Goal: Task Accomplishment & Management: Use online tool/utility

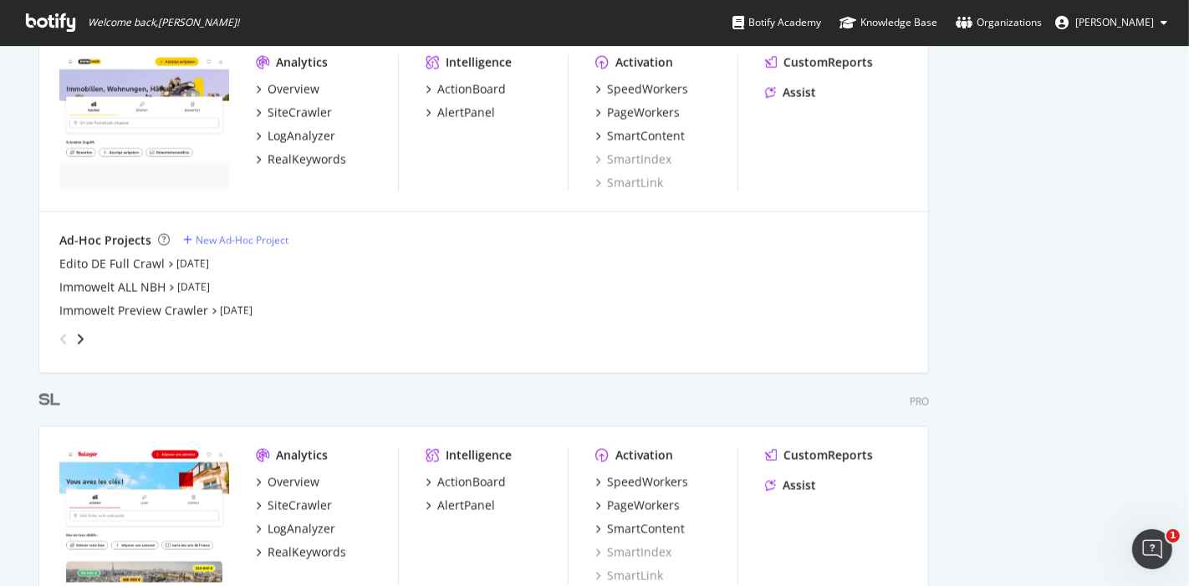
scroll to position [2137, 0]
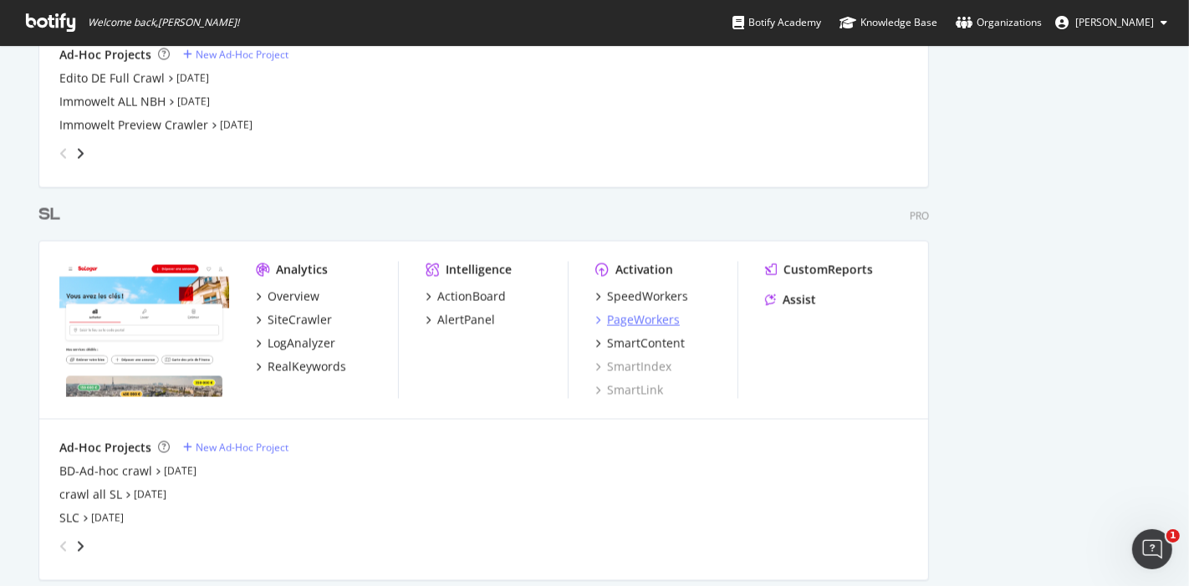
click at [644, 318] on div "PageWorkers" at bounding box center [643, 320] width 73 height 17
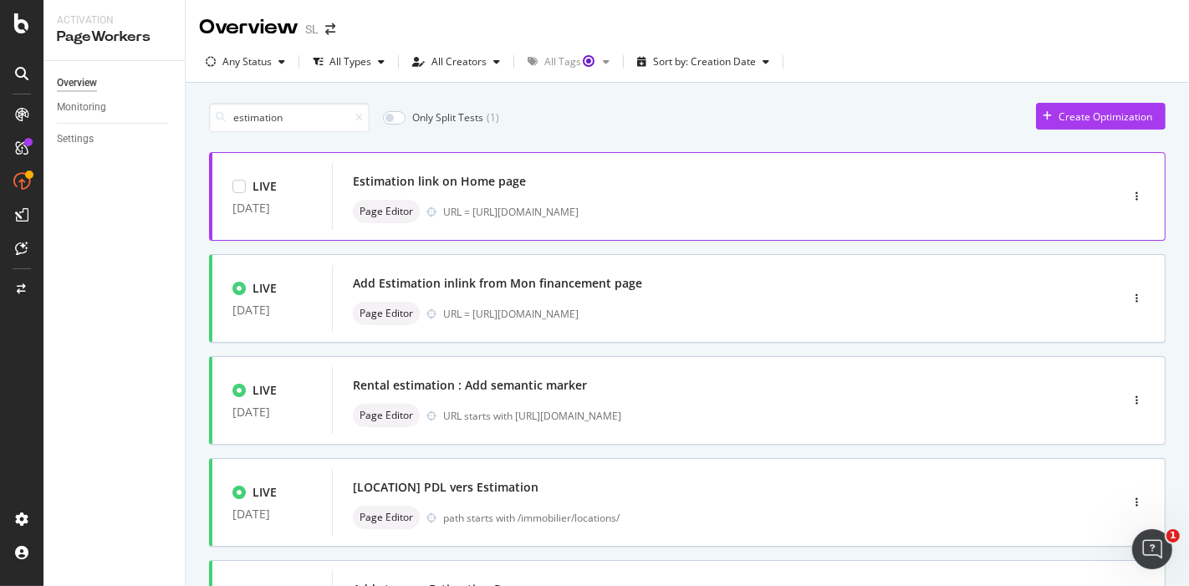
click at [688, 231] on div "LIVE [DATE] Estimation link on Home page Page Editor URL = [URL][DOMAIN_NAME]" at bounding box center [687, 196] width 957 height 89
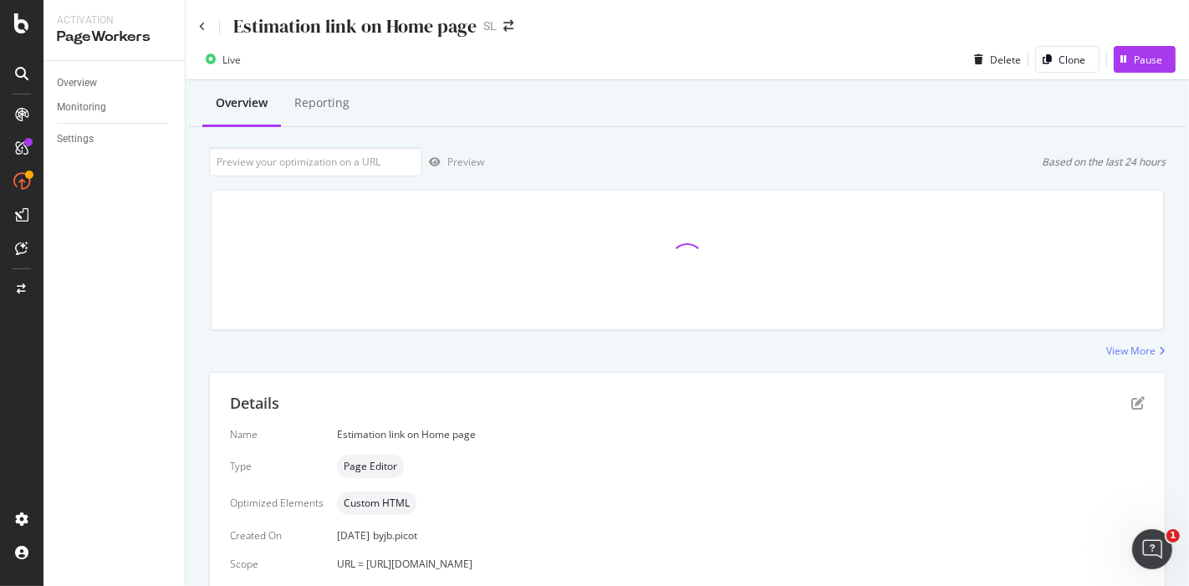
scroll to position [90, 0]
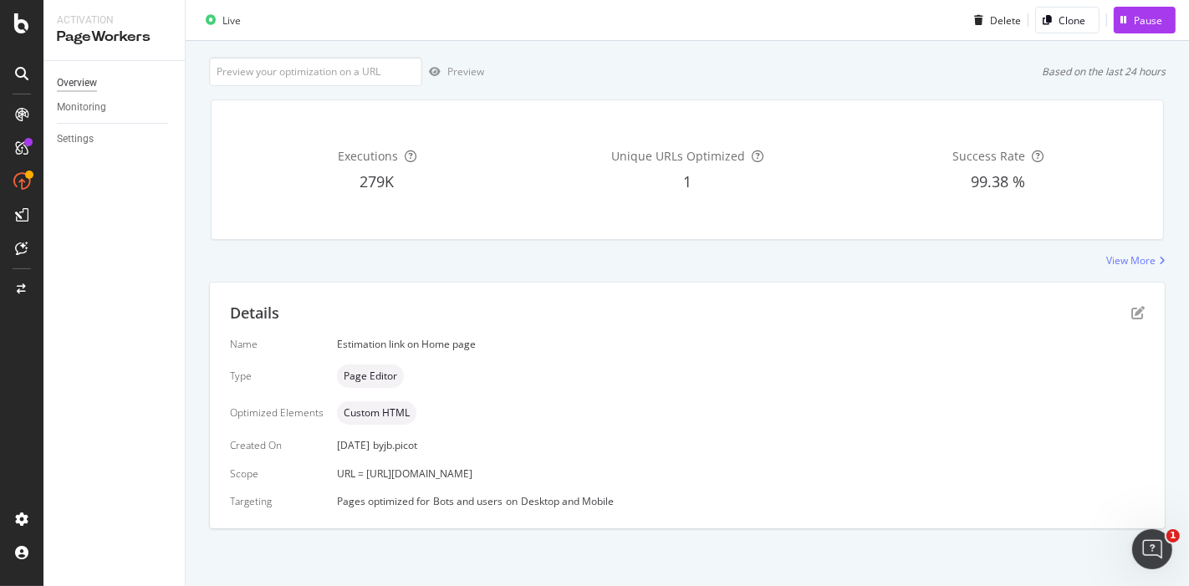
click at [94, 77] on div "Overview" at bounding box center [77, 83] width 40 height 18
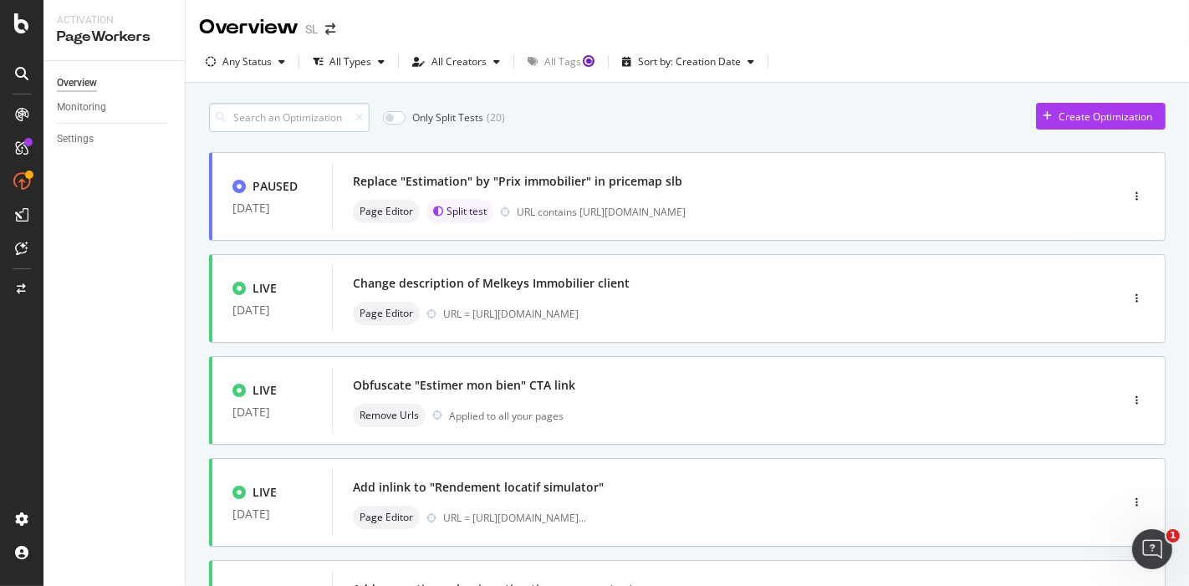
click at [316, 120] on input at bounding box center [289, 117] width 161 height 29
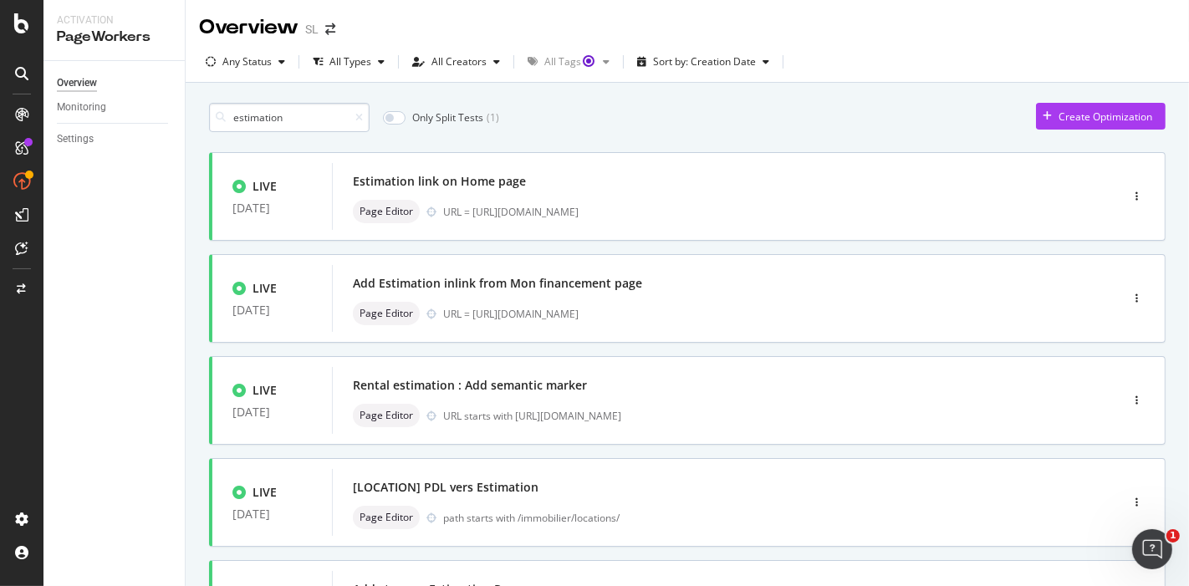
click at [326, 110] on input "estimation" at bounding box center [289, 117] width 161 height 29
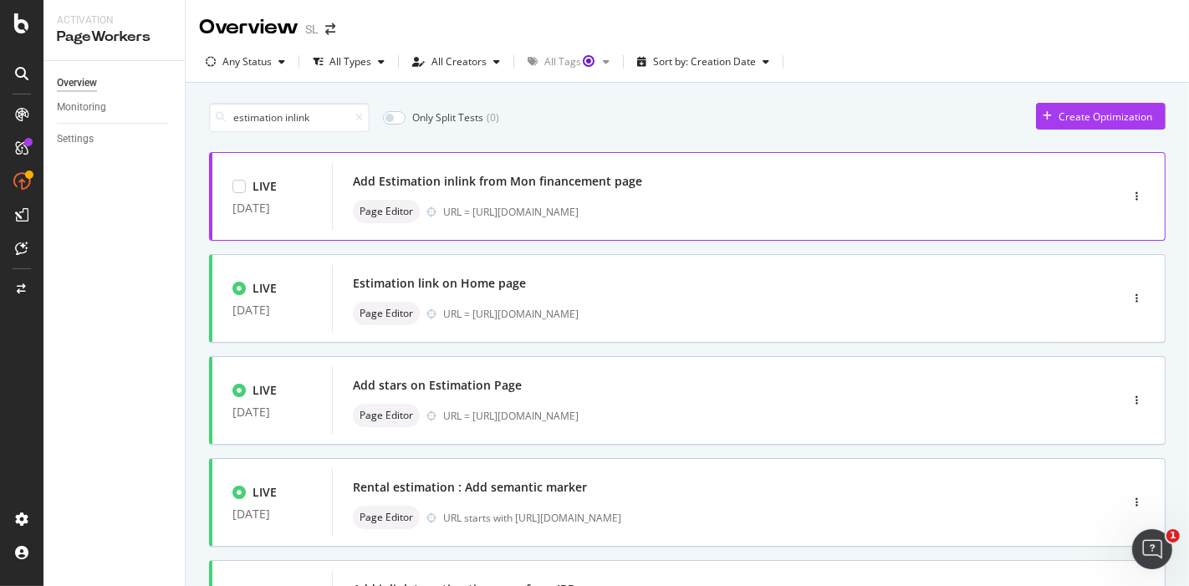
drag, startPoint x: 790, startPoint y: 211, endPoint x: 472, endPoint y: 212, distance: 318.7
click at [472, 212] on div "URL = [URL][DOMAIN_NAME]" at bounding box center [746, 212] width 606 height 14
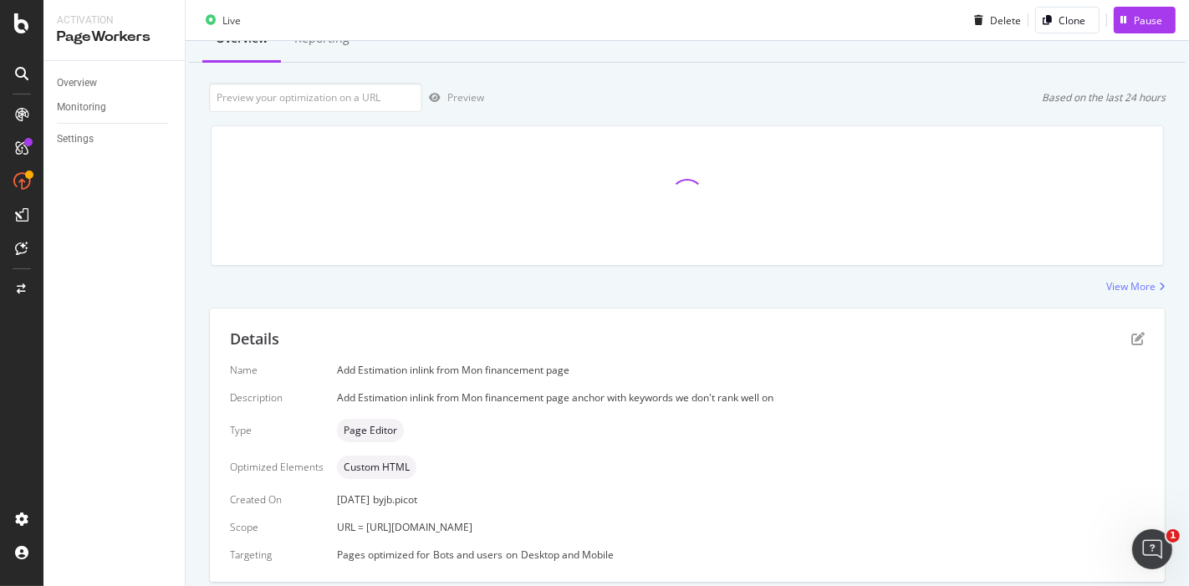
scroll to position [93, 0]
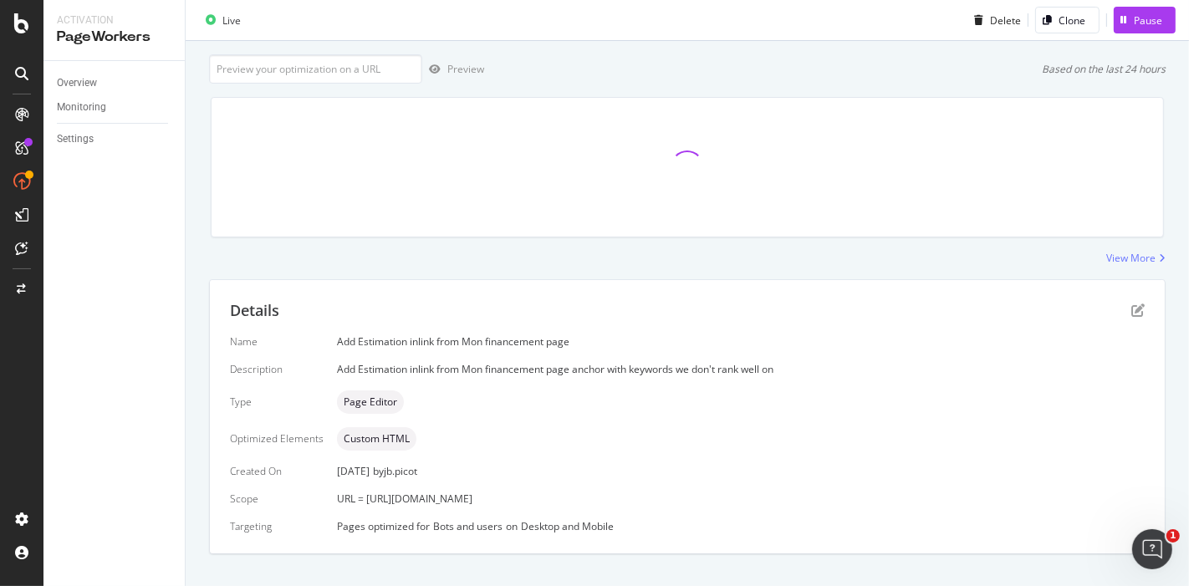
click at [473, 493] on span "URL = [URL][DOMAIN_NAME]" at bounding box center [404, 499] width 135 height 14
copy span "URL = [URL][DOMAIN_NAME]"
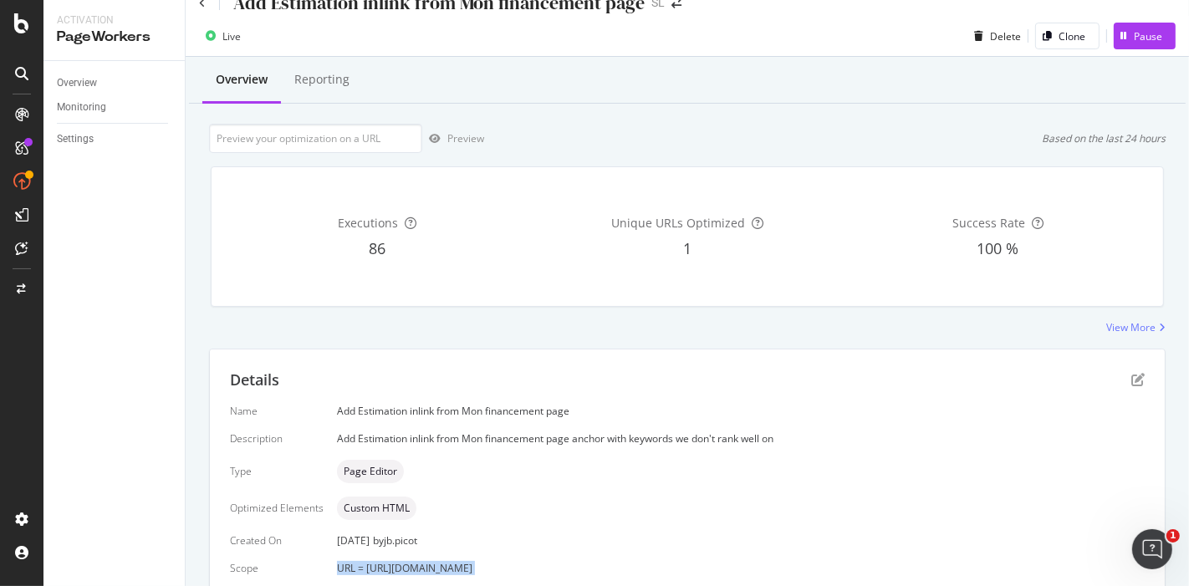
scroll to position [0, 0]
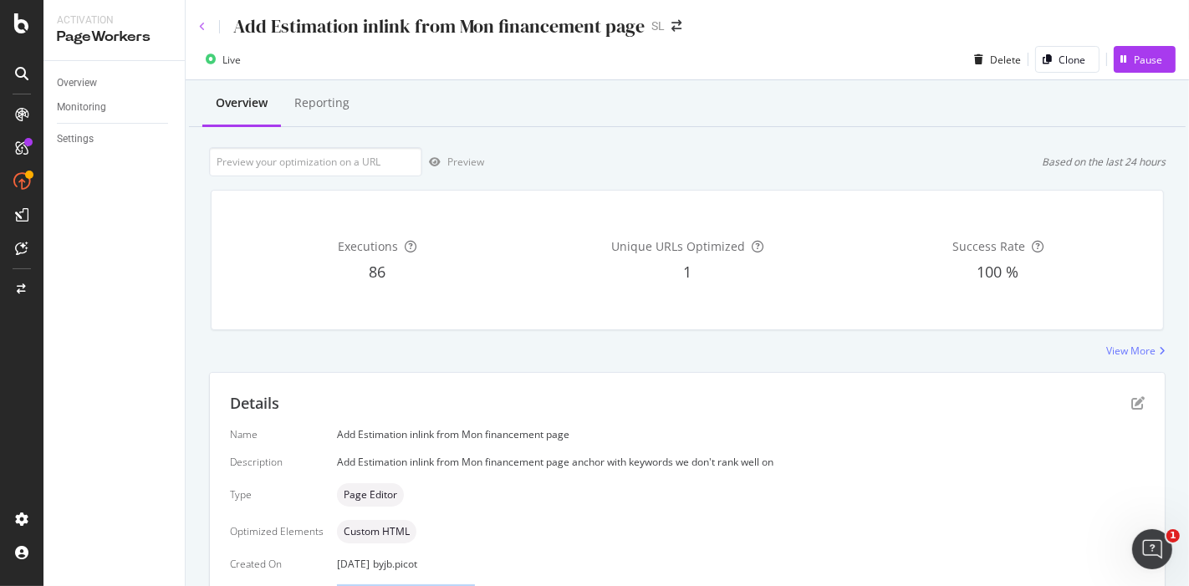
click at [199, 25] on icon at bounding box center [202, 27] width 7 height 10
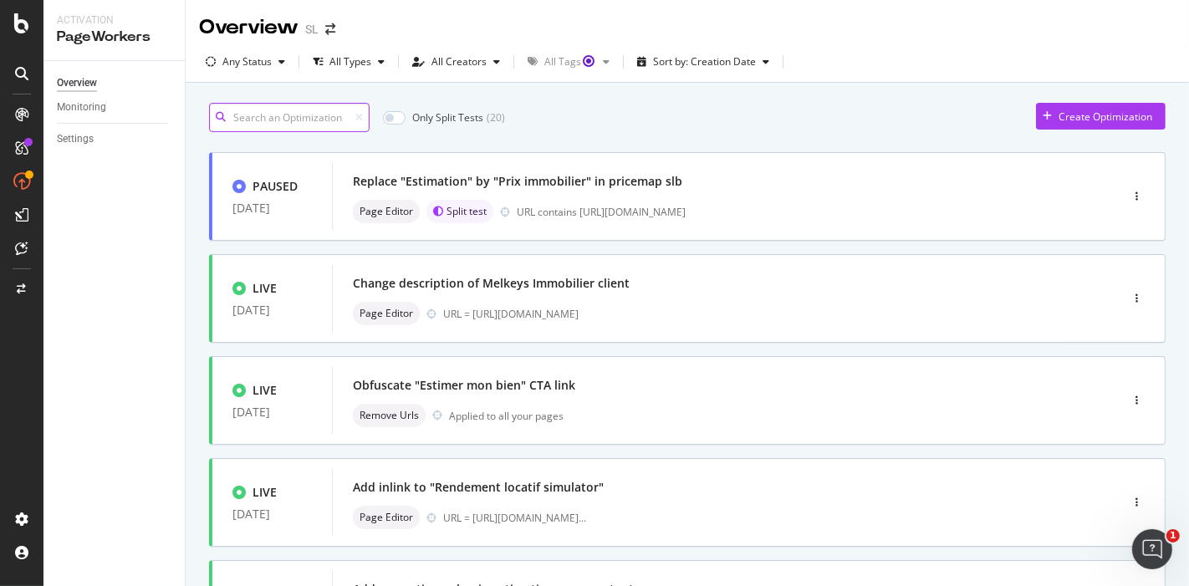
click at [322, 117] on input at bounding box center [289, 117] width 161 height 29
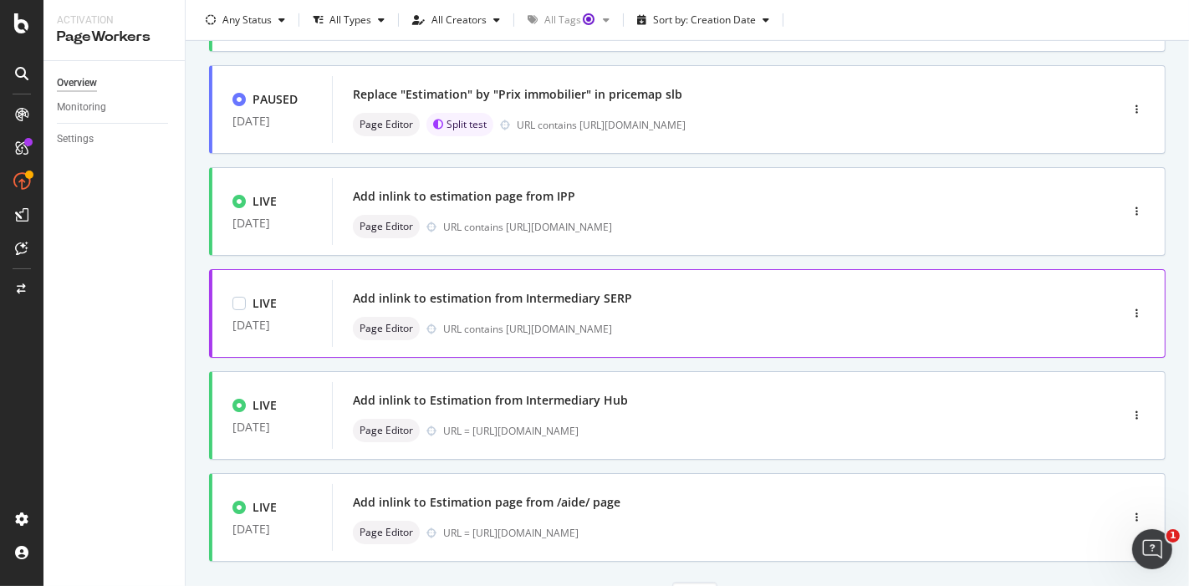
scroll to position [650, 0]
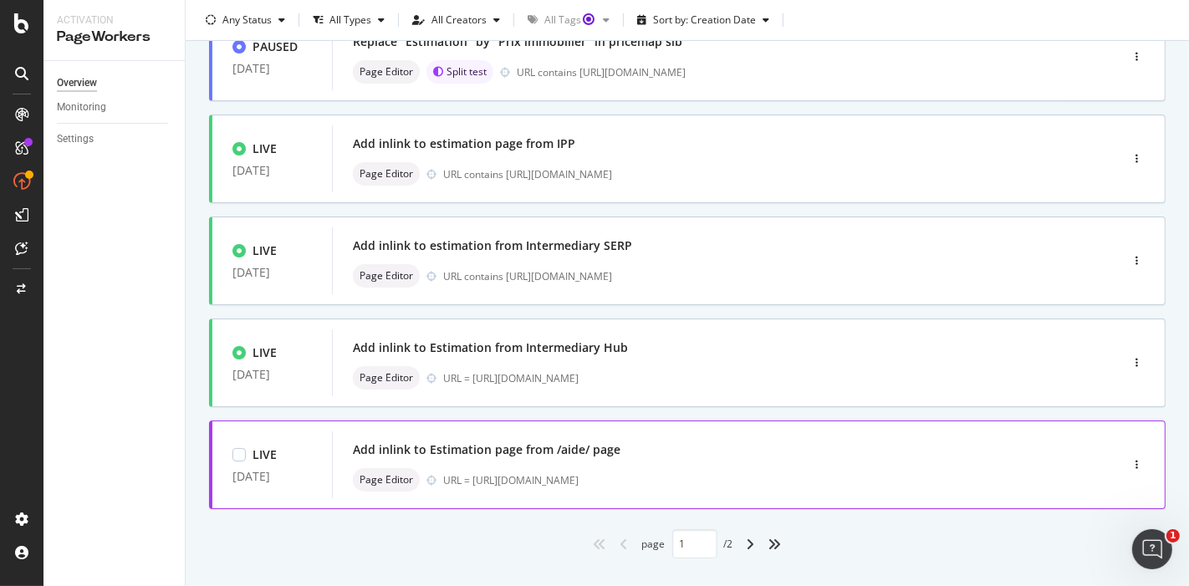
click at [566, 464] on div "Add inlink to Estimation page from /aide/ page Page Editor URL = [URL][DOMAIN_N…" at bounding box center [701, 465] width 696 height 54
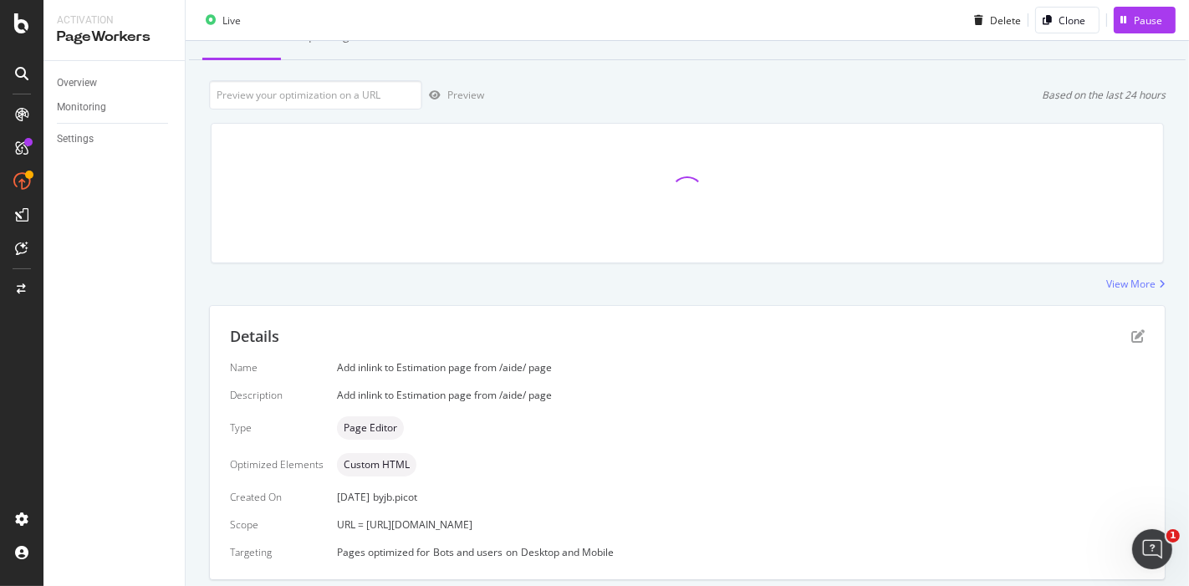
scroll to position [118, 0]
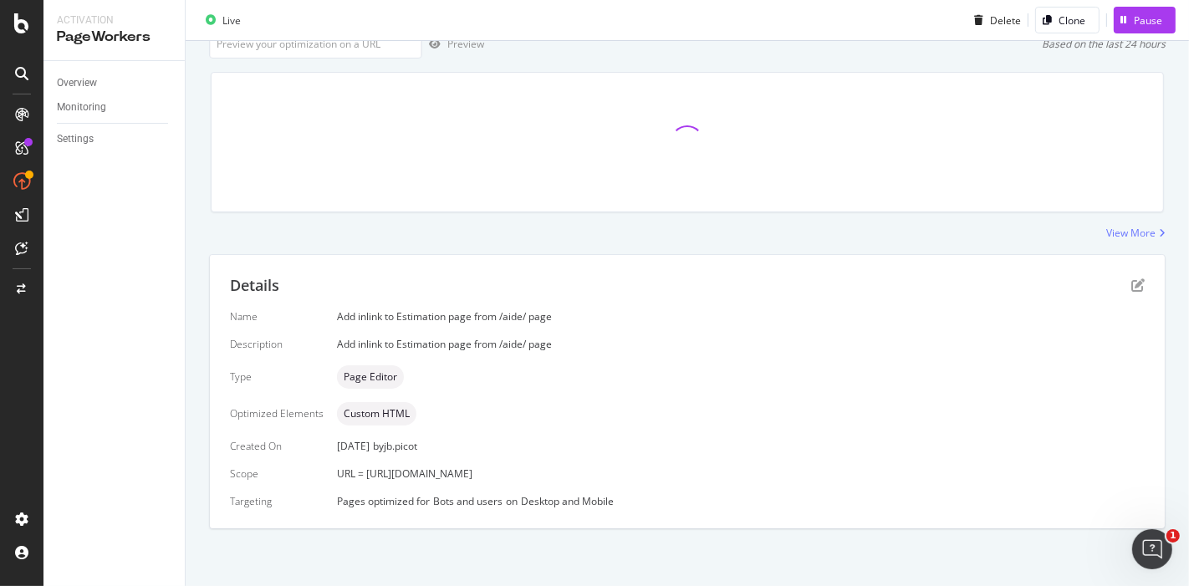
click at [472, 475] on span "URL = [URL][DOMAIN_NAME]" at bounding box center [404, 474] width 135 height 14
copy span "URL = [URL][DOMAIN_NAME]"
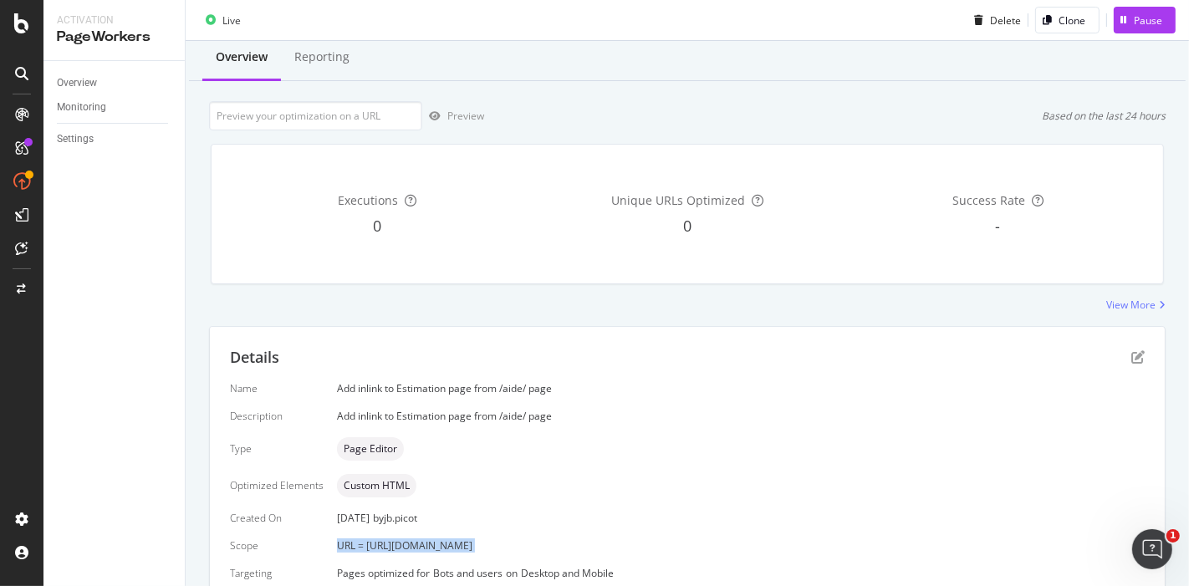
scroll to position [0, 0]
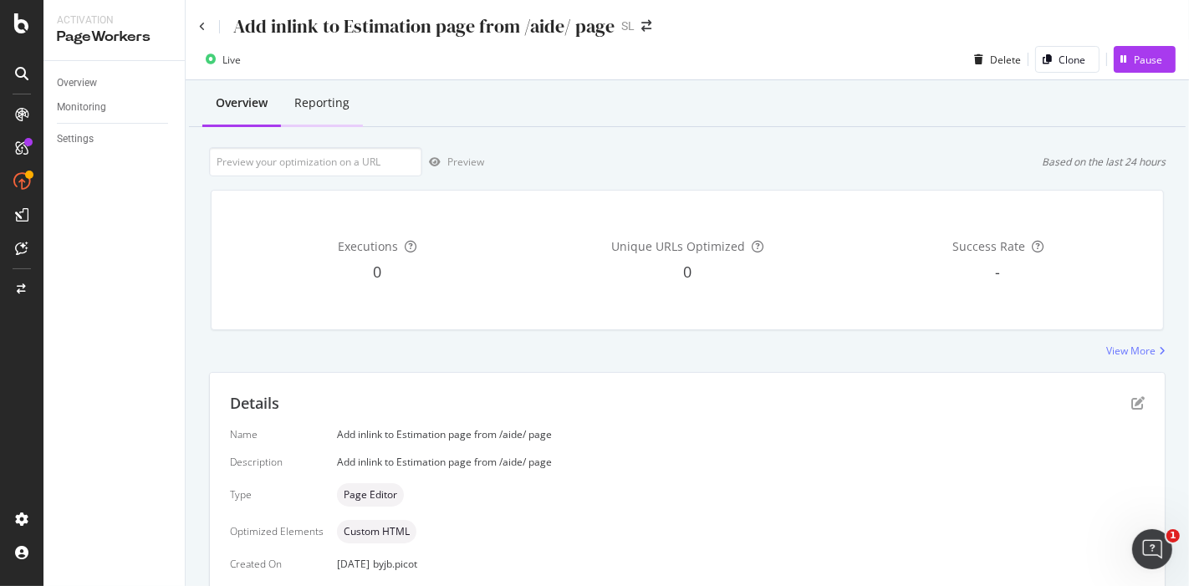
click at [338, 115] on div "Reporting" at bounding box center [322, 104] width 82 height 46
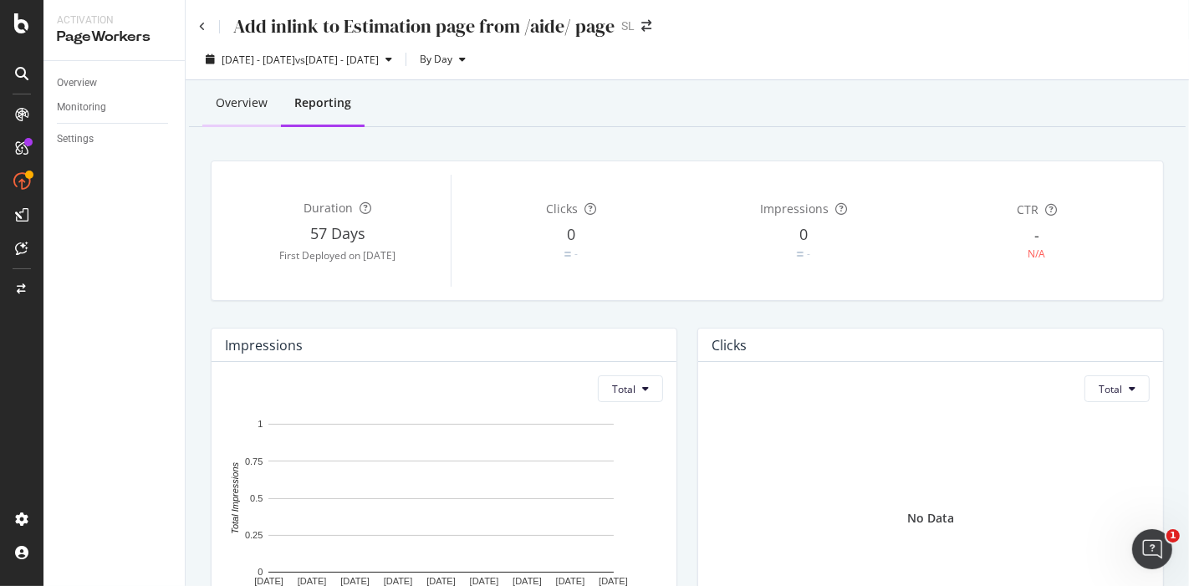
click at [224, 102] on div "Overview" at bounding box center [242, 103] width 52 height 17
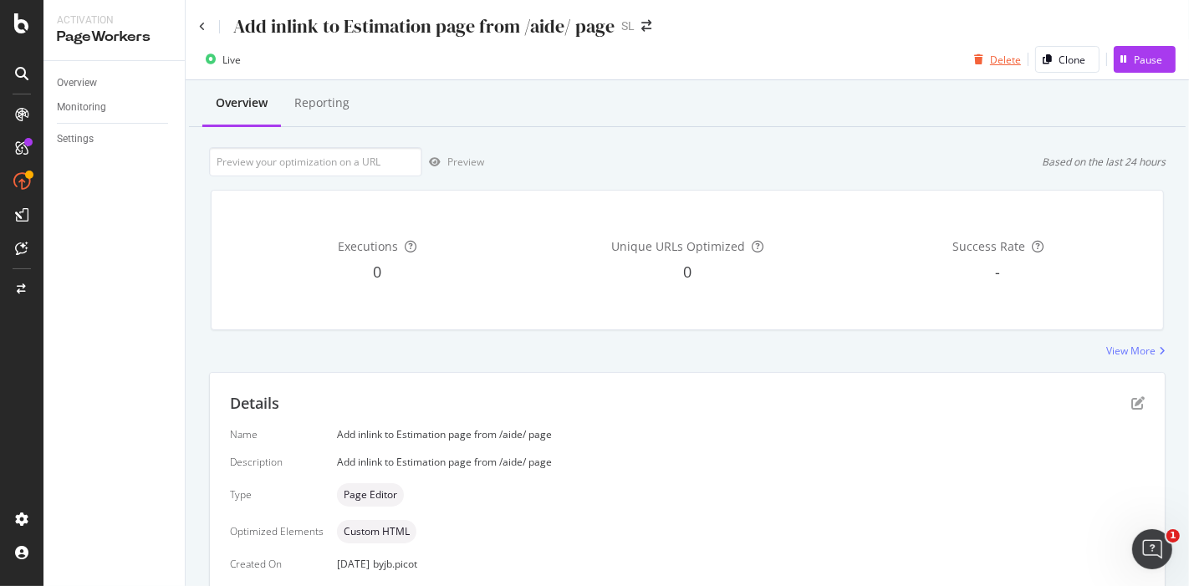
click at [990, 65] on div "Delete" at bounding box center [1005, 60] width 31 height 14
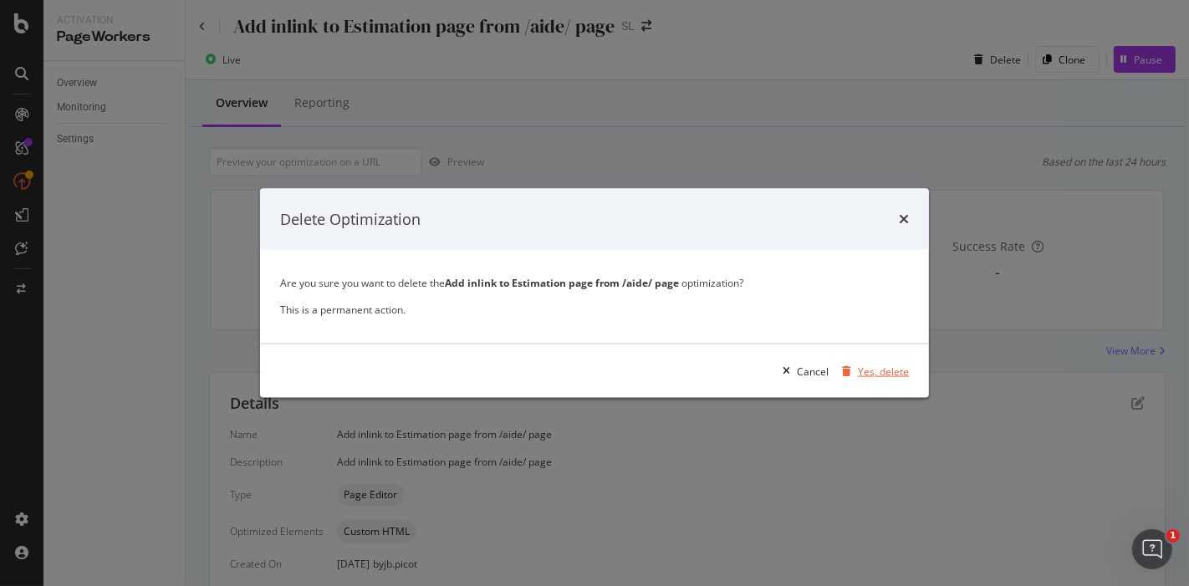
click at [866, 374] on div "Yes, delete" at bounding box center [883, 371] width 51 height 14
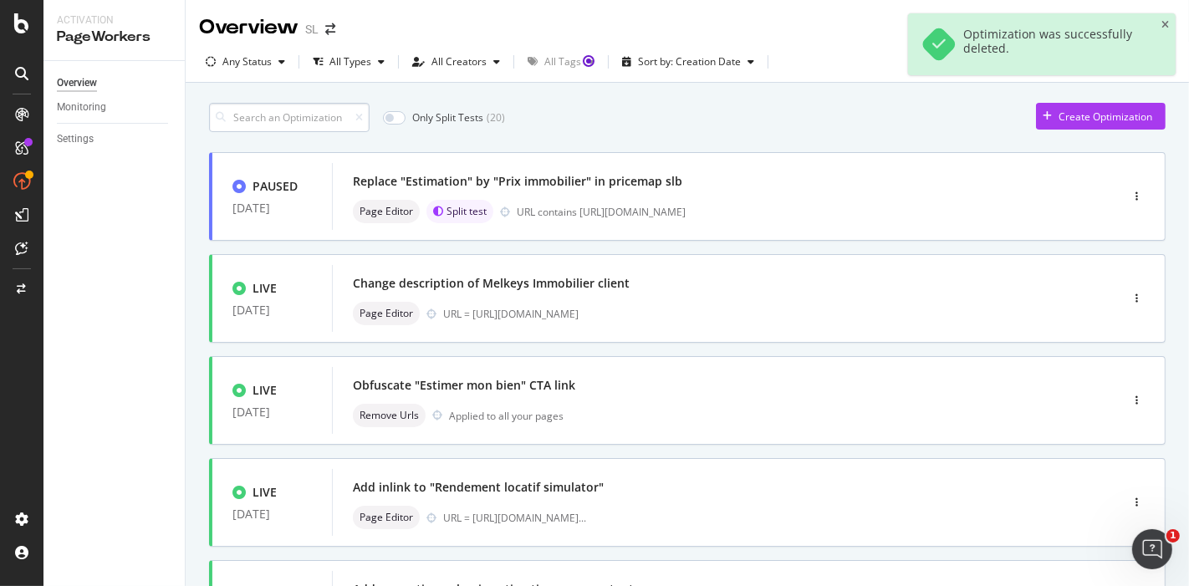
click at [327, 127] on input at bounding box center [289, 117] width 161 height 29
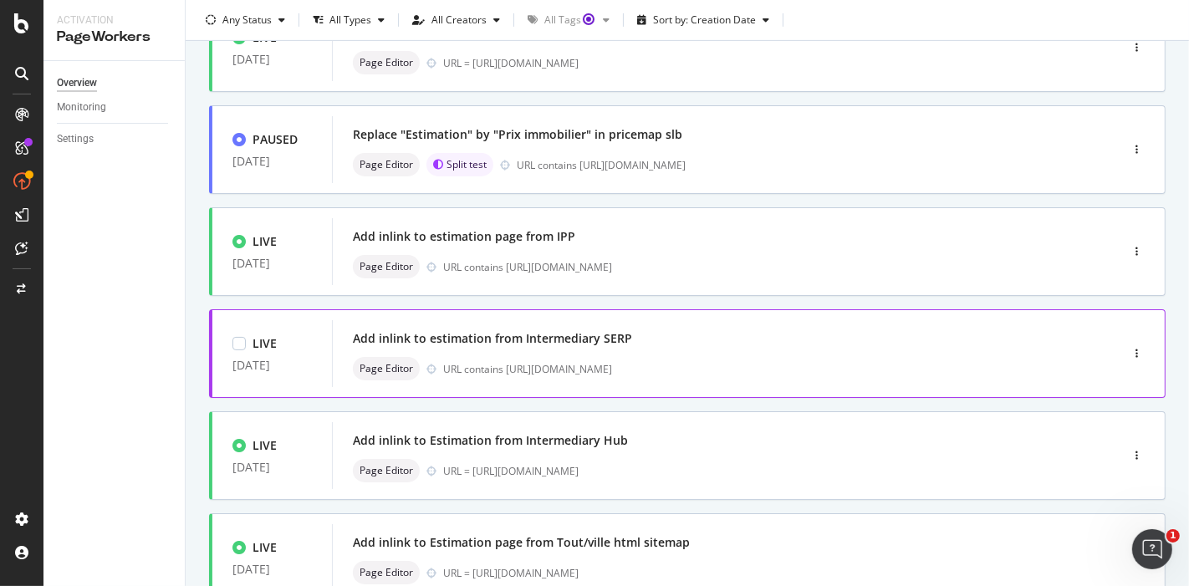
scroll to position [650, 0]
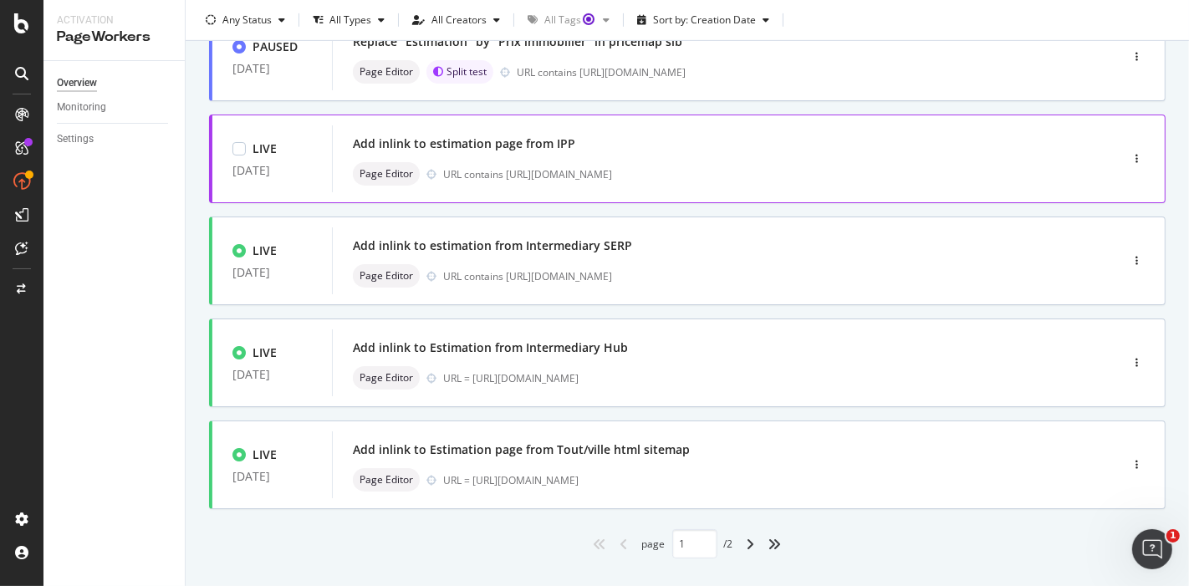
click at [662, 181] on div "Page Editor URL contains [URL][DOMAIN_NAME]" at bounding box center [701, 173] width 696 height 23
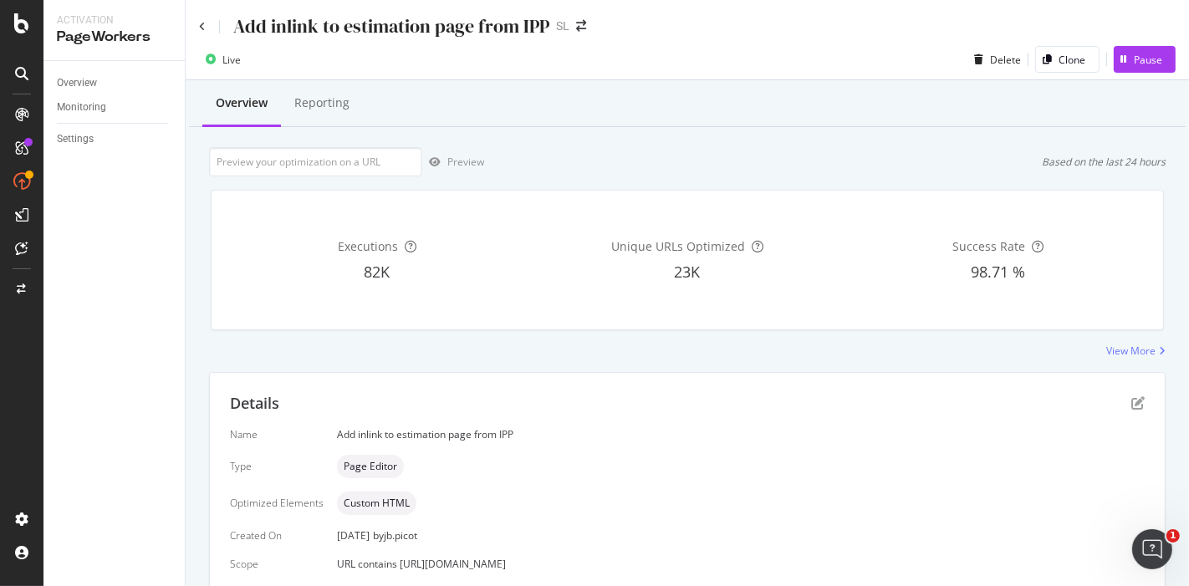
scroll to position [90, 0]
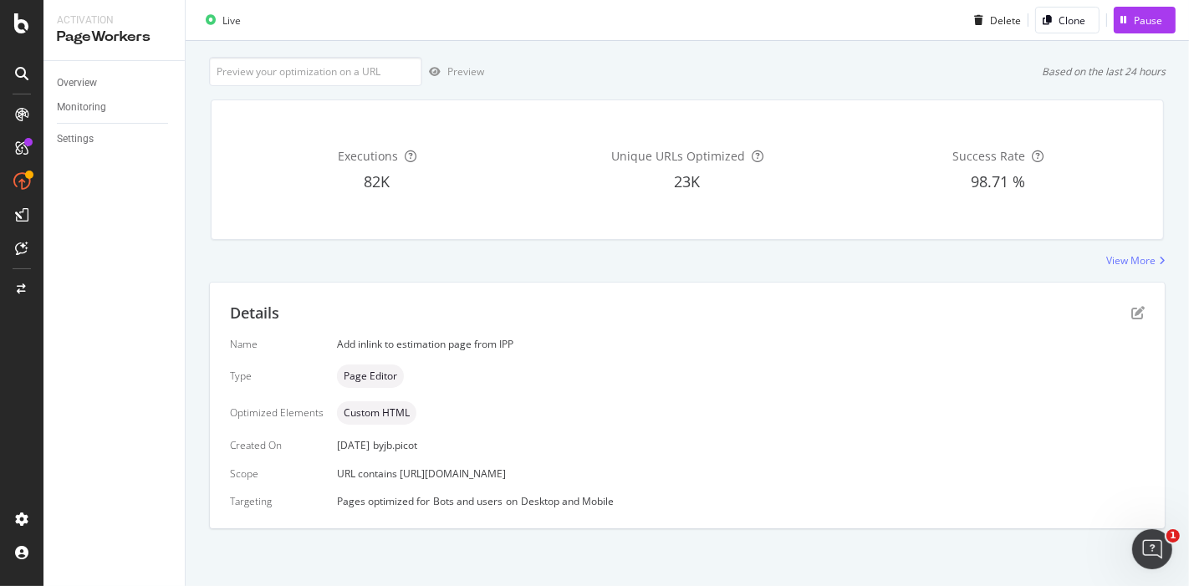
drag, startPoint x: 622, startPoint y: 469, endPoint x: 328, endPoint y: 469, distance: 294.4
click at [328, 469] on div "Name Add inlink to estimation page from IPP Type Page Editor Optimized Elements…" at bounding box center [687, 422] width 915 height 171
copy span "URL contains [URL][DOMAIN_NAME]"
click at [1112, 258] on div "View More" at bounding box center [1131, 260] width 49 height 14
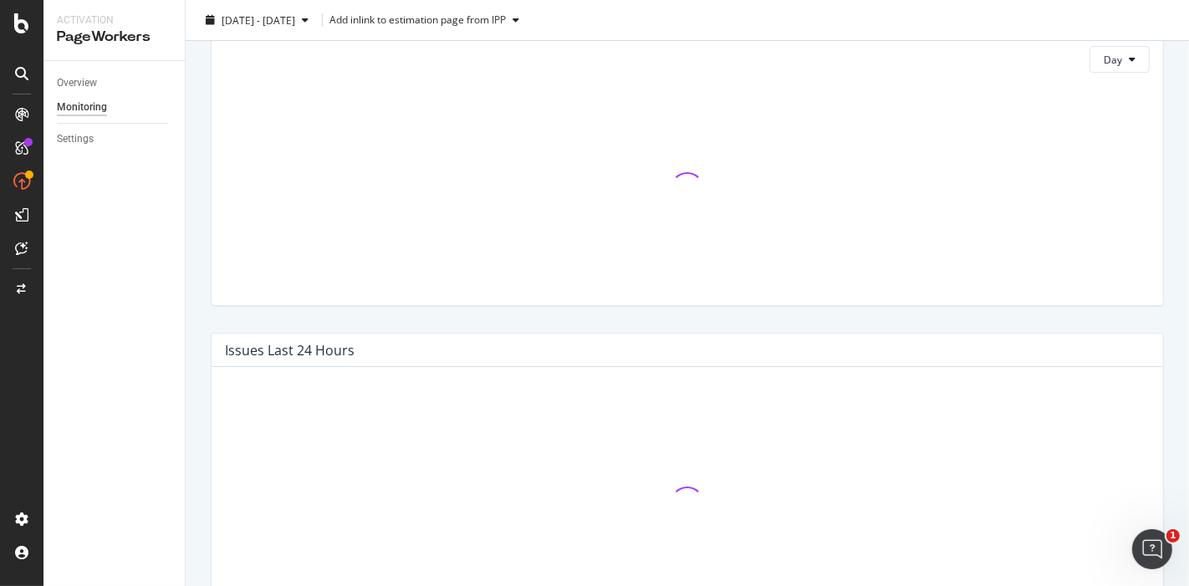
scroll to position [279, 0]
click at [69, 77] on div "Overview" at bounding box center [77, 83] width 40 height 18
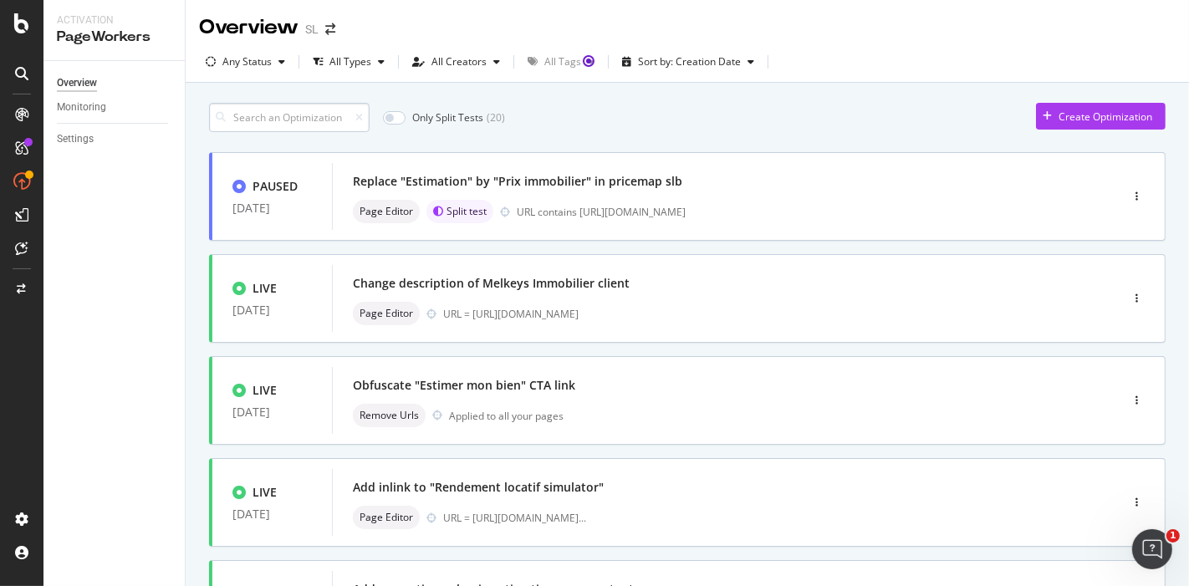
click at [299, 112] on input at bounding box center [289, 117] width 161 height 29
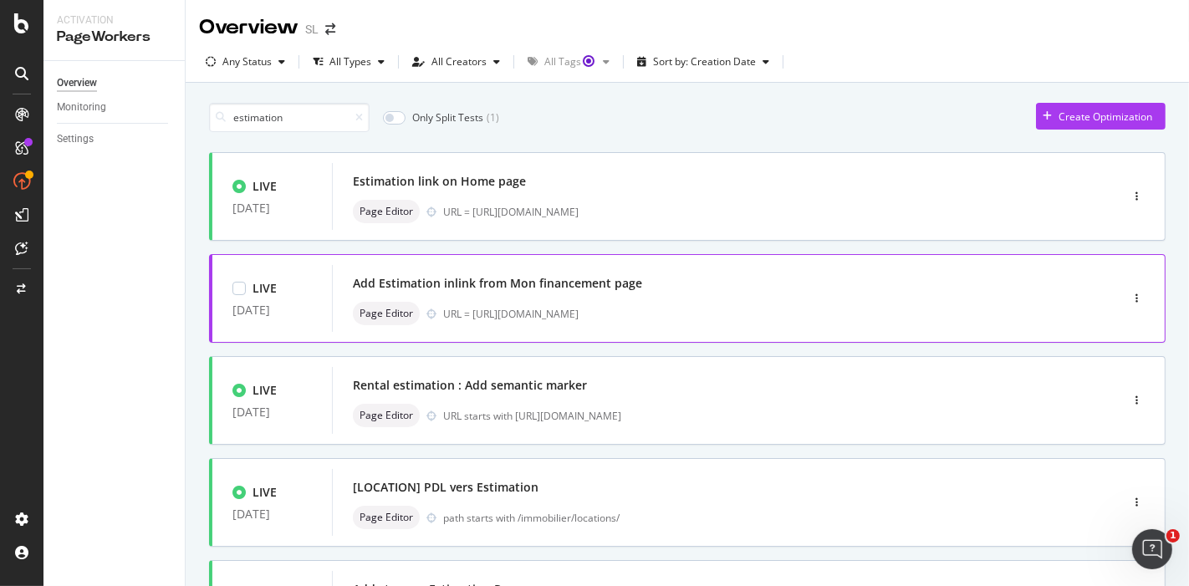
click at [770, 309] on div "URL = [URL][DOMAIN_NAME]" at bounding box center [746, 314] width 606 height 14
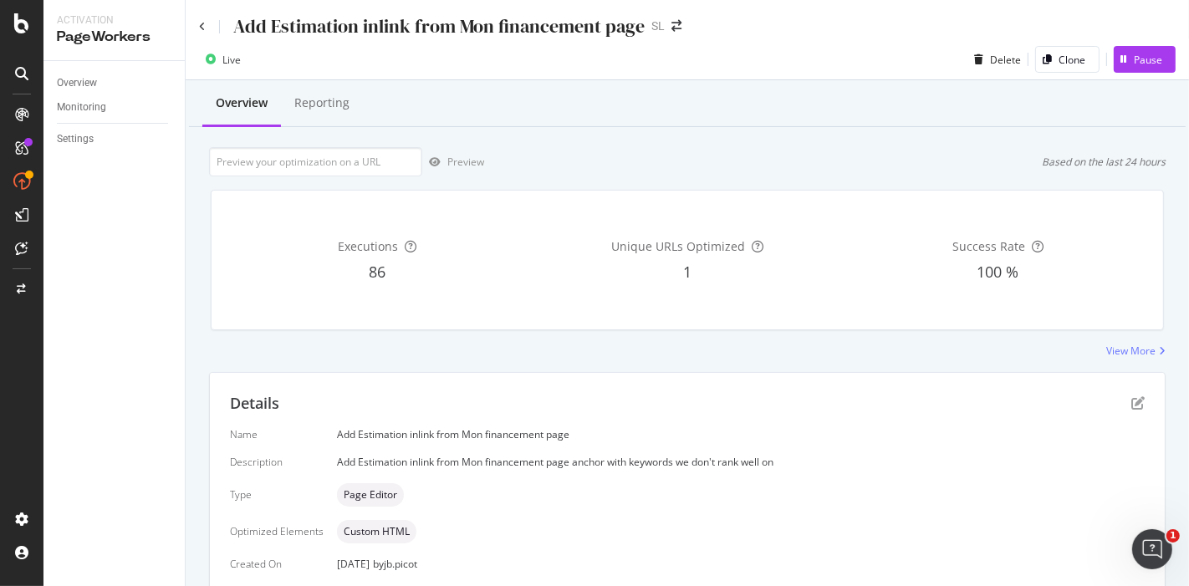
click at [1131, 395] on div "Details Name Add Estimation inlink from Mon financement page Description Add Es…" at bounding box center [687, 509] width 955 height 273
click at [1132, 399] on icon "pen-to-square" at bounding box center [1138, 402] width 13 height 13
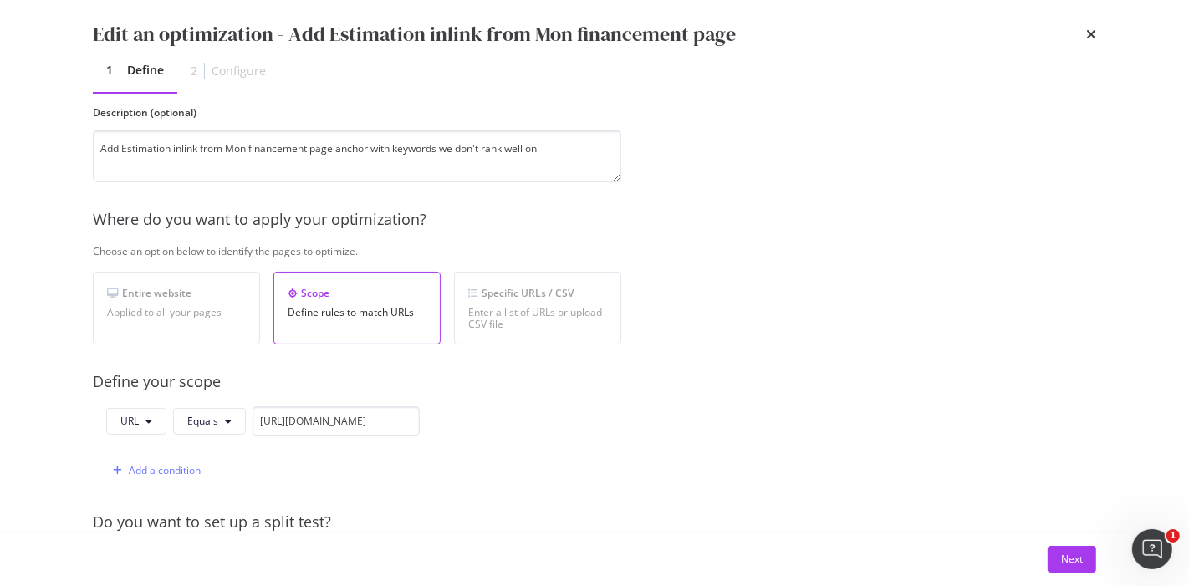
scroll to position [371, 0]
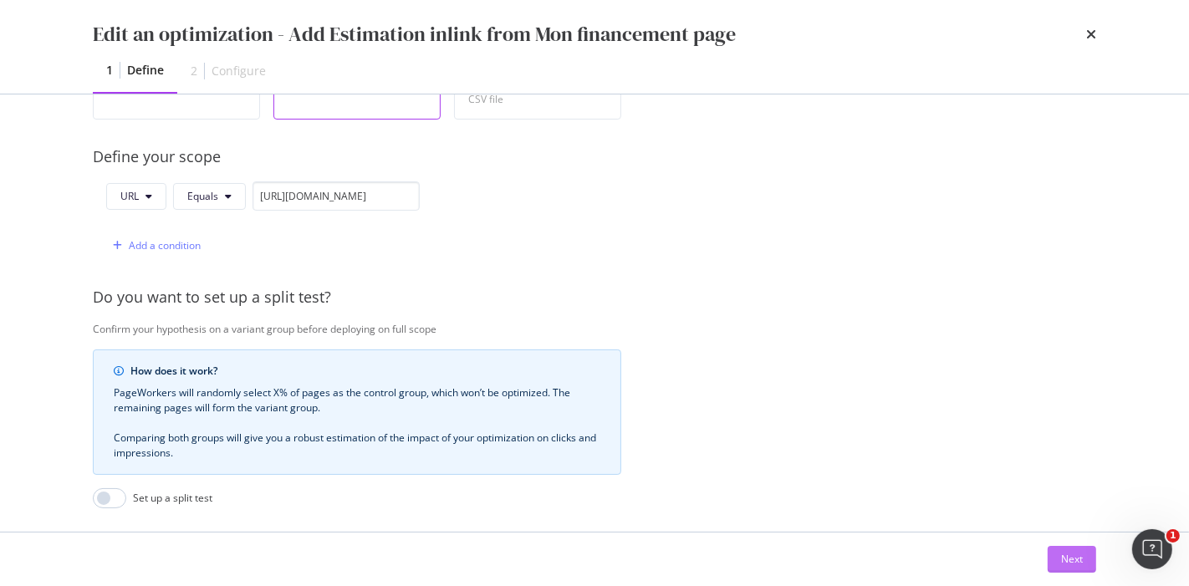
click at [1050, 555] on button "Next" at bounding box center [1072, 559] width 49 height 27
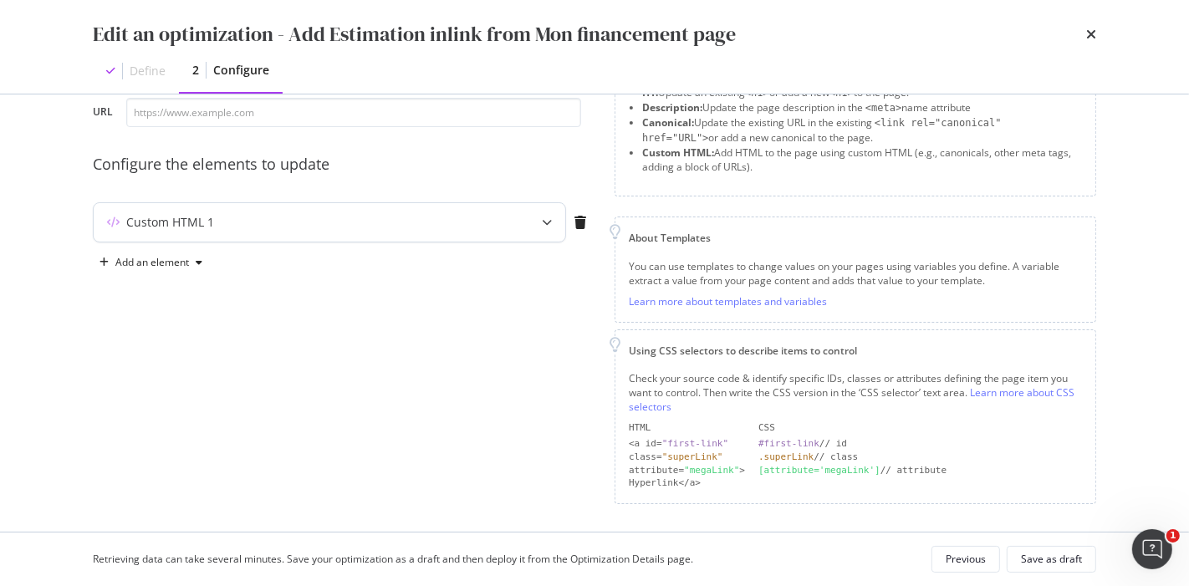
click at [262, 227] on div "Custom HTML 1" at bounding box center [297, 222] width 406 height 17
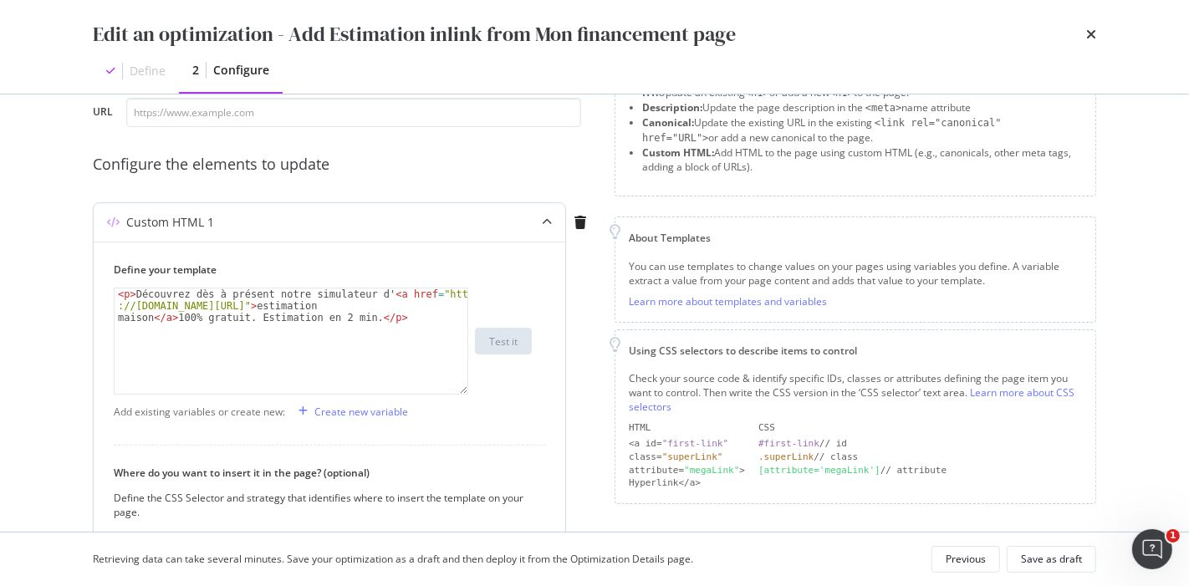
type textarea "<p>Découvrez dès à présent notre simulateur d'<a href="[URL][DOMAIN_NAME]">esti…"
click at [382, 306] on div "< p > Découvrez dès à présent notre simulateur d' < a href = "https ://[DOMAIN_…" at bounding box center [292, 377] width 355 height 176
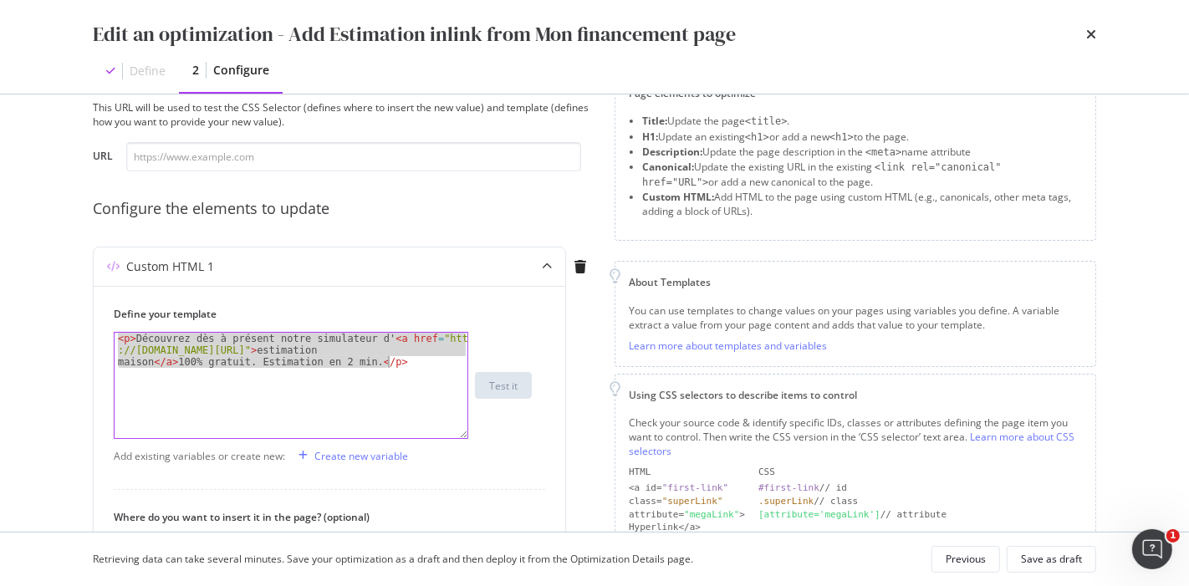
scroll to position [0, 0]
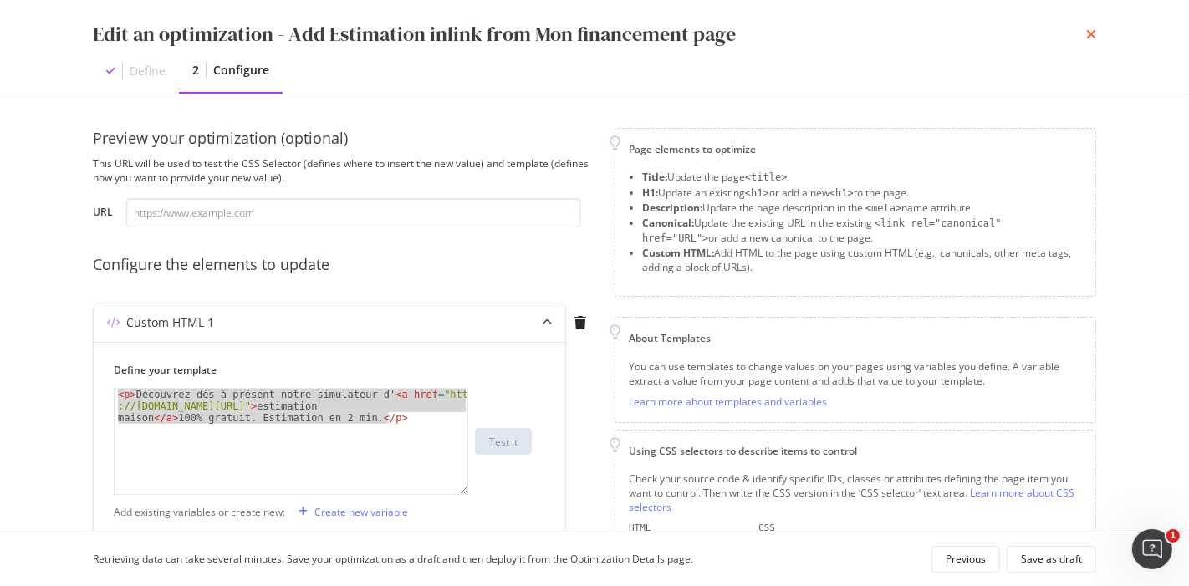
click at [1087, 36] on icon "times" at bounding box center [1091, 34] width 10 height 13
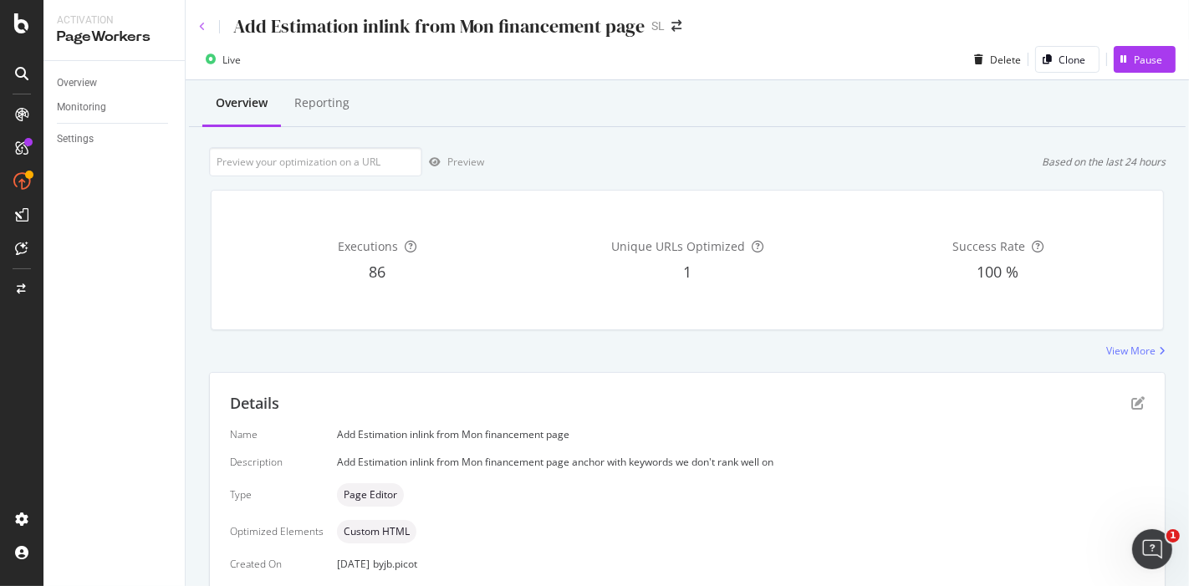
click at [202, 30] on icon at bounding box center [202, 27] width 7 height 10
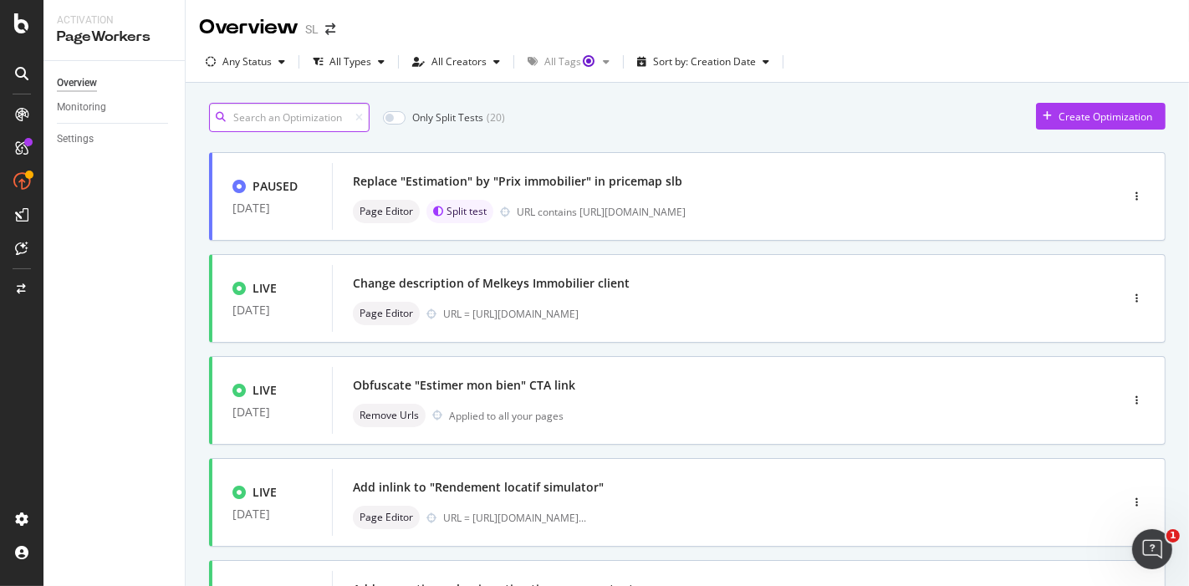
click at [299, 114] on input at bounding box center [289, 117] width 161 height 29
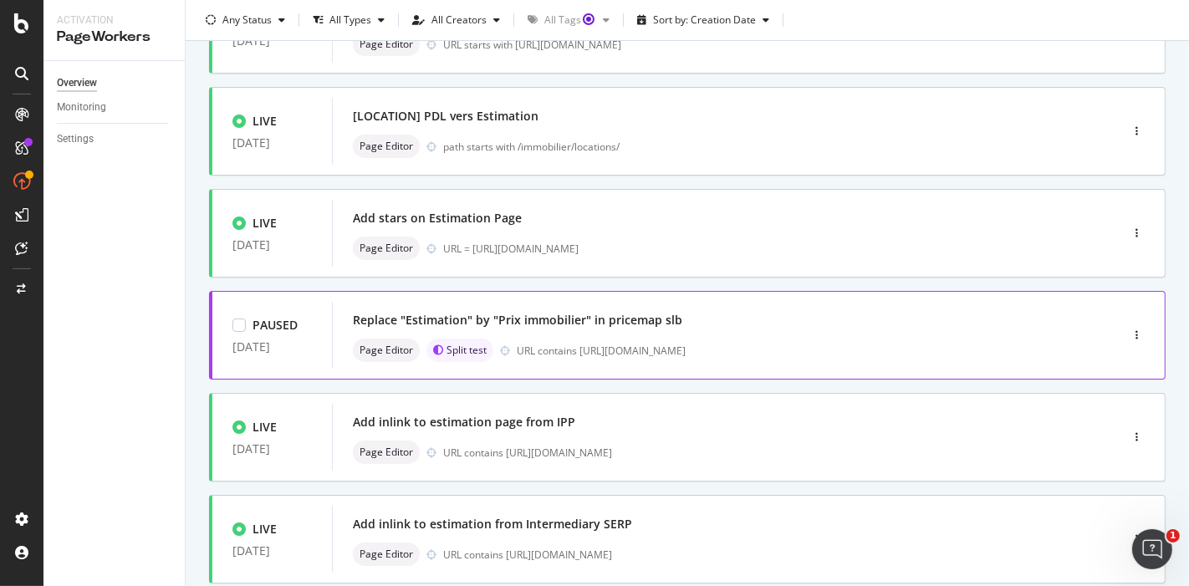
scroll to position [464, 0]
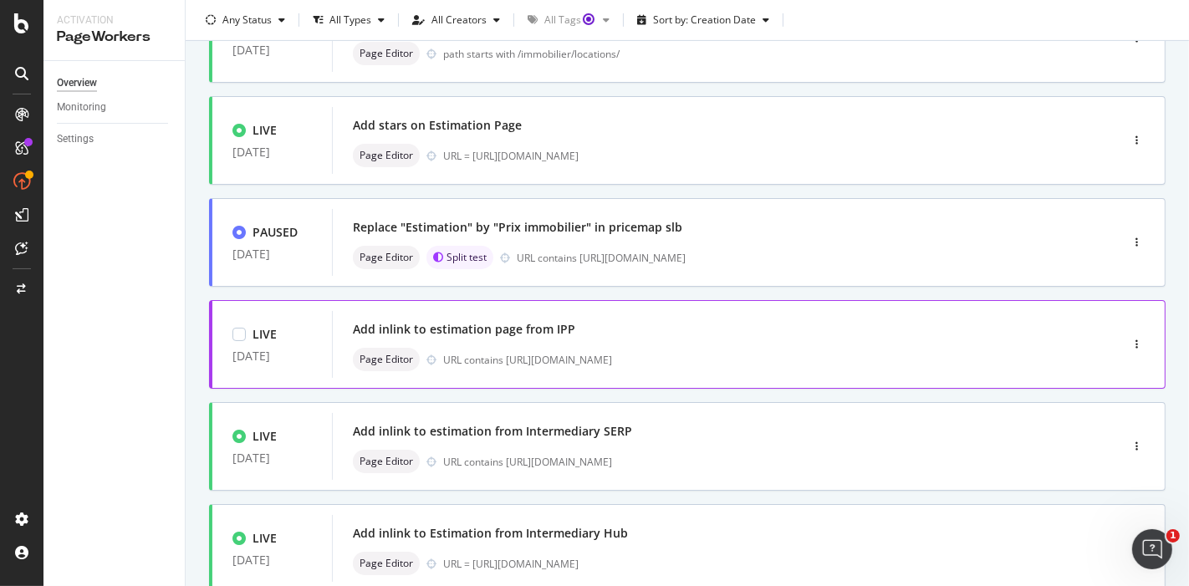
click at [645, 342] on div "Add inlink to estimation page from IPP Page Editor URL contains [URL][DOMAIN_NA…" at bounding box center [701, 345] width 696 height 54
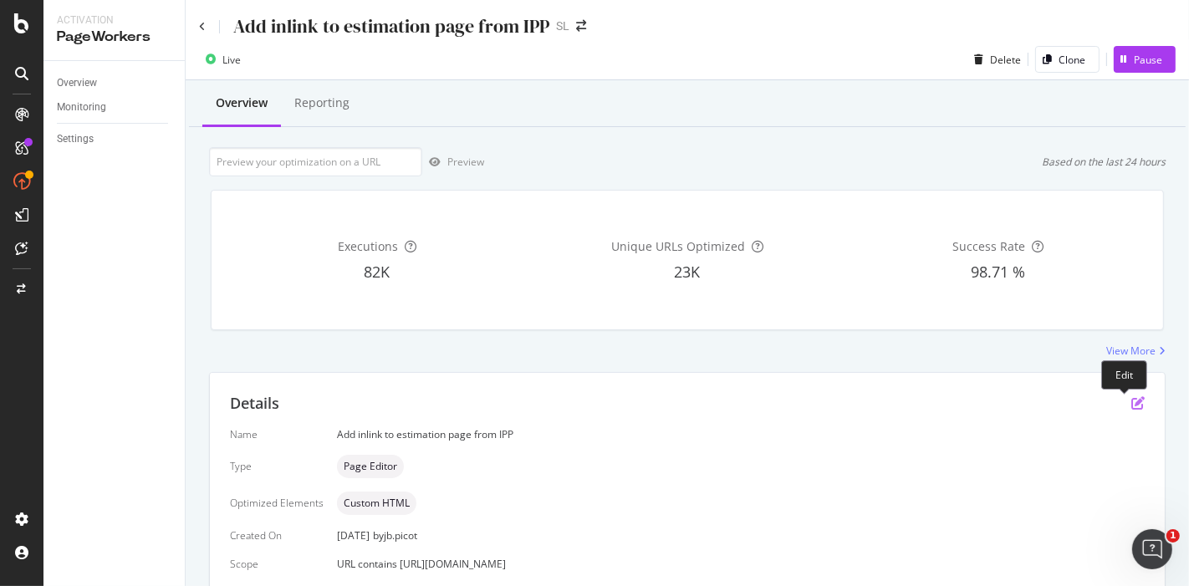
click at [1132, 397] on icon "pen-to-square" at bounding box center [1138, 402] width 13 height 13
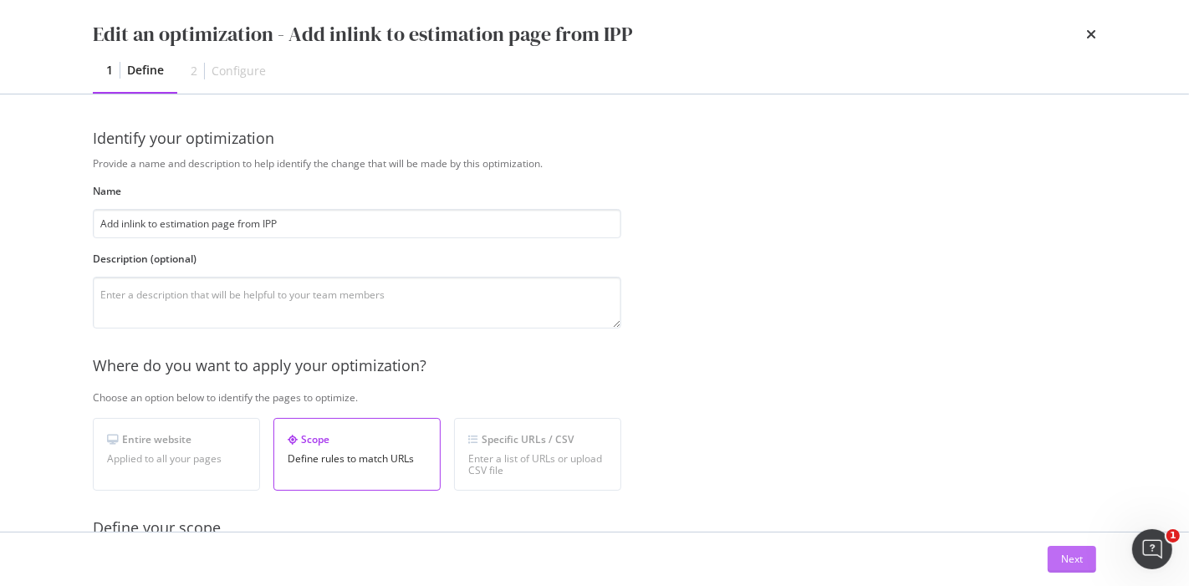
click at [1063, 555] on div "Next" at bounding box center [1072, 559] width 22 height 14
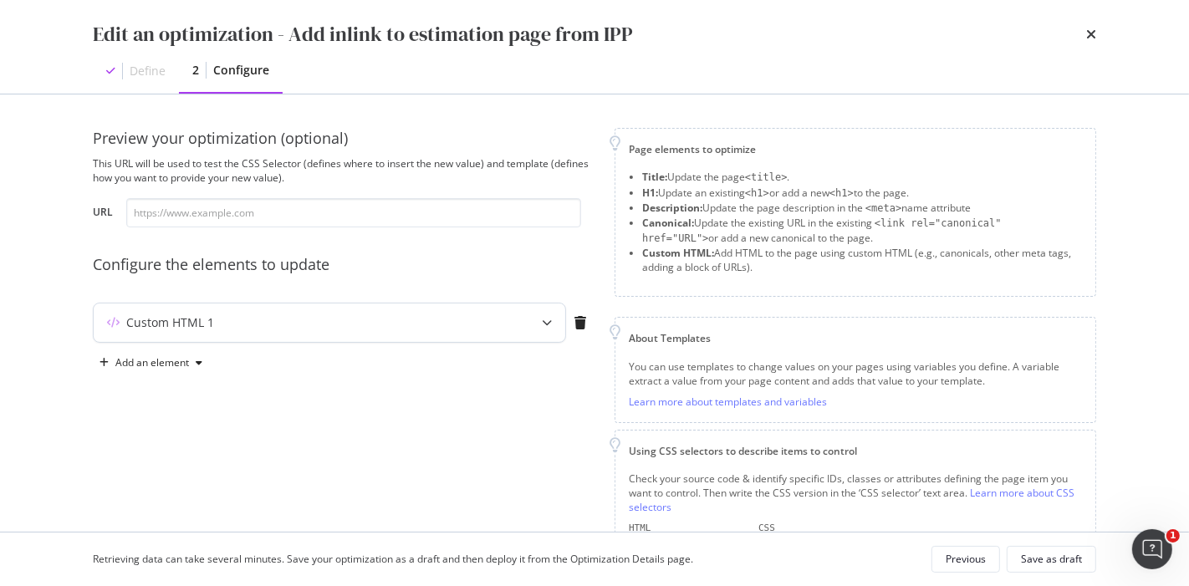
click at [353, 321] on div "Custom HTML 1" at bounding box center [297, 322] width 406 height 17
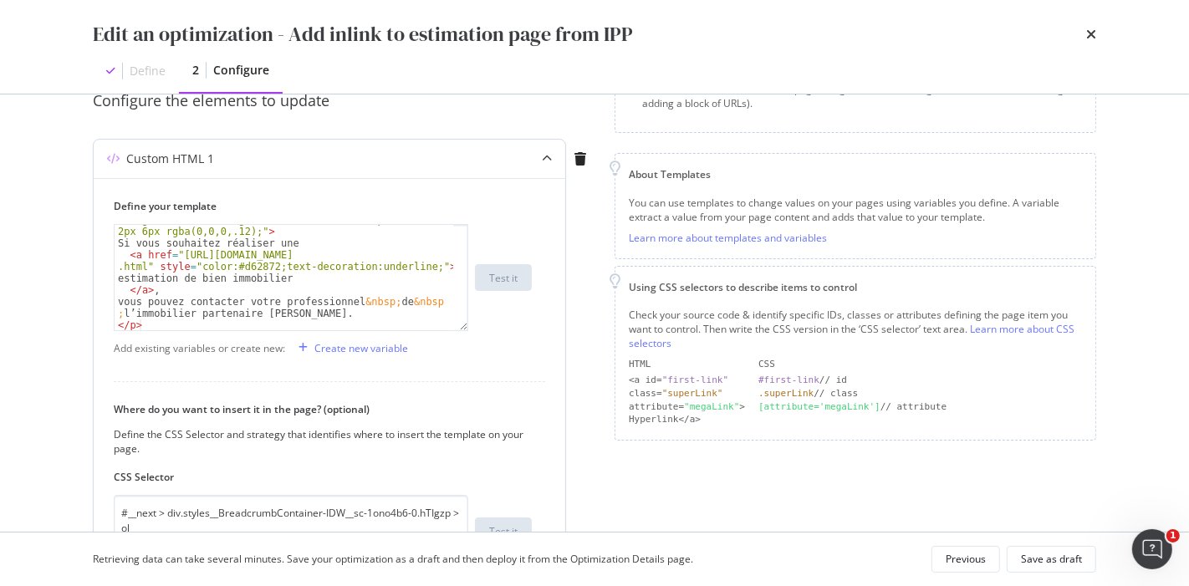
scroll to position [186, 0]
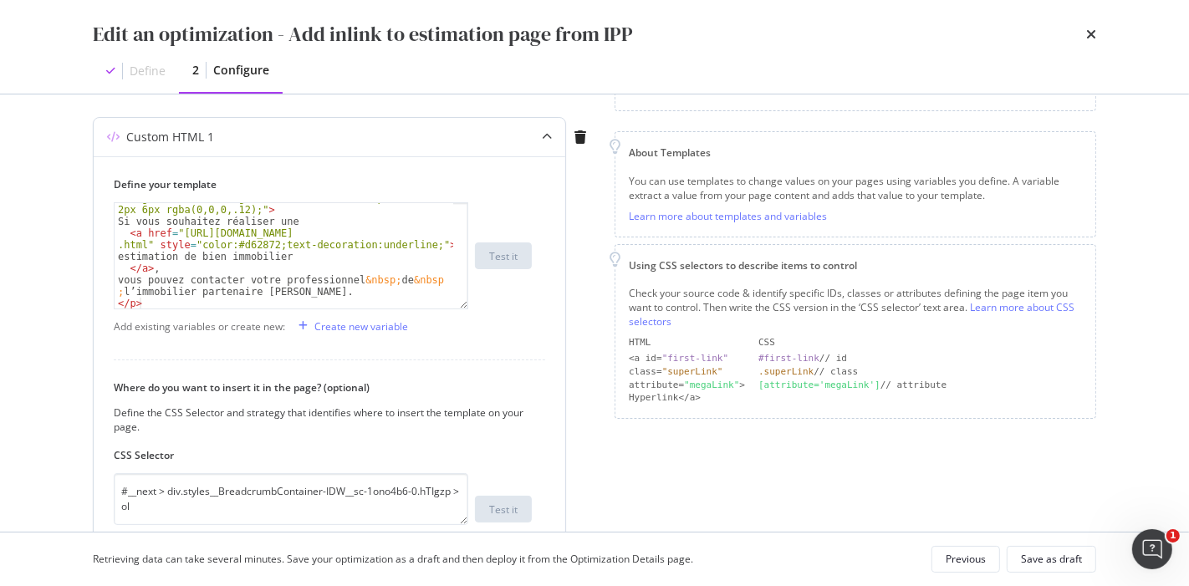
click at [313, 266] on div "< p style = "display:block;margin:20px auto;padding:12px 18px ;background:#f7f0…" at bounding box center [285, 251] width 340 height 165
type textarea "vous pouvez contacter votre professionnel&nbsp;de&nbsp;l’immobilier partenaire …"
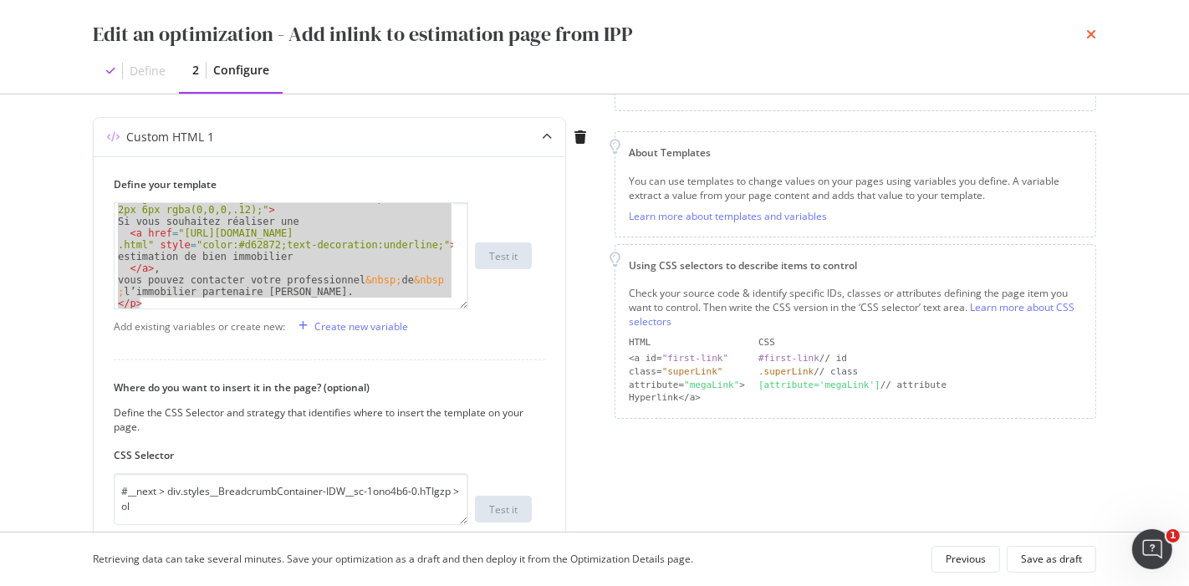
click at [1090, 31] on icon "times" at bounding box center [1091, 34] width 10 height 13
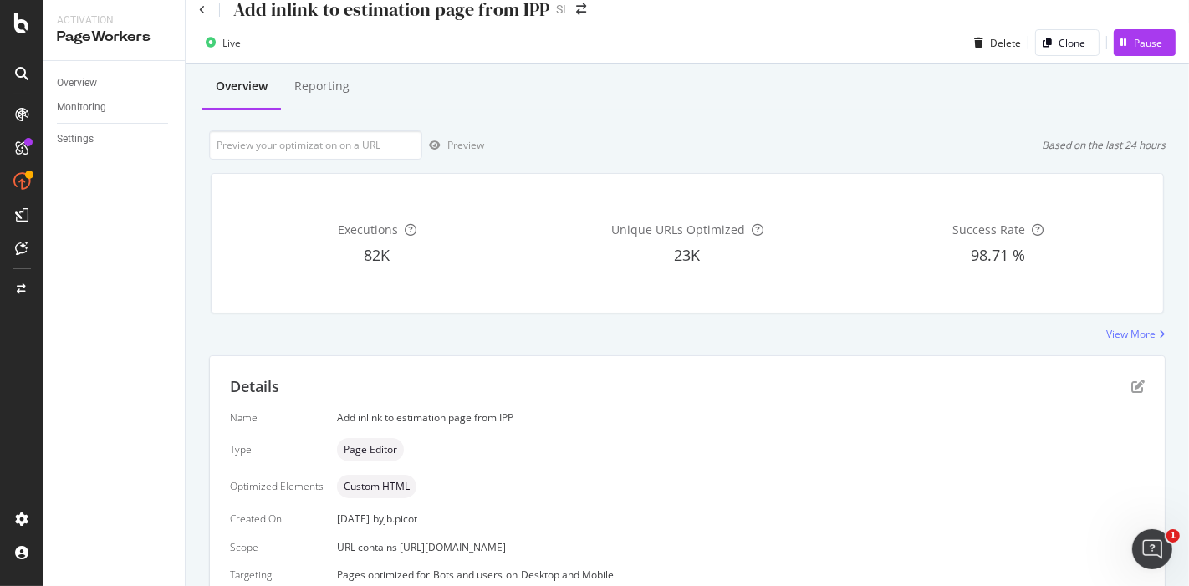
scroll to position [0, 0]
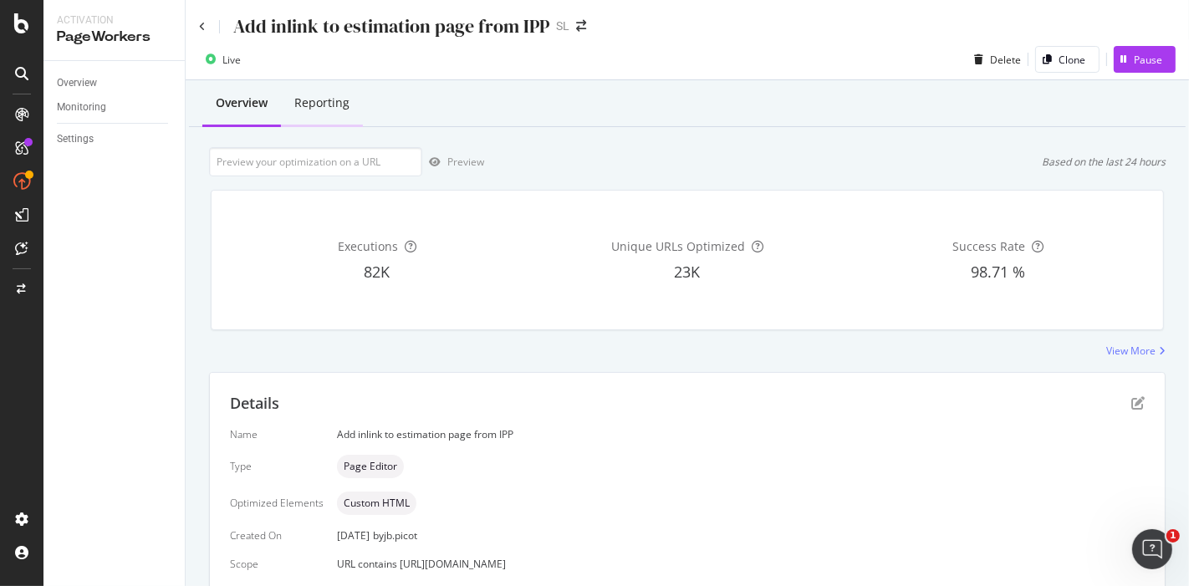
click at [318, 95] on div "Reporting" at bounding box center [321, 103] width 55 height 17
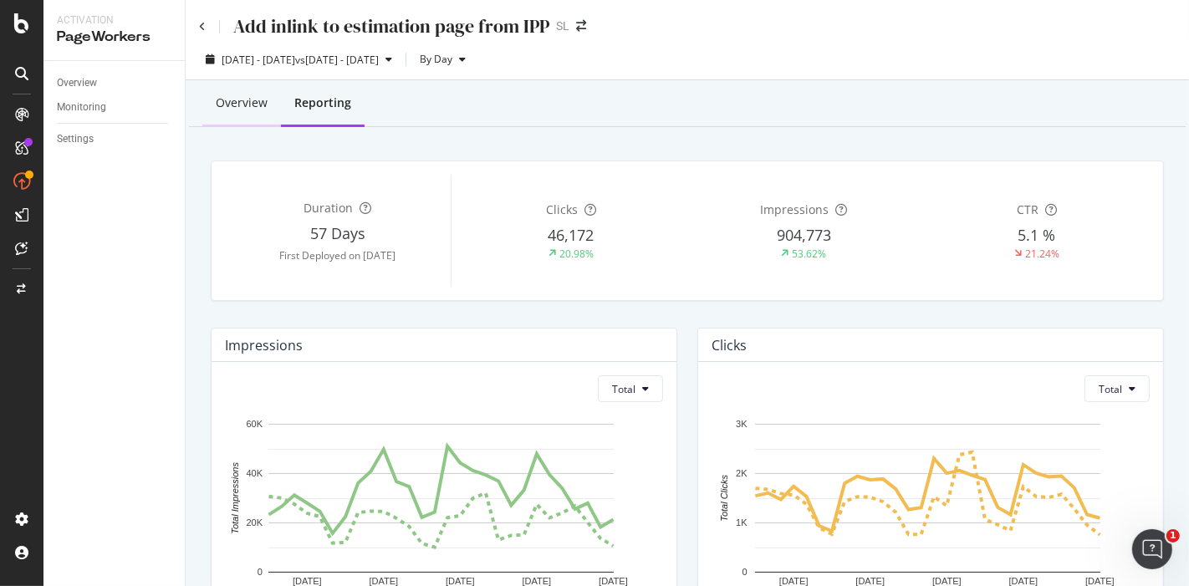
click at [253, 97] on div "Overview" at bounding box center [242, 103] width 52 height 17
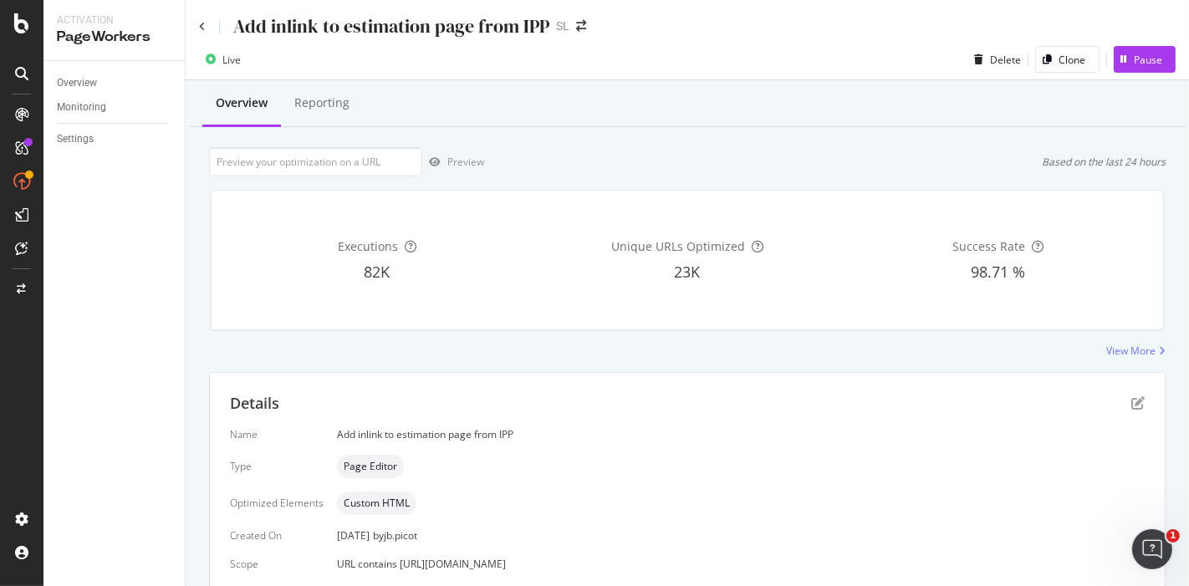
click at [539, 555] on div "Name Add inlink to estimation page from IPP Type Page Editor Optimized Elements…" at bounding box center [687, 512] width 915 height 171
click at [506, 564] on span "URL contains [URL][DOMAIN_NAME]" at bounding box center [421, 564] width 169 height 14
copy span "URL contains [URL][DOMAIN_NAME]"
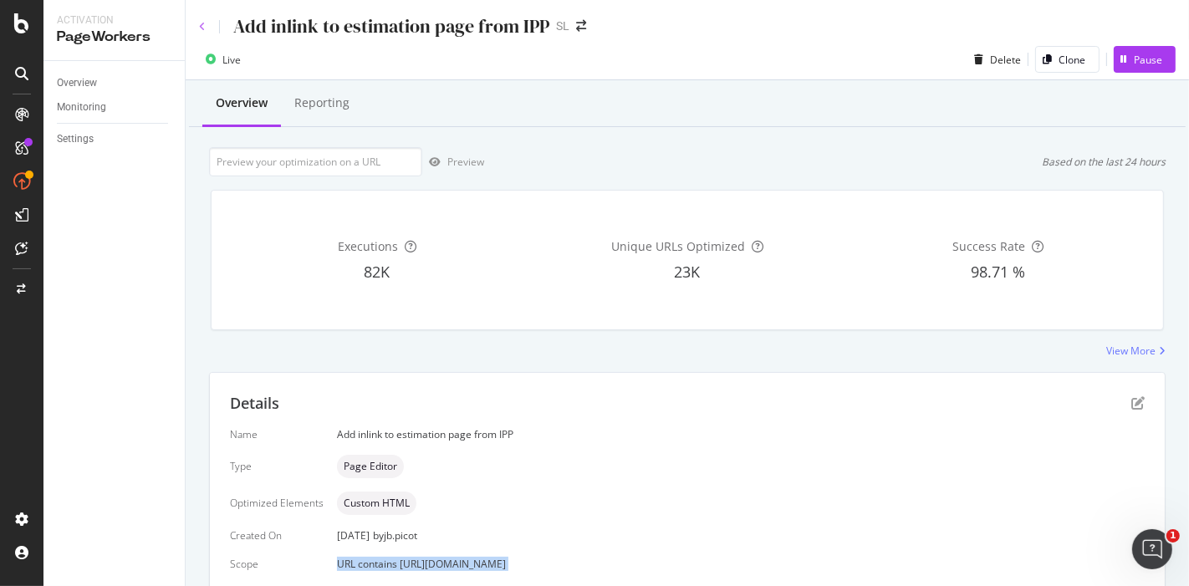
click at [202, 29] on icon at bounding box center [202, 27] width 7 height 10
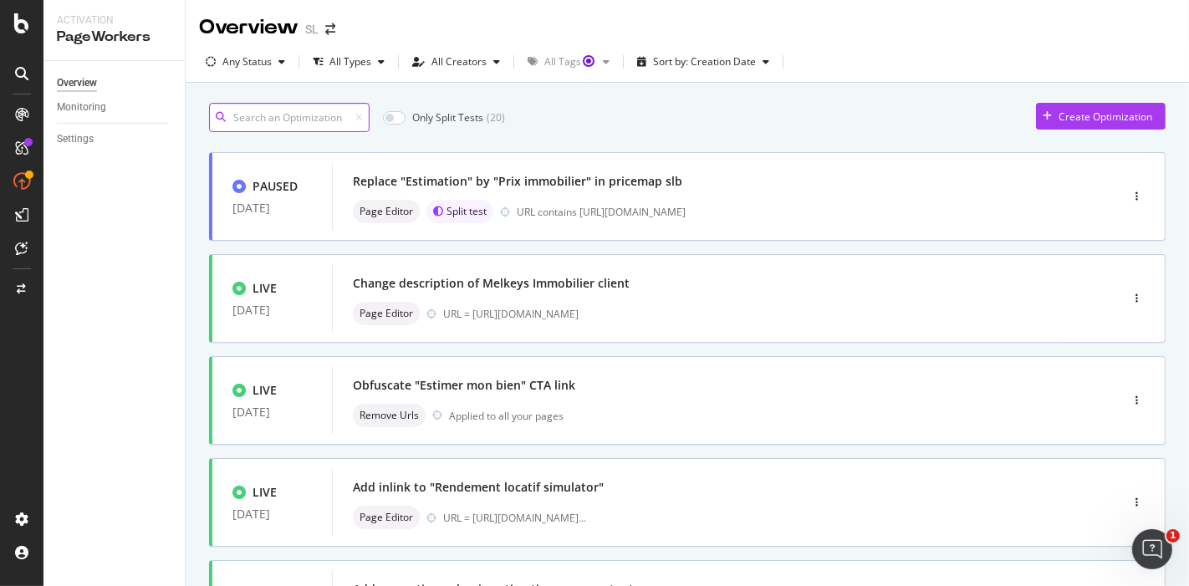
click at [255, 117] on input at bounding box center [289, 117] width 161 height 29
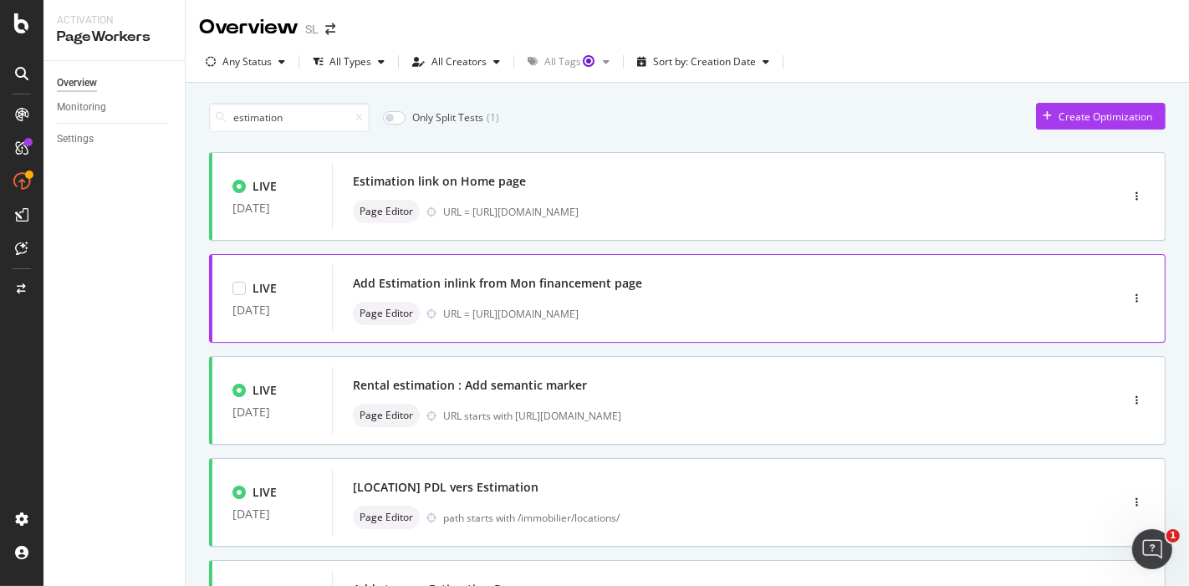
click at [621, 303] on div "Page Editor URL = [URL][DOMAIN_NAME]" at bounding box center [701, 313] width 696 height 23
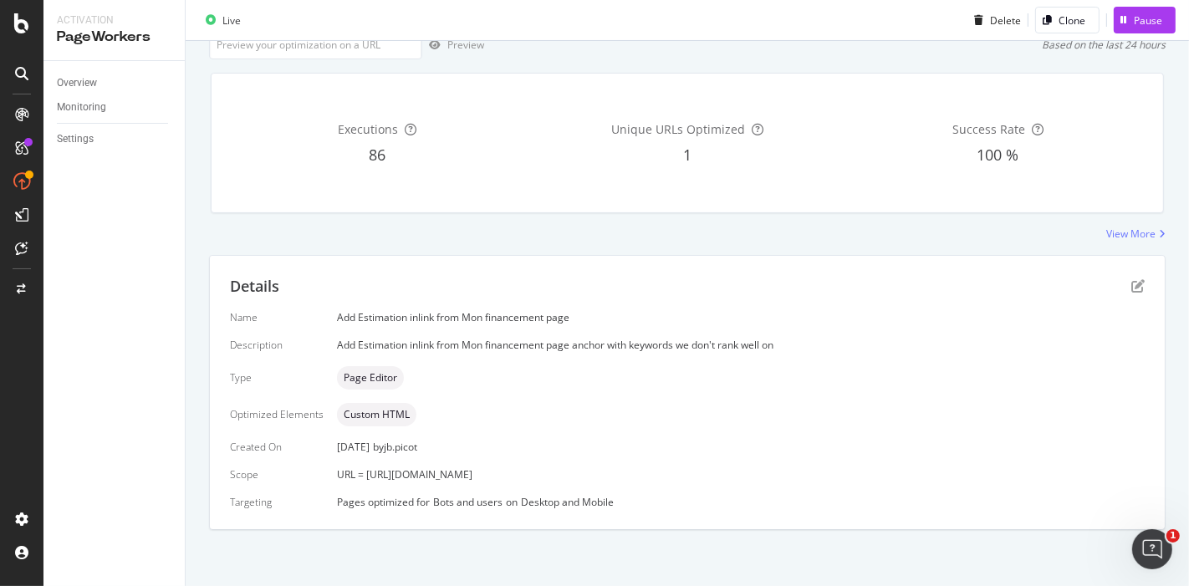
scroll to position [118, 0]
drag, startPoint x: 622, startPoint y: 472, endPoint x: 365, endPoint y: 474, distance: 257.6
click at [365, 474] on div "URL = [URL][DOMAIN_NAME]" at bounding box center [741, 474] width 808 height 14
copy span "[URL][DOMAIN_NAME]"
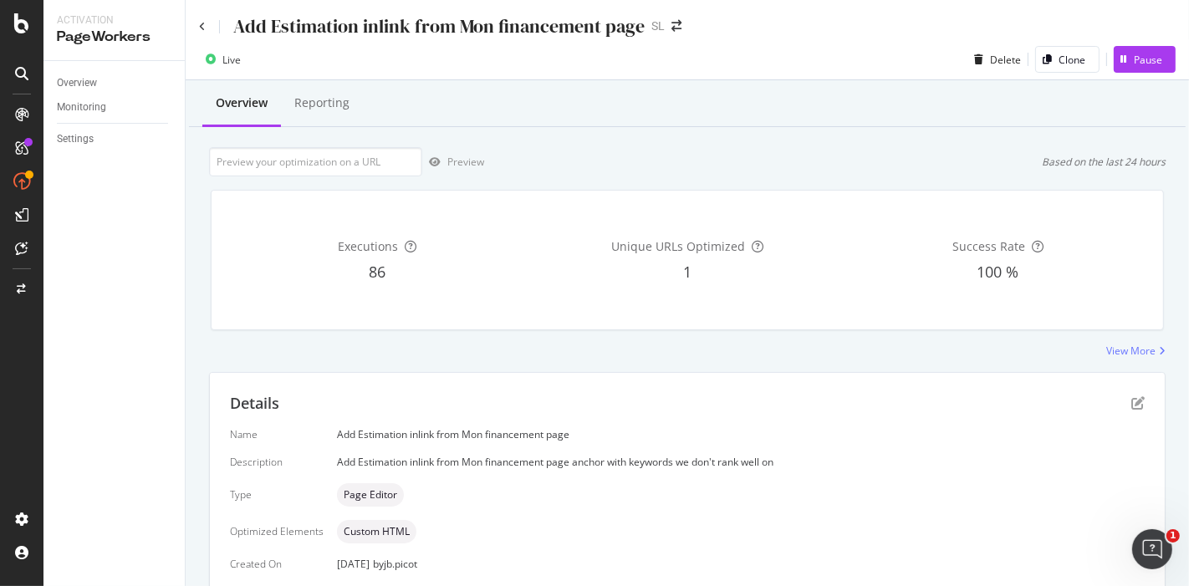
click at [205, 33] on div "Add Estimation inlink from Mon financement page" at bounding box center [422, 26] width 446 height 26
click at [201, 28] on icon at bounding box center [202, 27] width 7 height 10
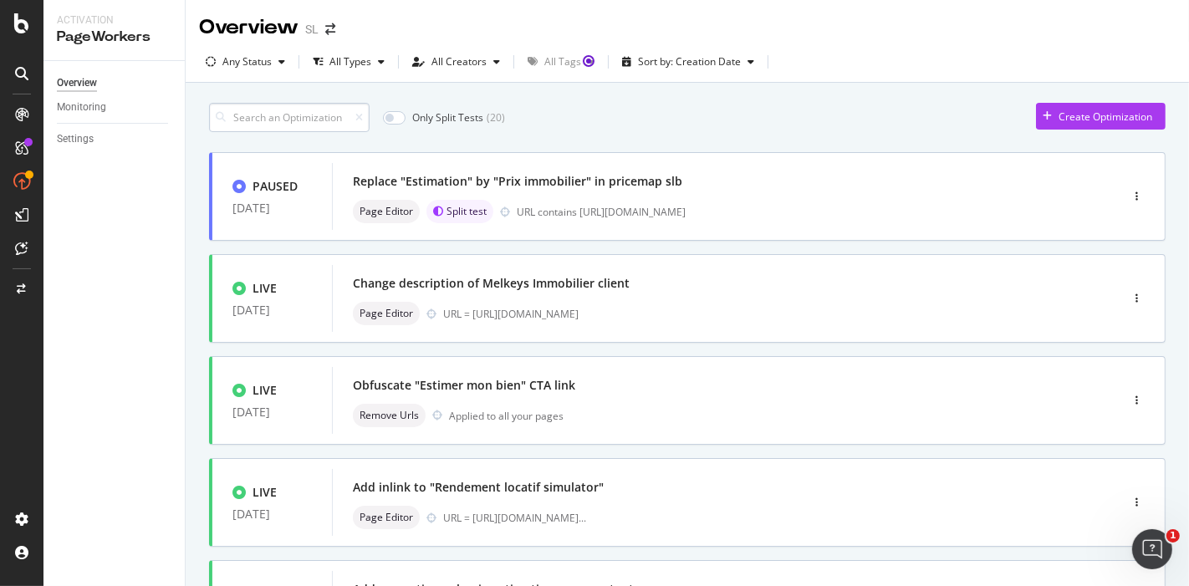
click at [295, 120] on input at bounding box center [289, 117] width 161 height 29
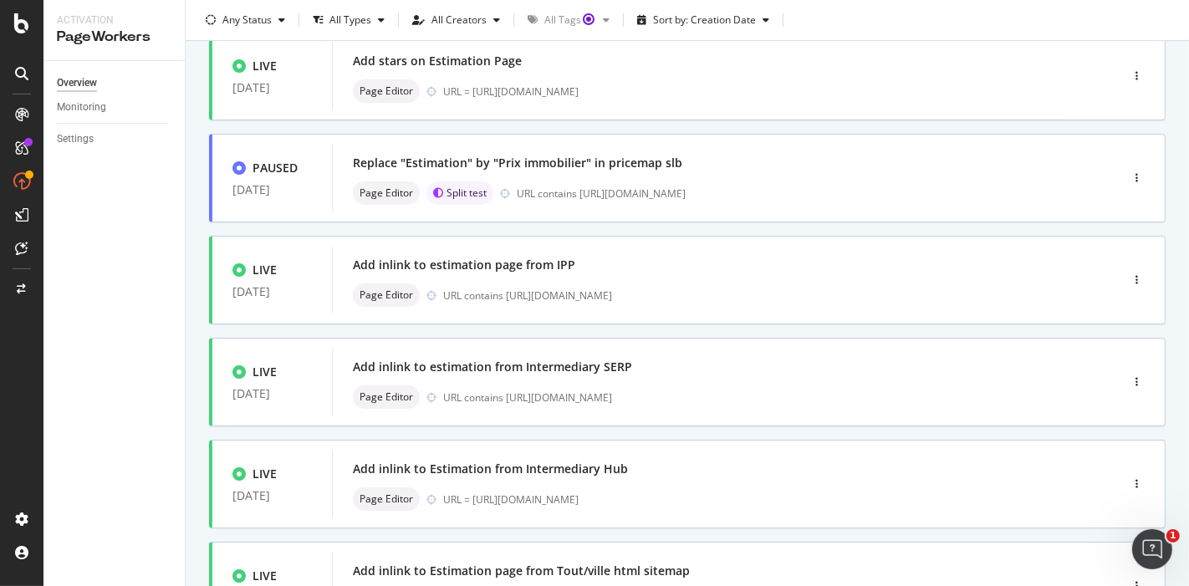
scroll to position [557, 0]
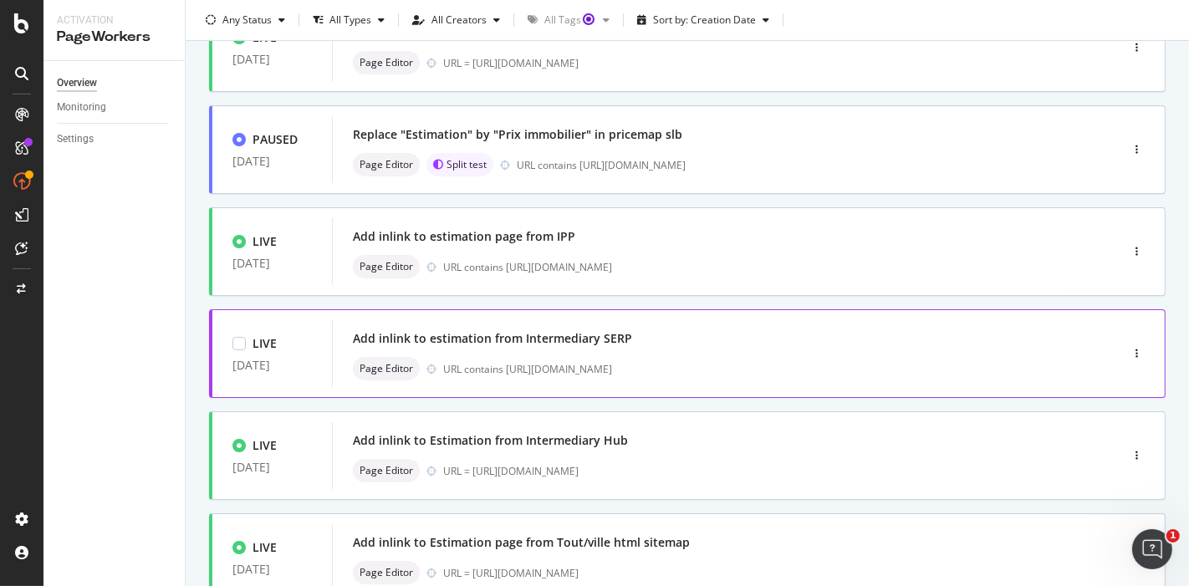
click at [598, 345] on div "Add inlink to estimation from Intermediary SERP" at bounding box center [492, 338] width 279 height 17
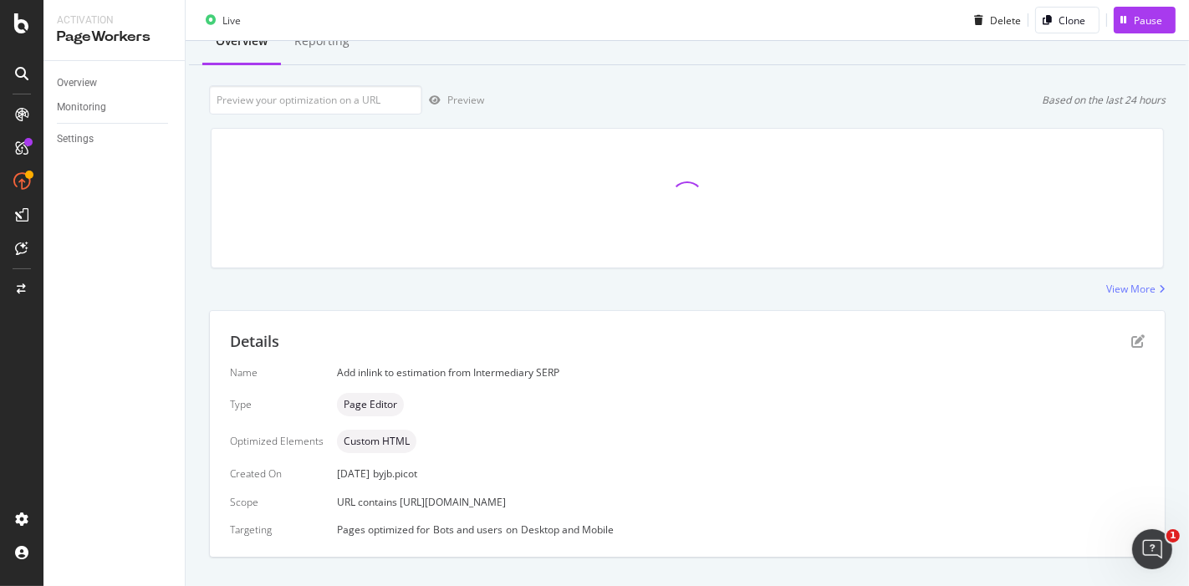
scroll to position [90, 0]
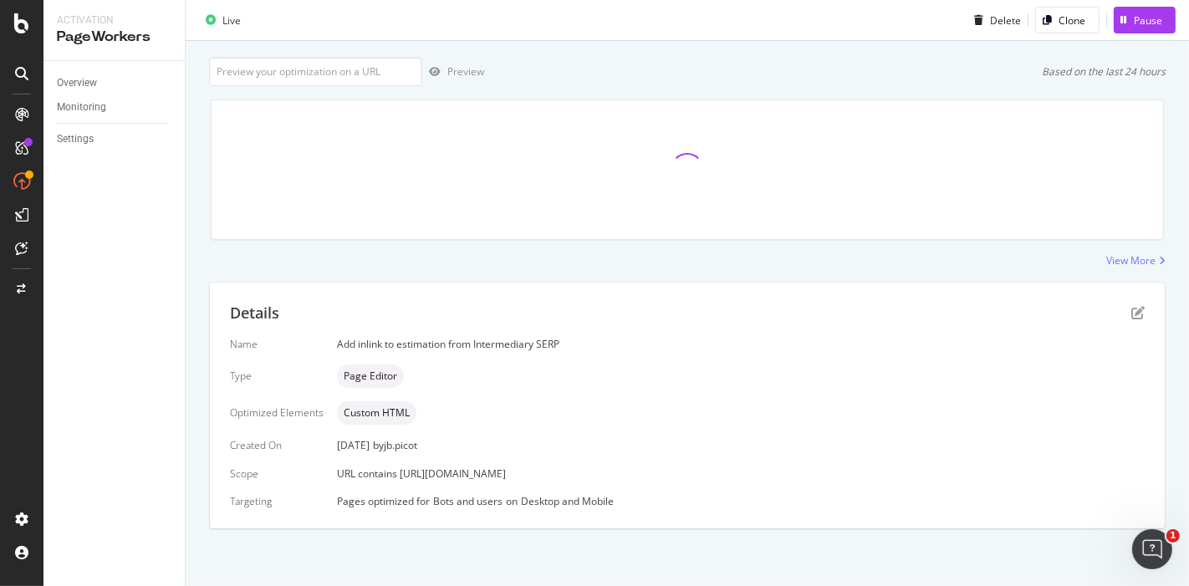
drag, startPoint x: 579, startPoint y: 474, endPoint x: 334, endPoint y: 474, distance: 245.1
click at [337, 474] on div "URL contains [URL][DOMAIN_NAME]" at bounding box center [741, 474] width 808 height 14
copy span "URL contains [URL][DOMAIN_NAME]"
click at [1132, 312] on icon "pen-to-square" at bounding box center [1138, 312] width 13 height 13
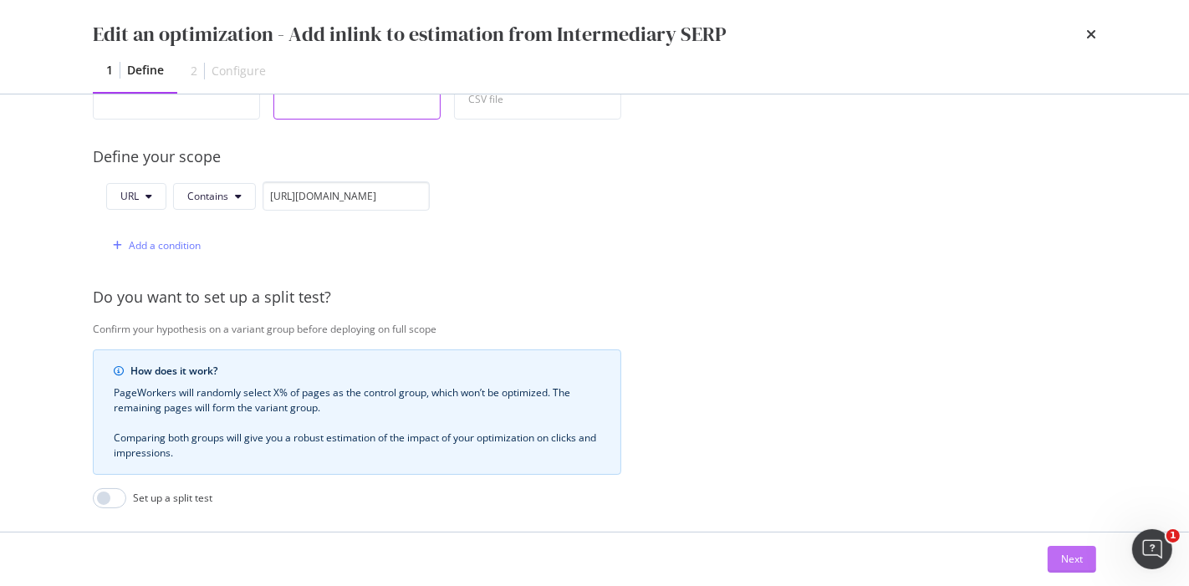
click at [1062, 557] on div "Next" at bounding box center [1072, 559] width 22 height 14
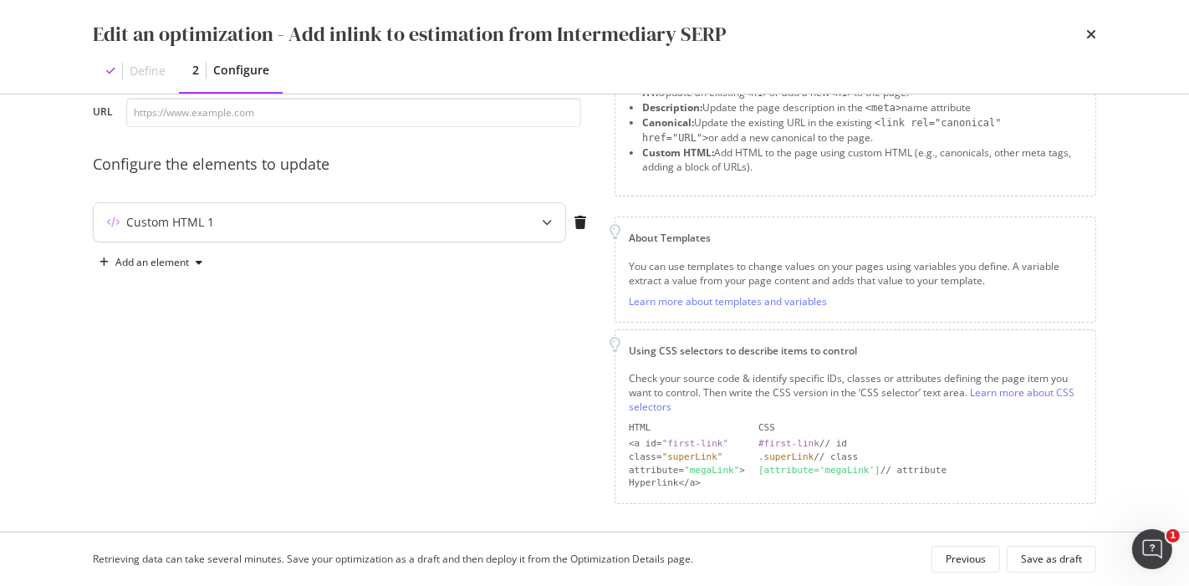
click at [243, 228] on div "Custom HTML 1" at bounding box center [297, 222] width 406 height 17
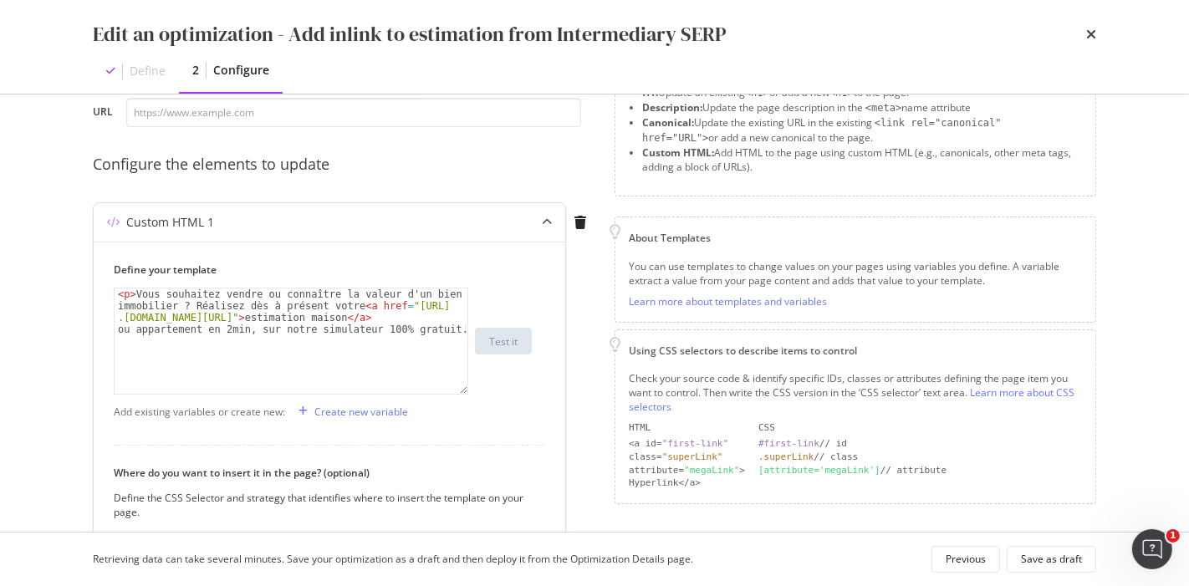
type textarea "<p>[PERSON_NAME] souhaitez vendre ou connaître la valeur d'un bien immobilier ?…"
click at [282, 337] on div "< p > [PERSON_NAME] souhaitez vendre ou connaître la valeur d'un bien immobilie…" at bounding box center [292, 389] width 355 height 200
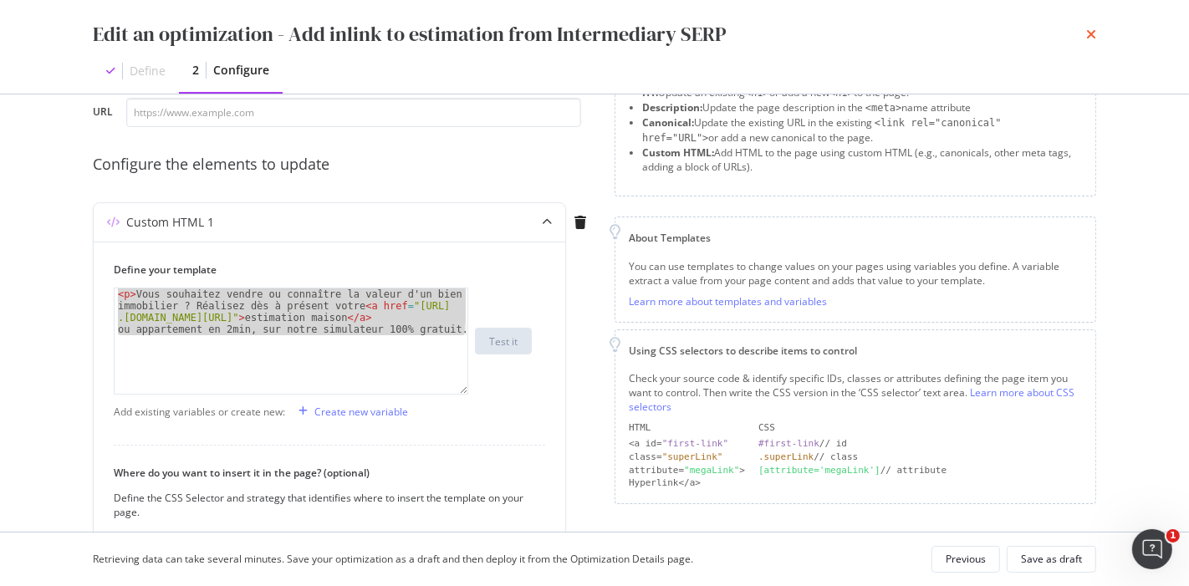
click at [1086, 34] on icon "times" at bounding box center [1091, 34] width 10 height 13
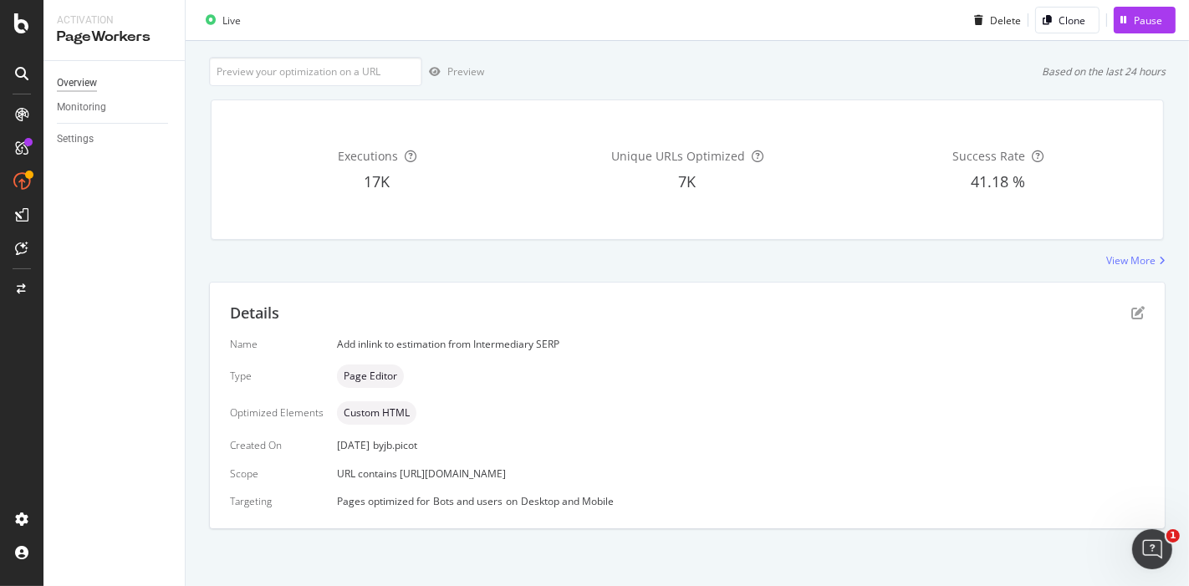
click at [87, 86] on div "Overview" at bounding box center [77, 83] width 40 height 18
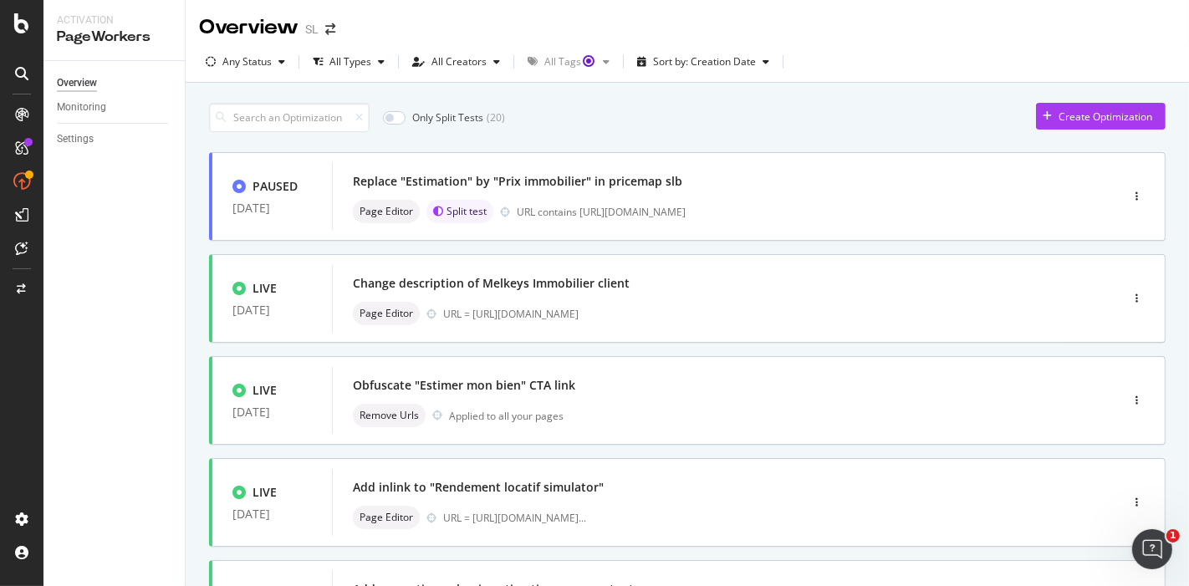
click at [296, 115] on input at bounding box center [289, 117] width 161 height 29
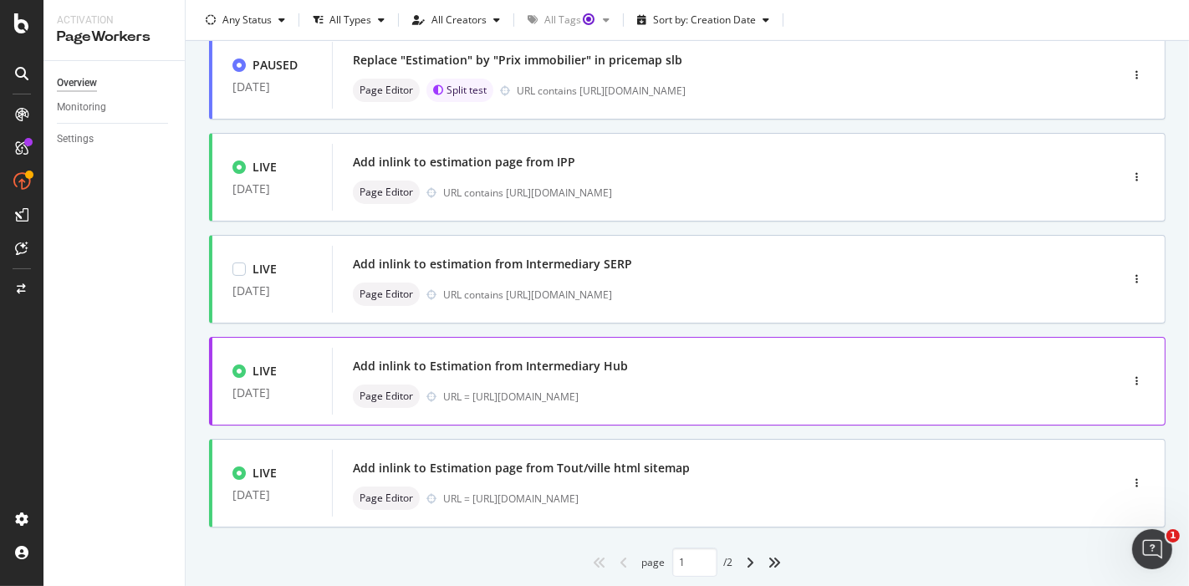
scroll to position [679, 0]
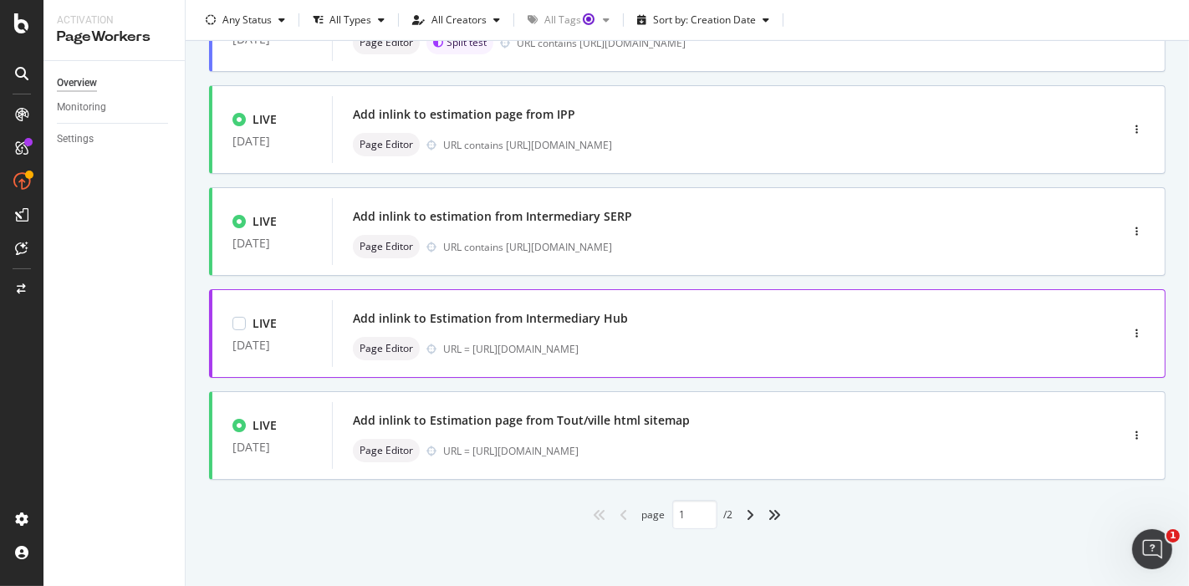
click at [583, 330] on div "Add inlink to Estimation from Intermediary Hub Page Editor URL = [URL][DOMAIN_N…" at bounding box center [701, 334] width 696 height 54
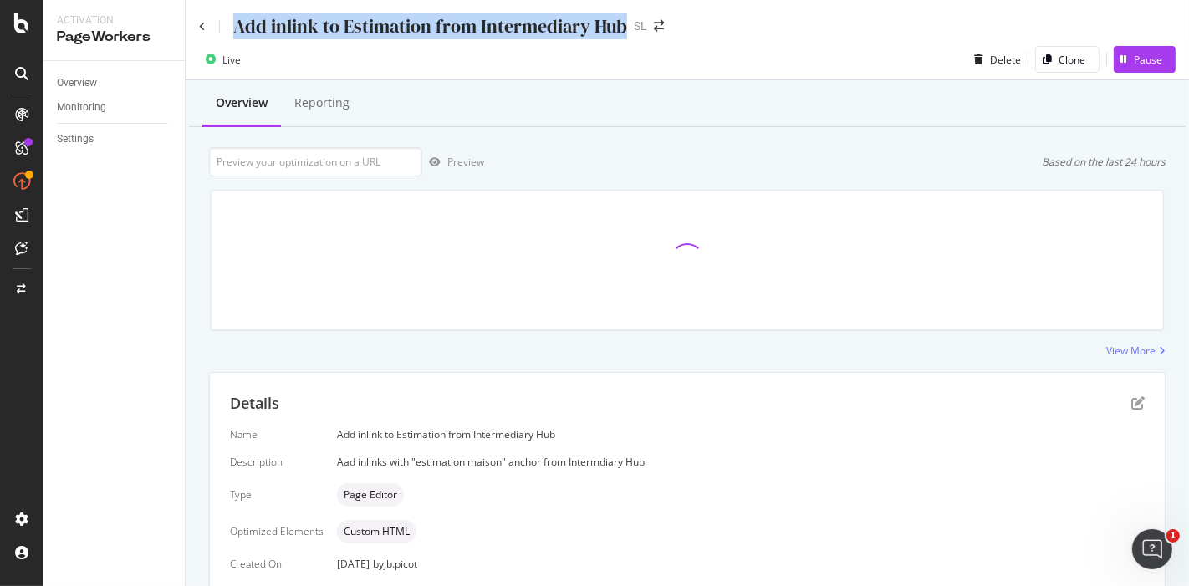
drag, startPoint x: 623, startPoint y: 25, endPoint x: 233, endPoint y: 28, distance: 389.8
click at [233, 28] on div "Add inlink to Estimation from Intermediary Hub SL" at bounding box center [440, 26] width 482 height 26
copy div "Add inlink to Estimation from Intermediary Hub"
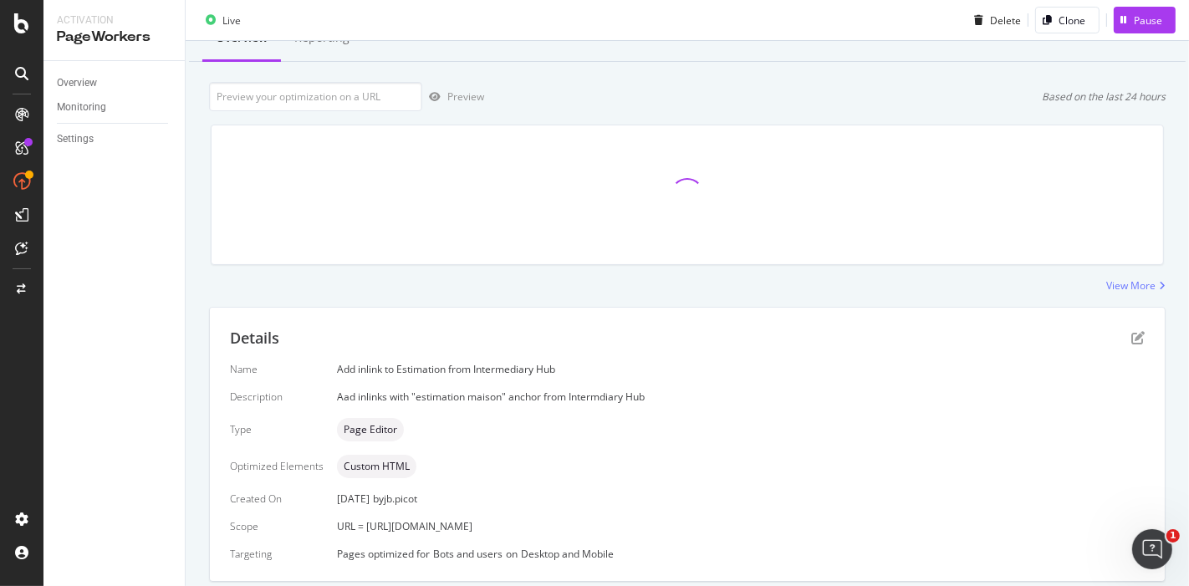
scroll to position [118, 0]
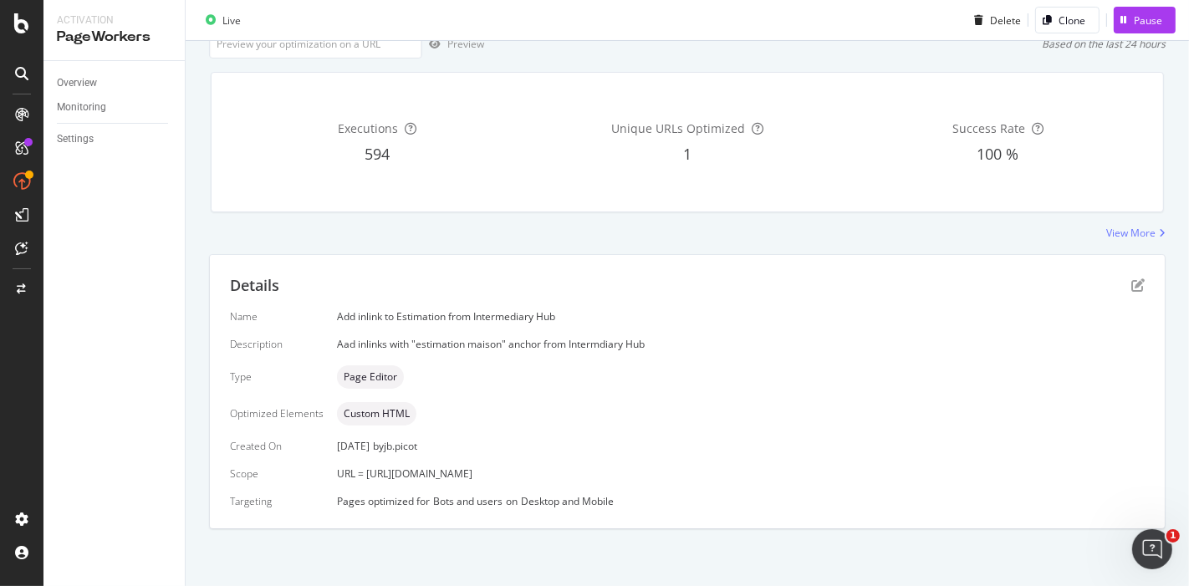
drag, startPoint x: 568, startPoint y: 468, endPoint x: 330, endPoint y: 469, distance: 238.4
click at [330, 469] on div "Name Add inlink to Estimation from Intermediary Hub Description Aad inlinks wit…" at bounding box center [687, 408] width 915 height 199
copy span "URL = [URL][DOMAIN_NAME]"
click at [1113, 284] on div "Details" at bounding box center [687, 286] width 915 height 22
click at [1132, 285] on icon "pen-to-square" at bounding box center [1138, 285] width 13 height 13
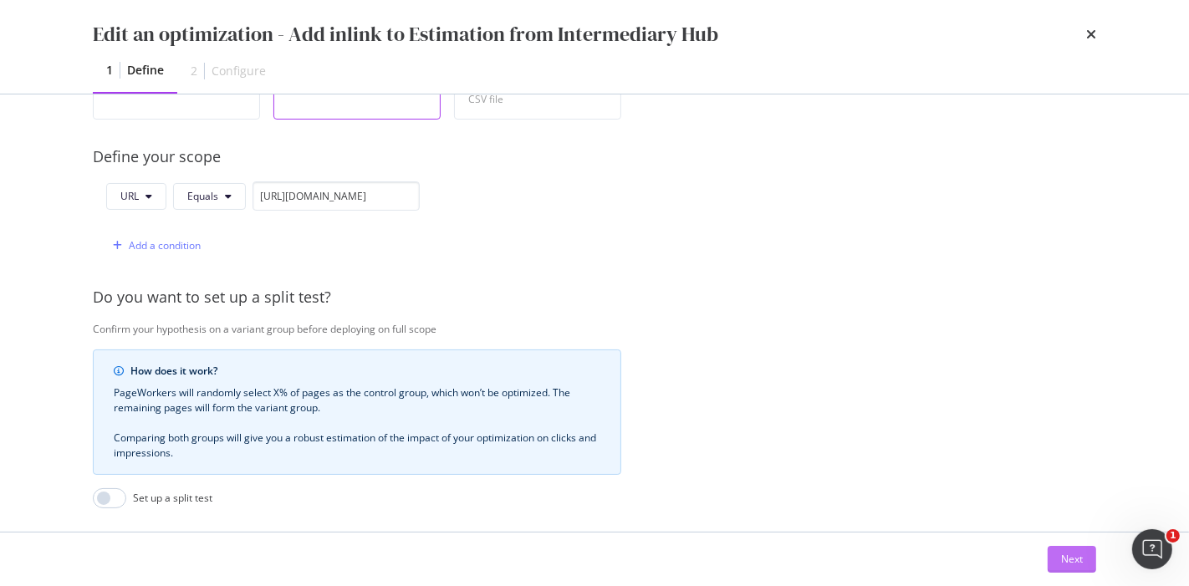
click at [1068, 564] on div "Next" at bounding box center [1072, 559] width 22 height 14
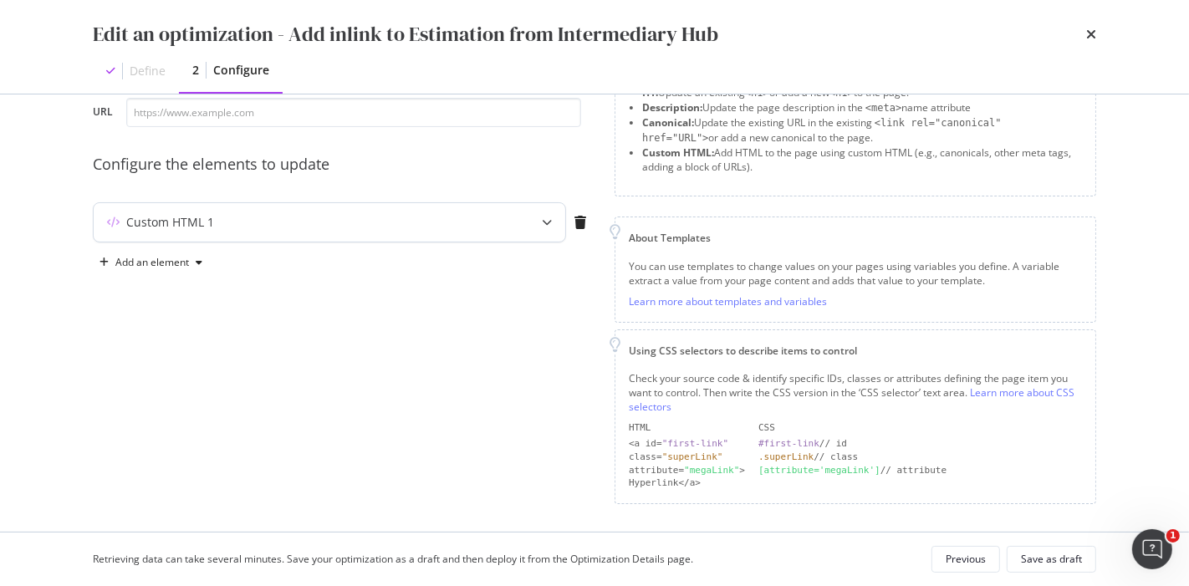
click at [330, 235] on div "Custom HTML 1" at bounding box center [330, 222] width 472 height 38
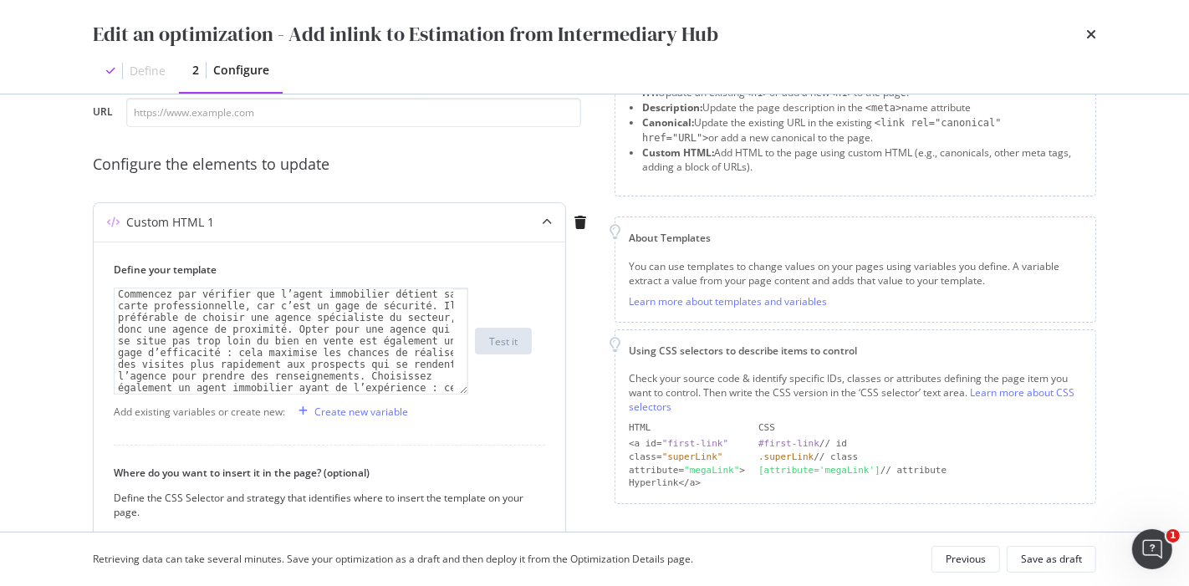
type textarea "Commencez par vérifier que l’agent immobilier détient [PERSON_NAME] professionn…"
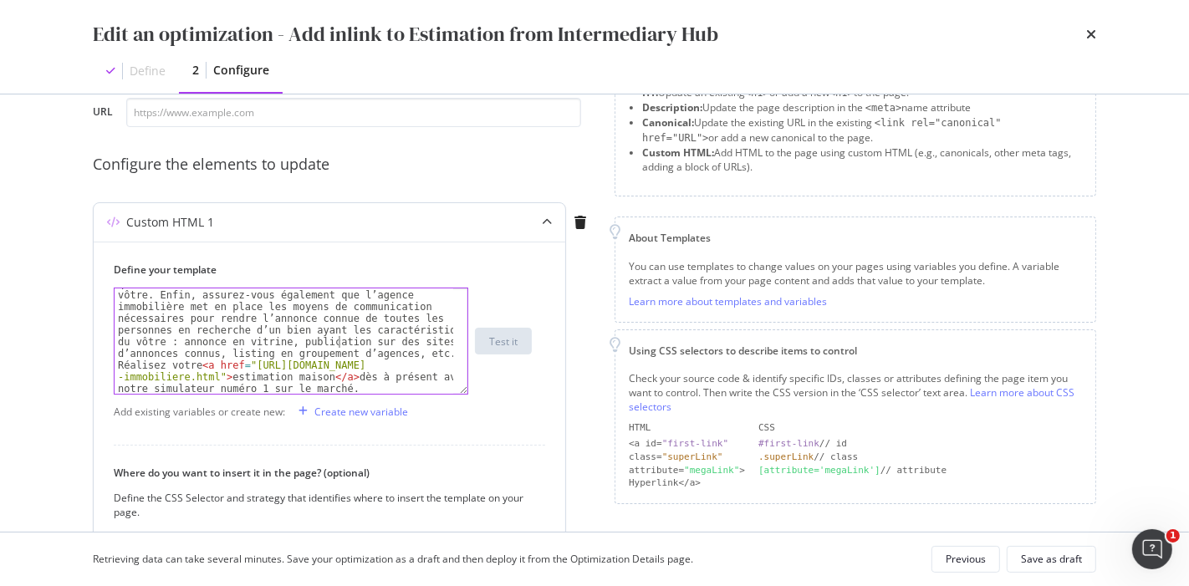
click at [340, 343] on div "Commencez par vérifier que l’agent immobilier détient [PERSON_NAME] professionn…" at bounding box center [285, 447] width 340 height 645
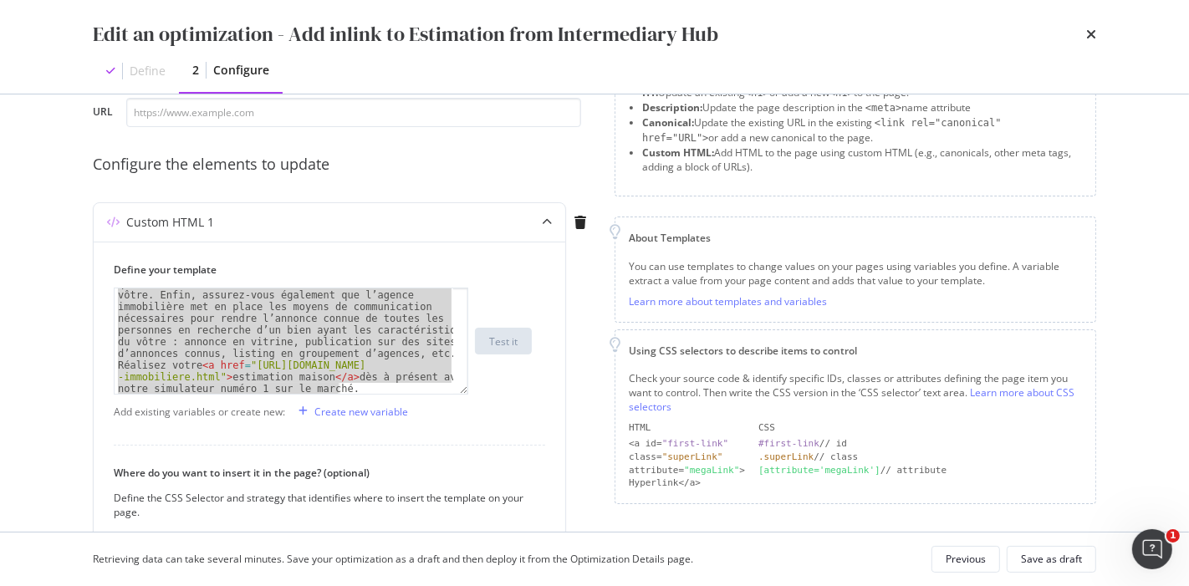
click at [1091, 42] on div "times" at bounding box center [1091, 34] width 10 height 28
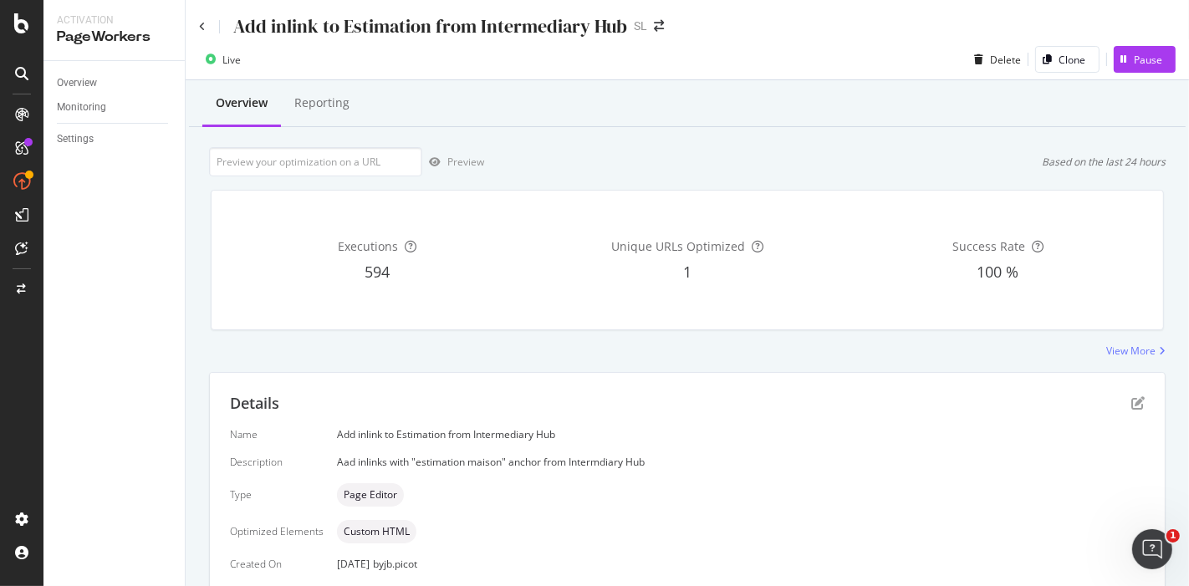
scroll to position [0, 0]
click at [204, 26] on icon at bounding box center [202, 27] width 7 height 10
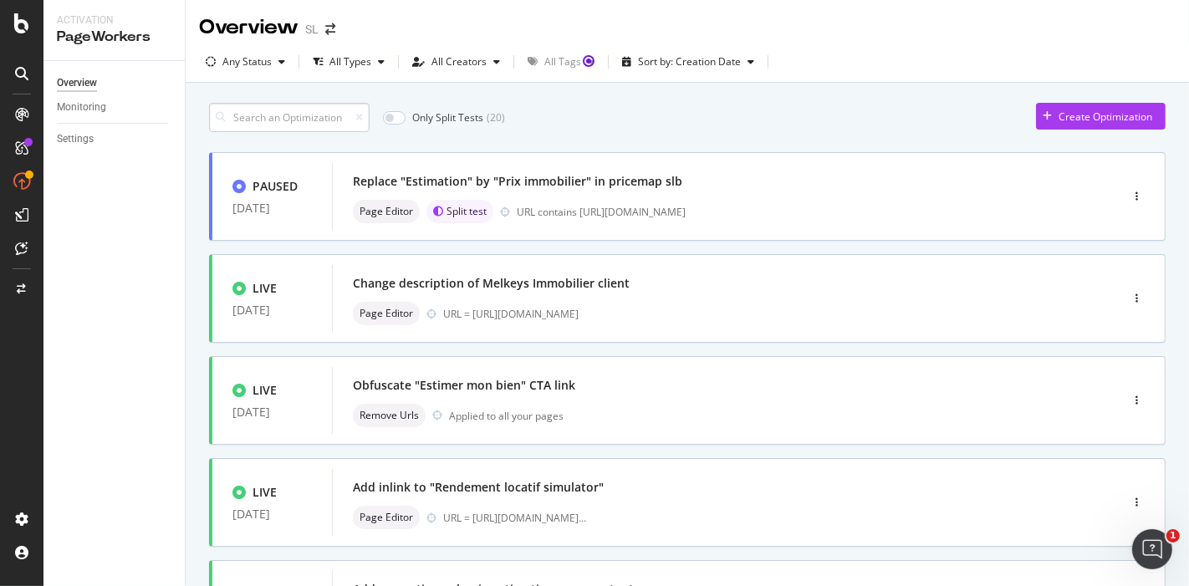
click at [325, 114] on input at bounding box center [289, 117] width 161 height 29
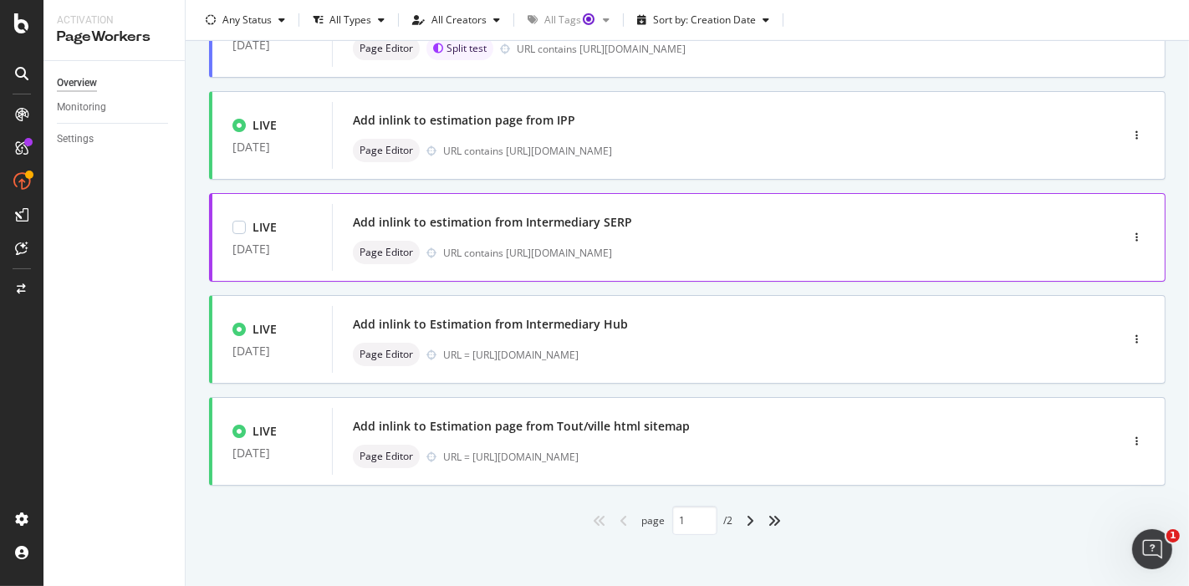
scroll to position [679, 0]
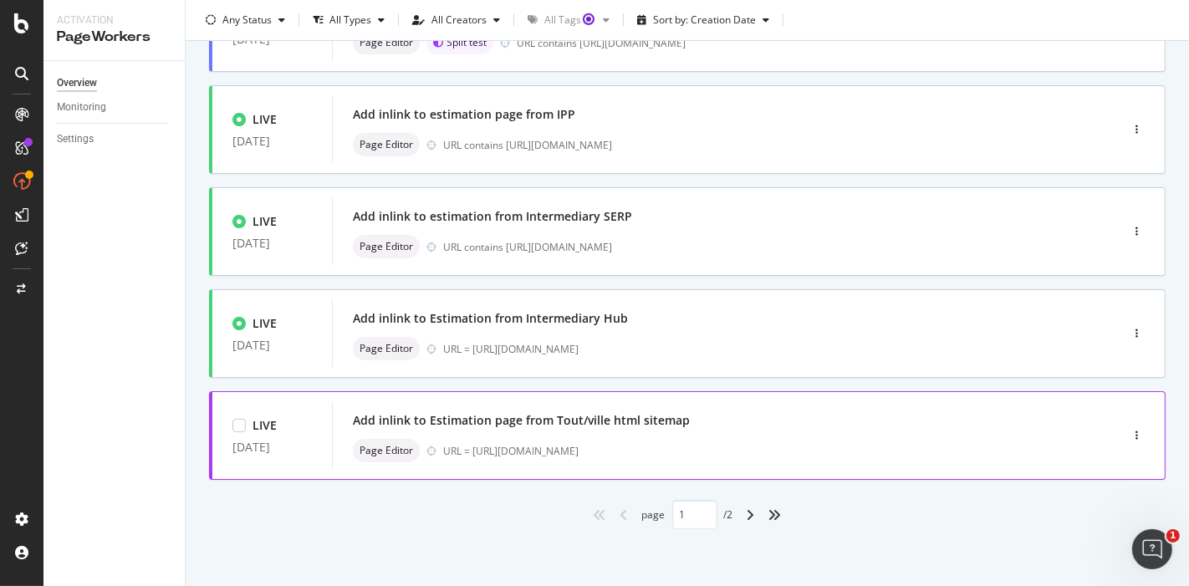
click at [611, 422] on div "Add inlink to Estimation page from Tout/ville html sitemap" at bounding box center [521, 420] width 337 height 17
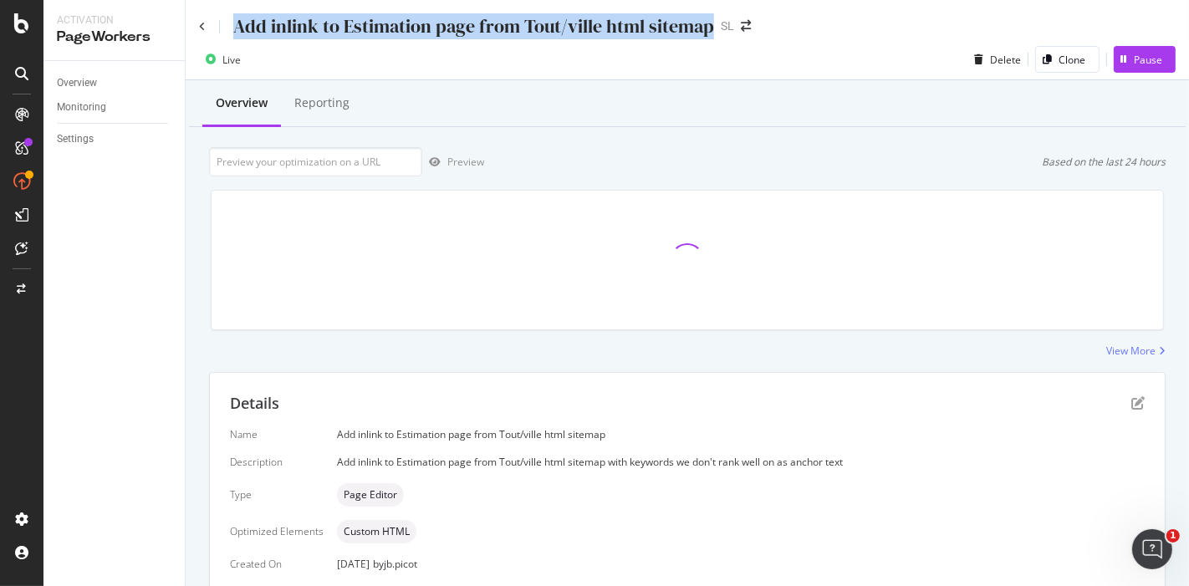
drag, startPoint x: 709, startPoint y: 27, endPoint x: 235, endPoint y: 27, distance: 474.2
click at [235, 27] on div "Add inlink to Estimation page from Tout/ville html sitemap" at bounding box center [473, 26] width 481 height 26
copy div "Add inlink to Estimation page from Tout/ville html sitemap"
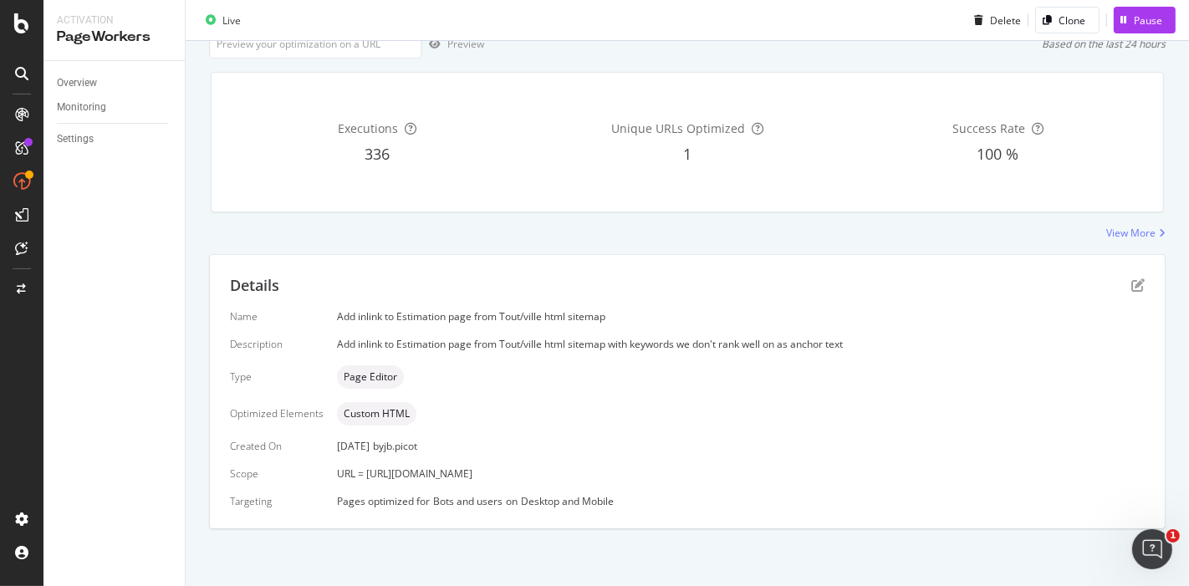
drag, startPoint x: 551, startPoint y: 478, endPoint x: 335, endPoint y: 474, distance: 216.7
click at [337, 474] on div "URL = [URL][DOMAIN_NAME]" at bounding box center [741, 474] width 808 height 14
copy span "URL = [URL][DOMAIN_NAME]"
click at [1132, 284] on icon "pen-to-square" at bounding box center [1138, 285] width 13 height 13
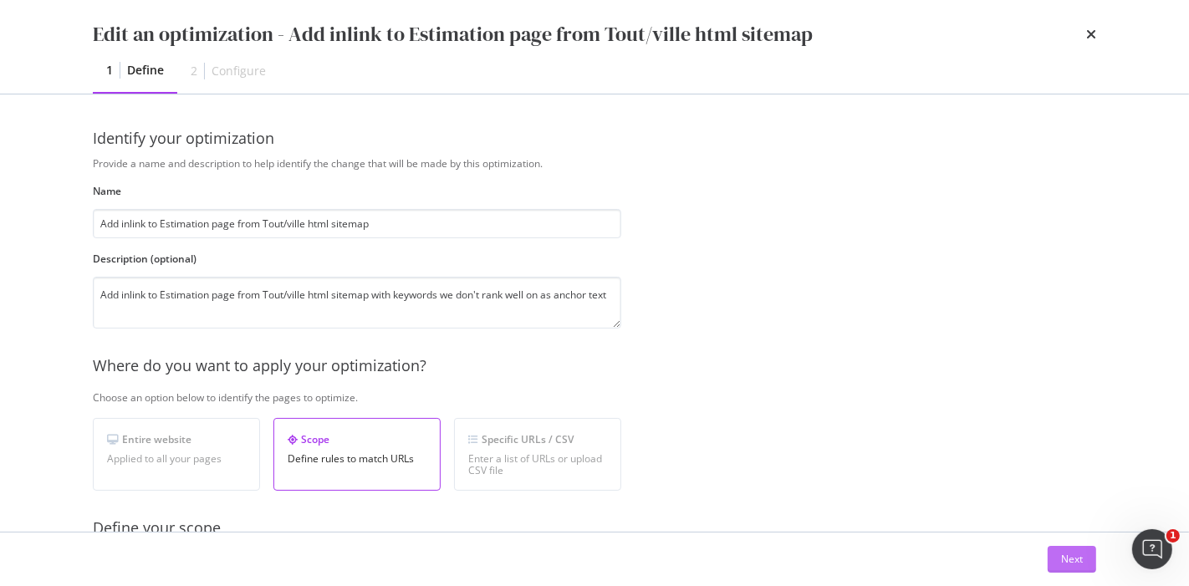
click at [1066, 562] on div "Next" at bounding box center [1072, 559] width 22 height 14
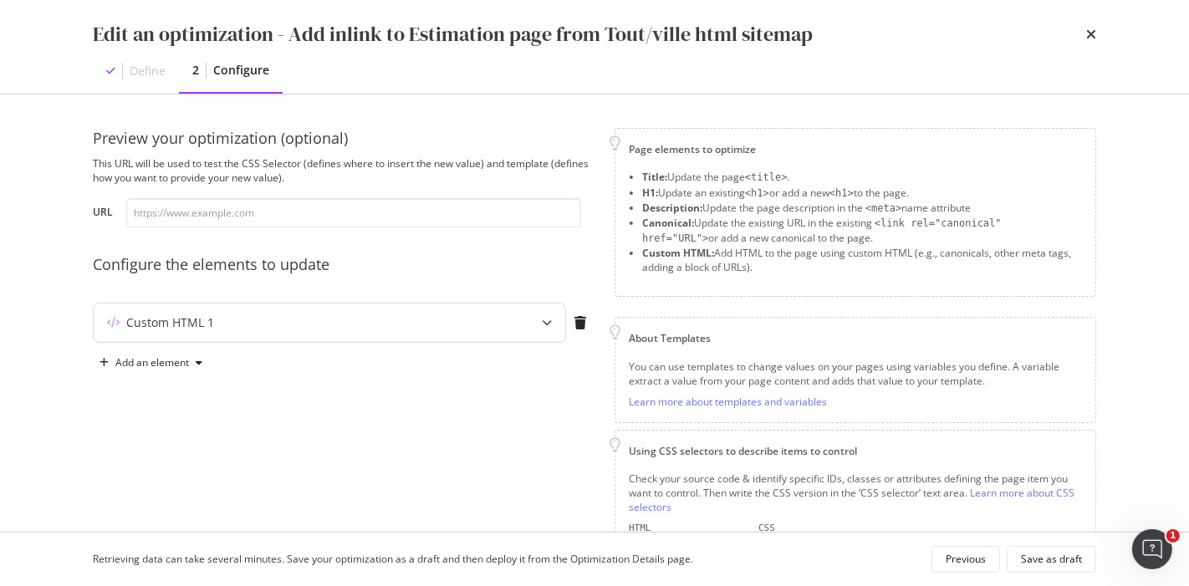
scroll to position [100, 0]
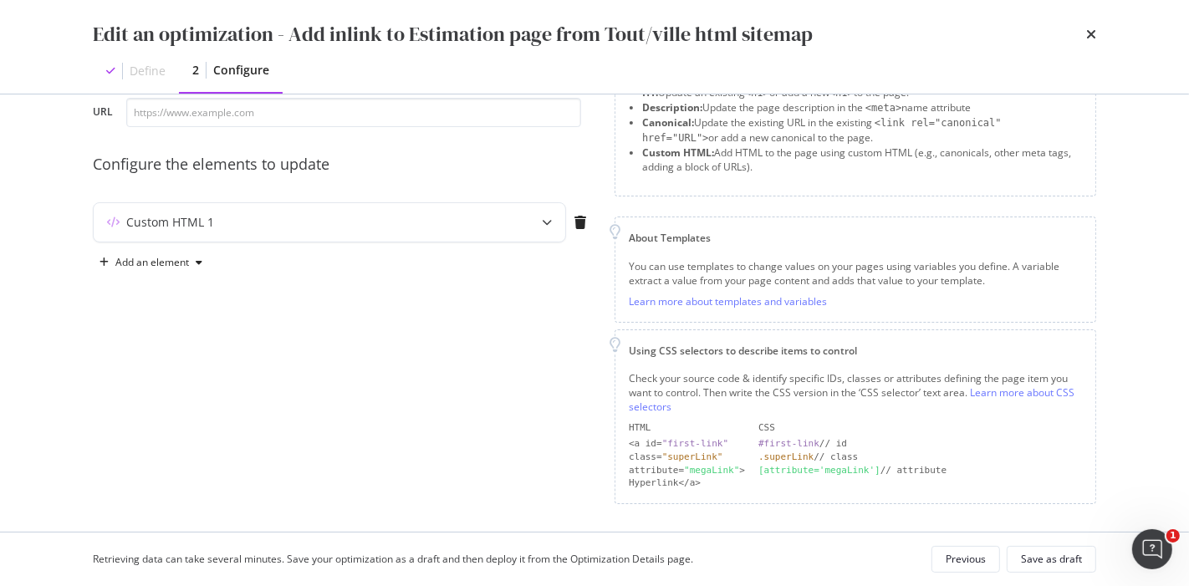
click at [321, 249] on div "Add an element" at bounding box center [344, 262] width 502 height 27
click at [318, 228] on div "Custom HTML 1" at bounding box center [297, 222] width 406 height 17
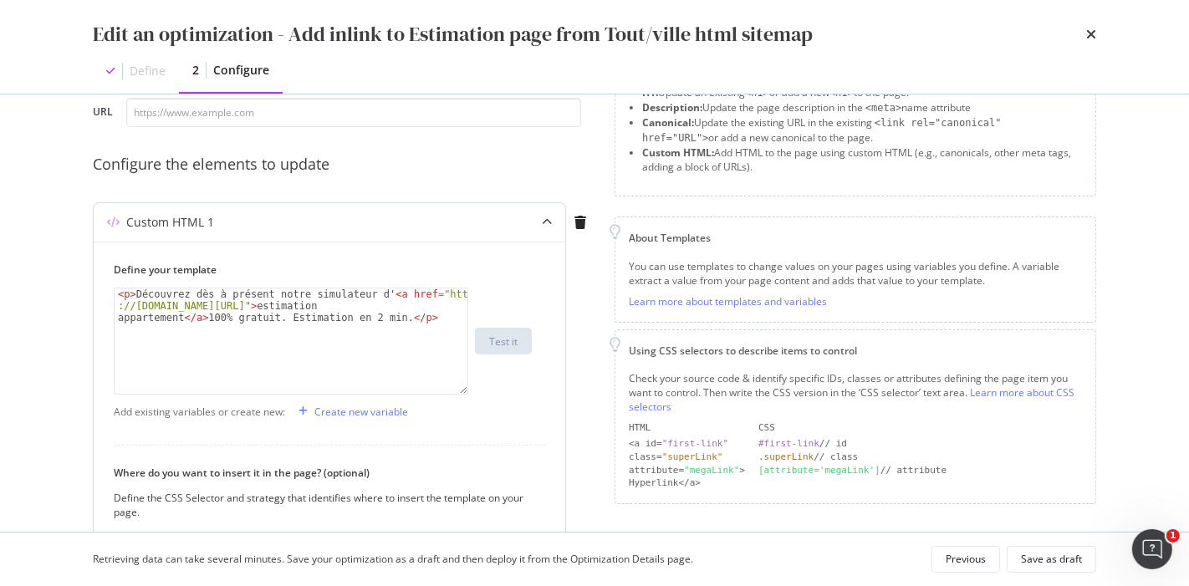
type textarea "<p>Découvrez dès à présent notre simulateur d'<a href="[URL][DOMAIN_NAME]">esti…"
click at [290, 315] on div "< p > Découvrez dès à présent notre simulateur d' < a href = "https ://[DOMAIN_…" at bounding box center [292, 377] width 355 height 176
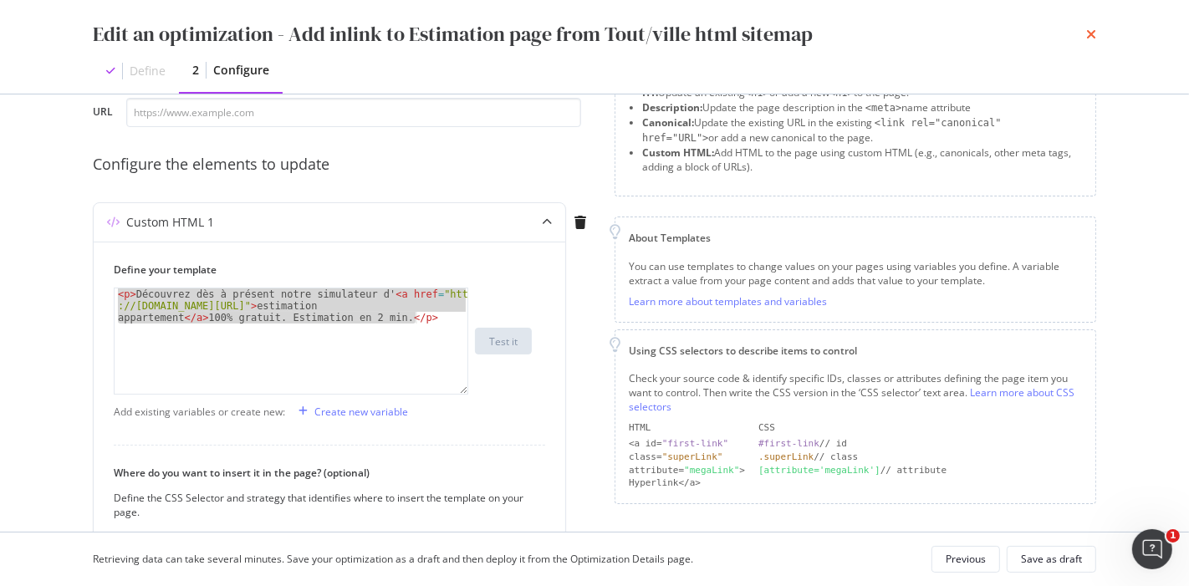
click at [1089, 33] on icon "times" at bounding box center [1091, 34] width 10 height 13
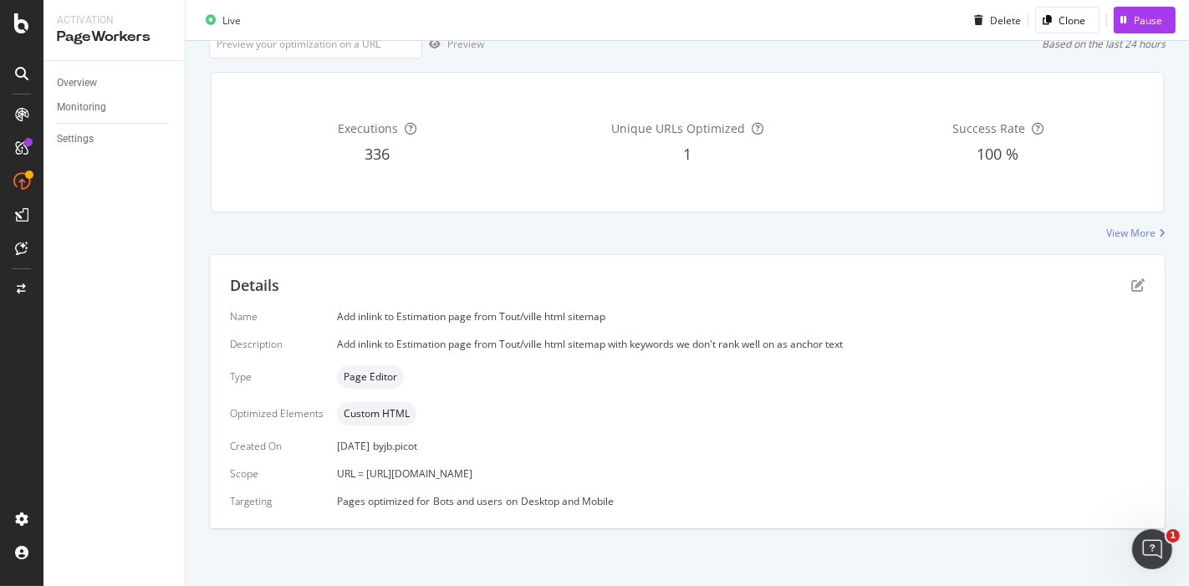
drag, startPoint x: 606, startPoint y: 467, endPoint x: 363, endPoint y: 469, distance: 243.4
click at [363, 469] on div "URL = [URL][DOMAIN_NAME]" at bounding box center [741, 474] width 808 height 14
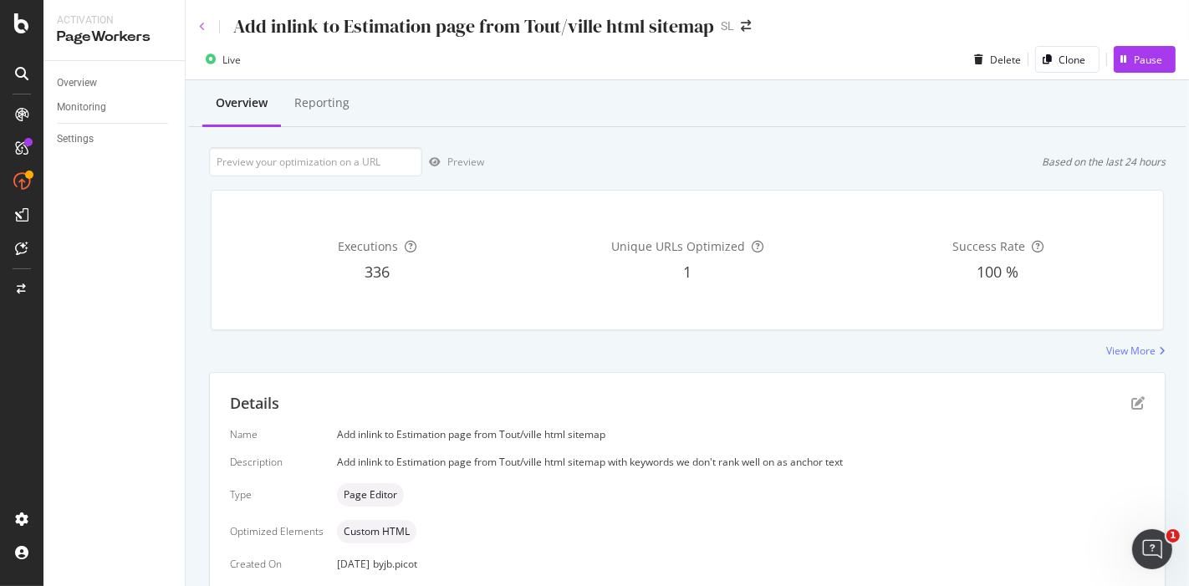
click at [204, 23] on icon at bounding box center [202, 27] width 7 height 10
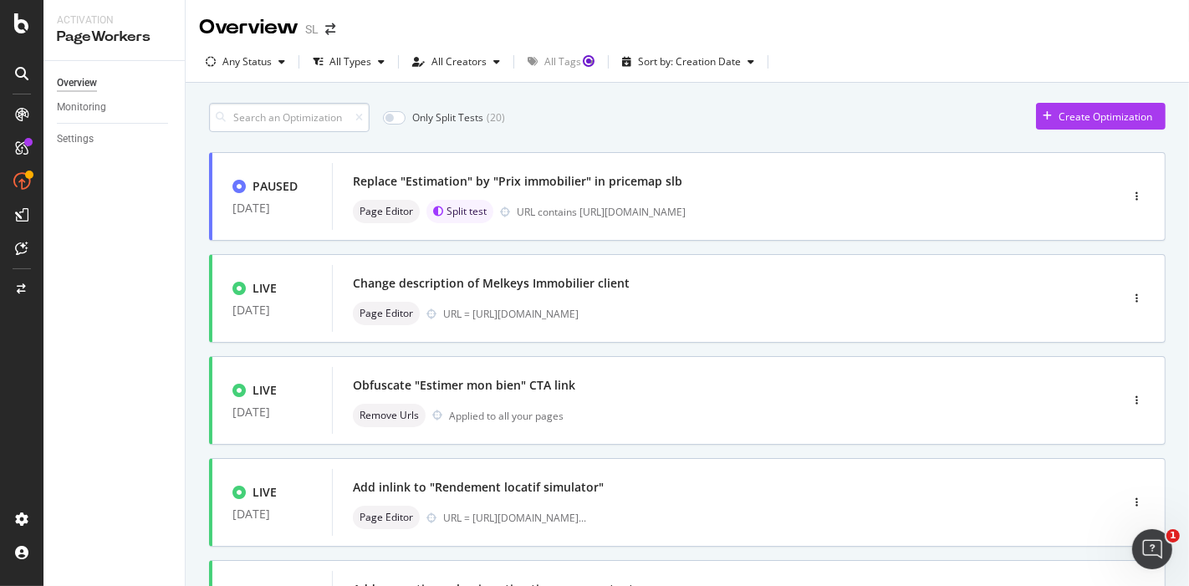
click at [330, 118] on input at bounding box center [289, 117] width 161 height 29
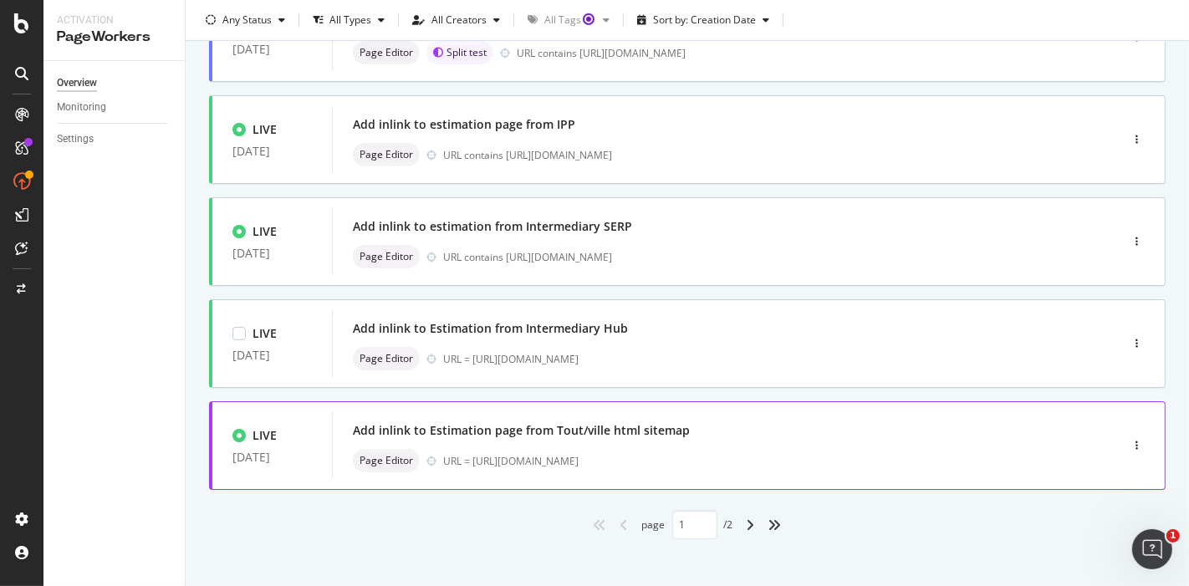
scroll to position [679, 0]
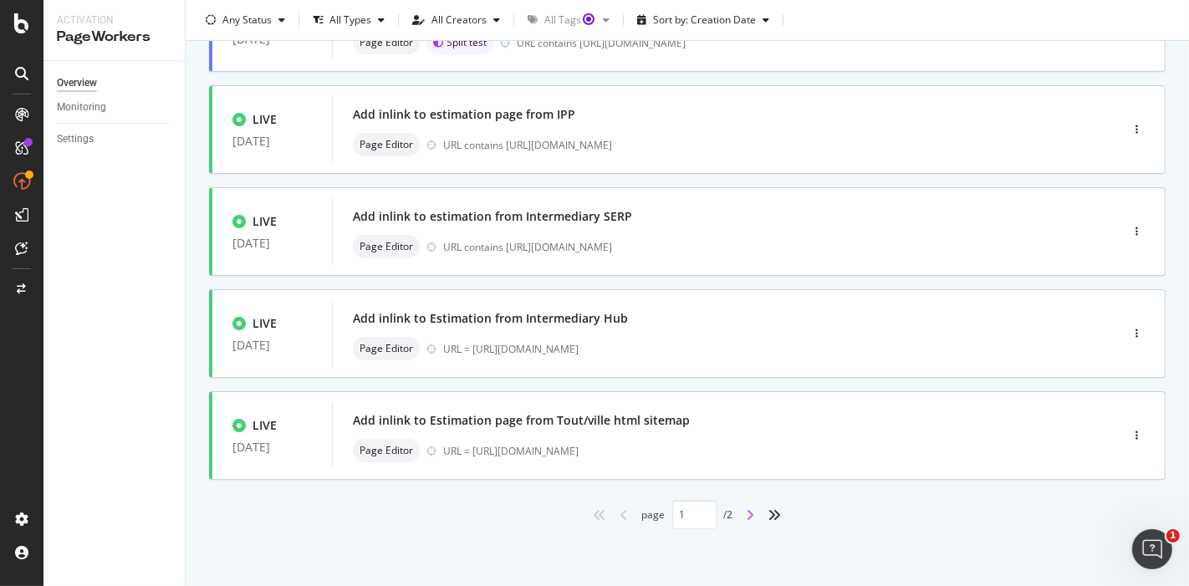
click at [747, 511] on icon "angle-right" at bounding box center [751, 515] width 8 height 13
type input "2"
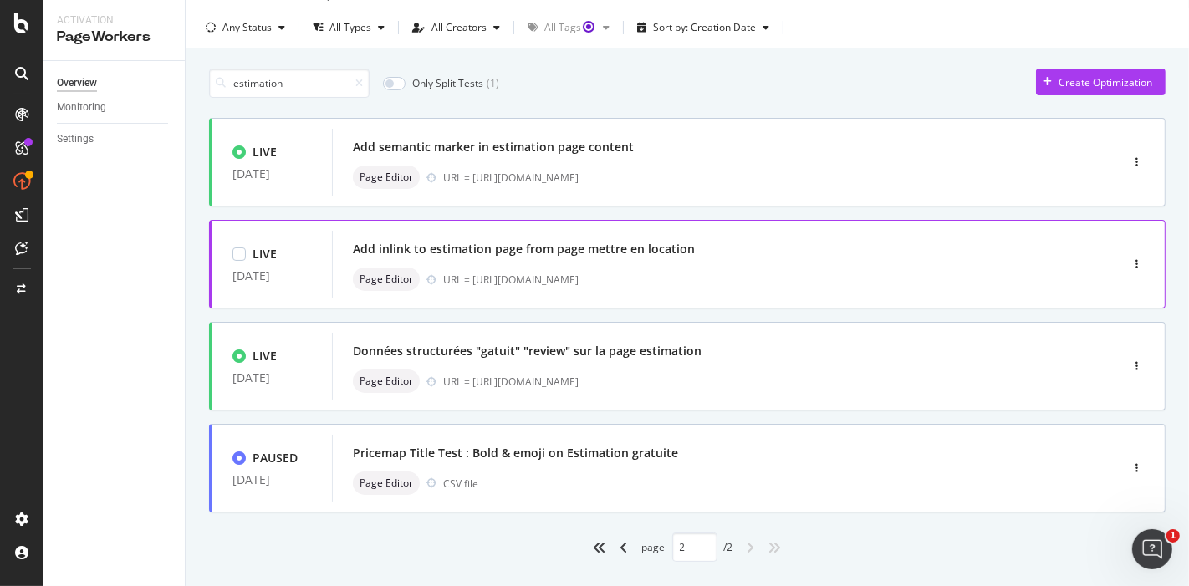
scroll to position [67, 0]
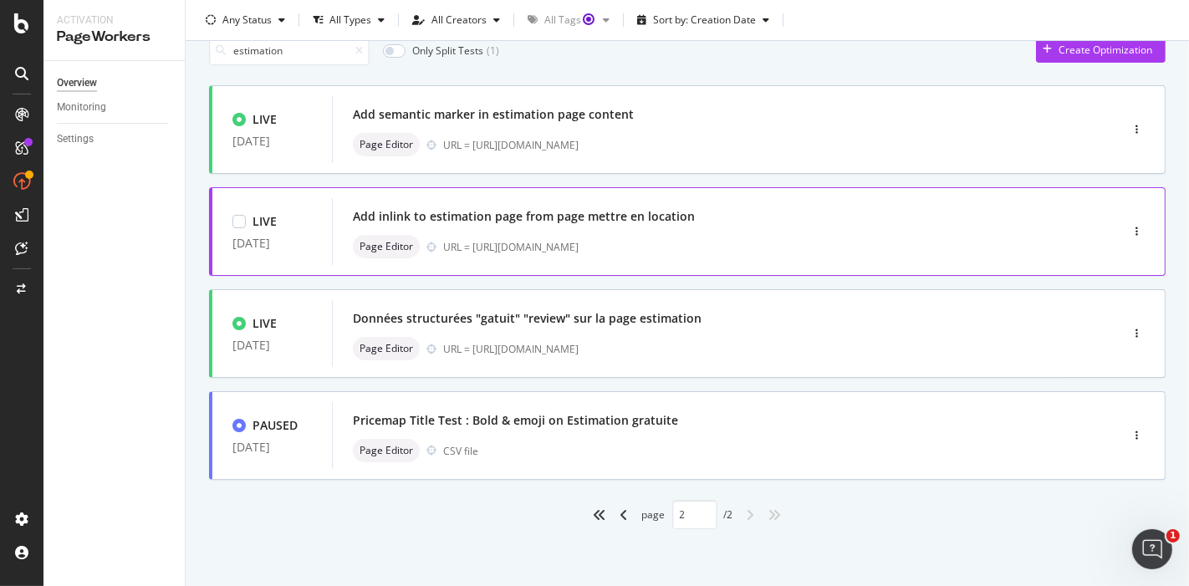
click at [651, 243] on div "URL = [URL][DOMAIN_NAME]" at bounding box center [746, 247] width 606 height 14
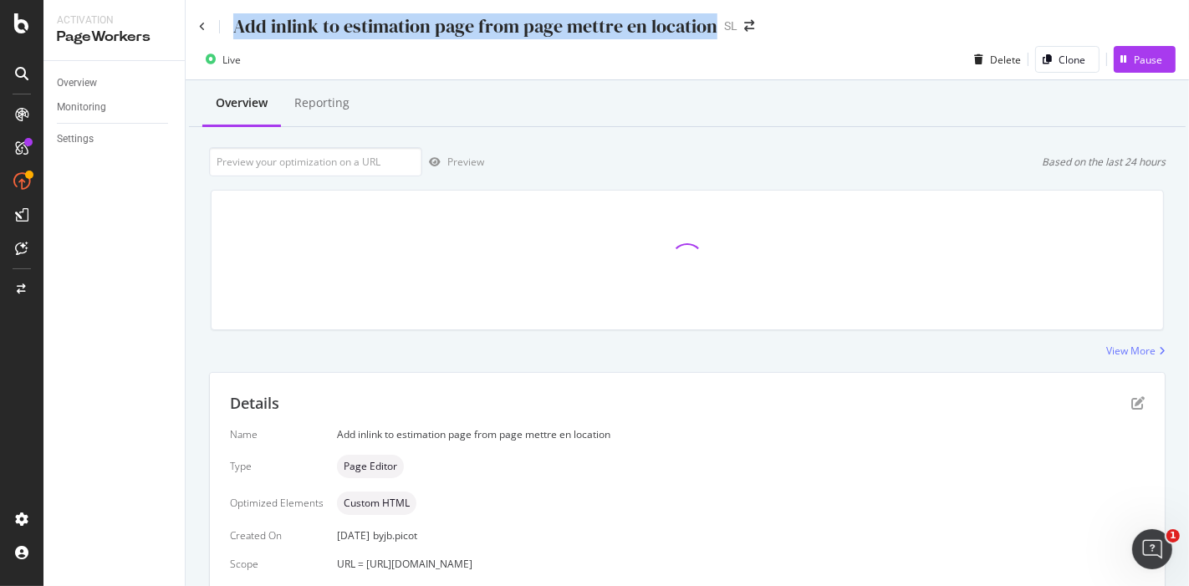
drag, startPoint x: 711, startPoint y: 29, endPoint x: 236, endPoint y: 32, distance: 475.1
click at [236, 32] on div "Add inlink to estimation page from page mettre en location" at bounding box center [475, 26] width 484 height 26
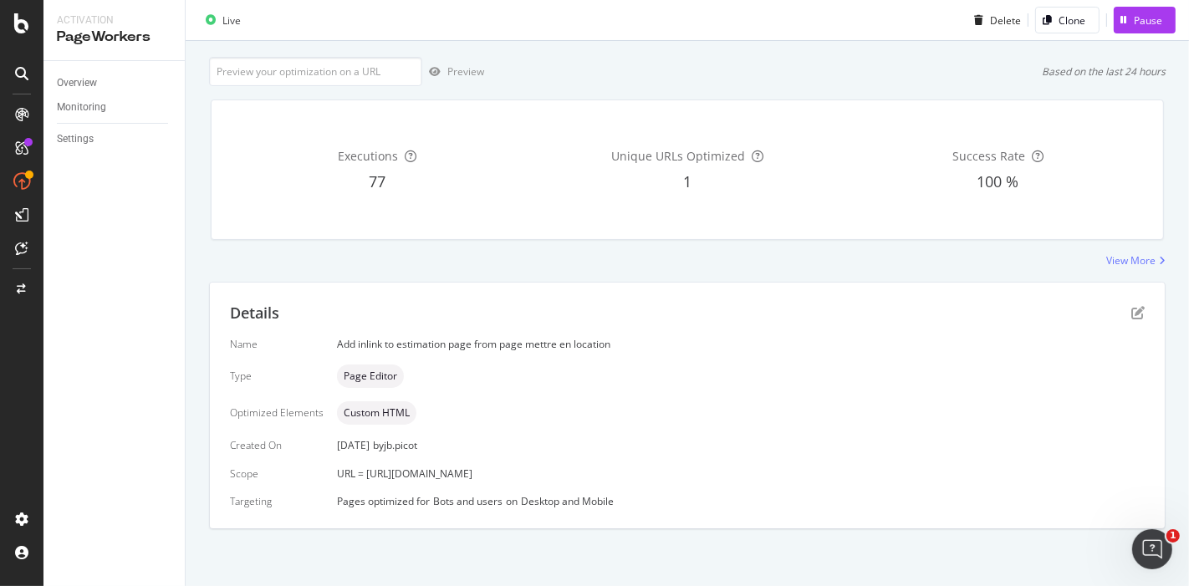
drag, startPoint x: 628, startPoint y: 470, endPoint x: 330, endPoint y: 472, distance: 298.6
click at [330, 472] on div "Name Add inlink to estimation page from page mettre en location Type Page Edito…" at bounding box center [687, 422] width 915 height 171
click at [1132, 309] on icon "pen-to-square" at bounding box center [1138, 312] width 13 height 13
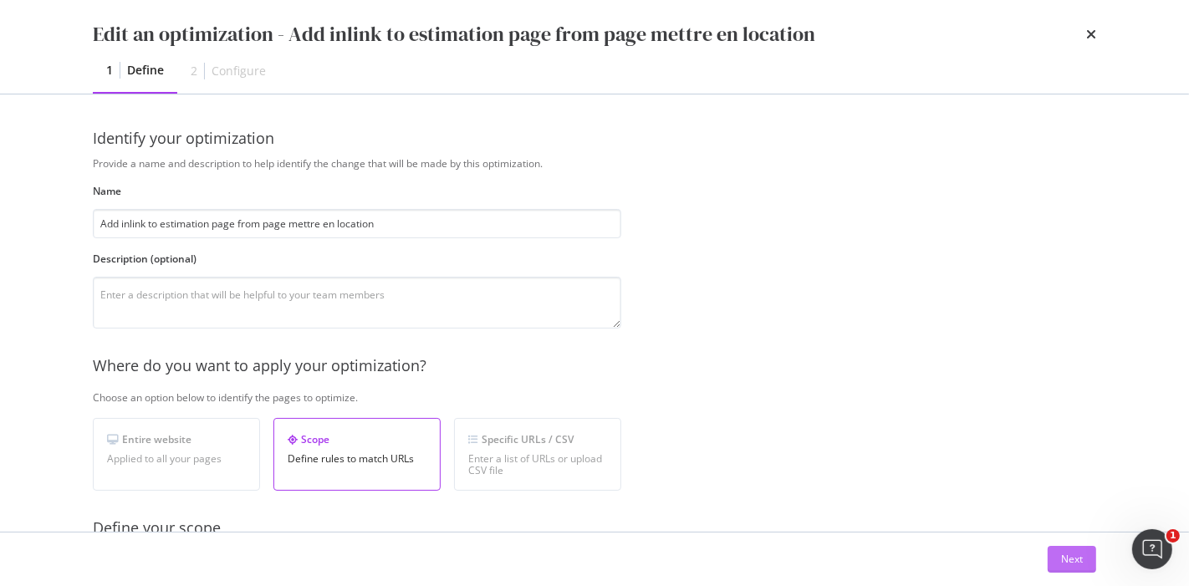
click at [1075, 556] on div "Next" at bounding box center [1072, 559] width 22 height 14
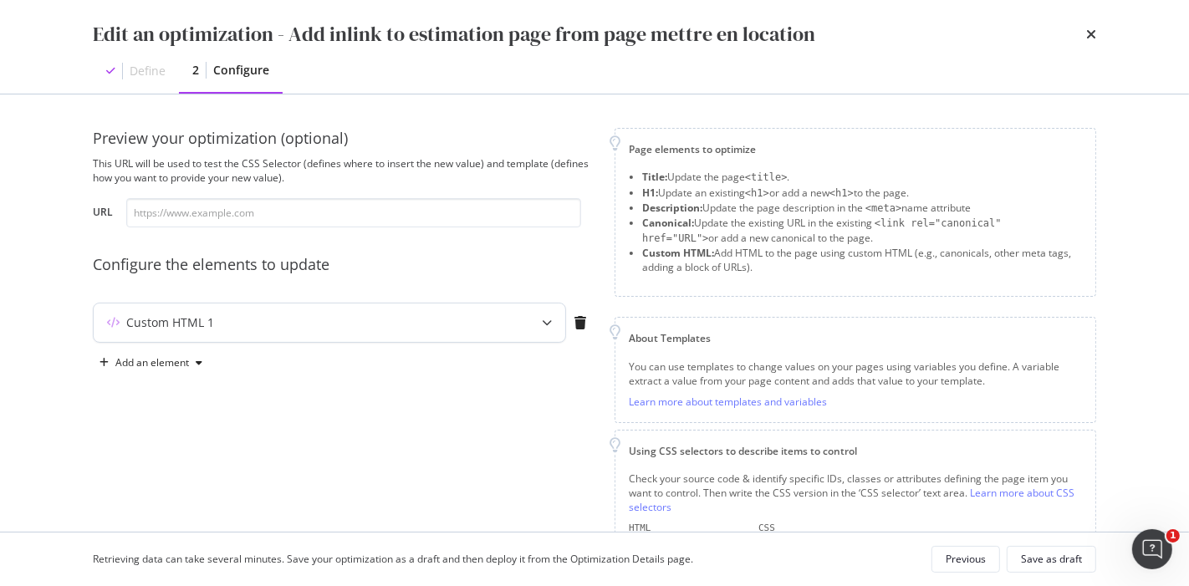
click at [385, 333] on div "Custom HTML 1" at bounding box center [330, 323] width 472 height 38
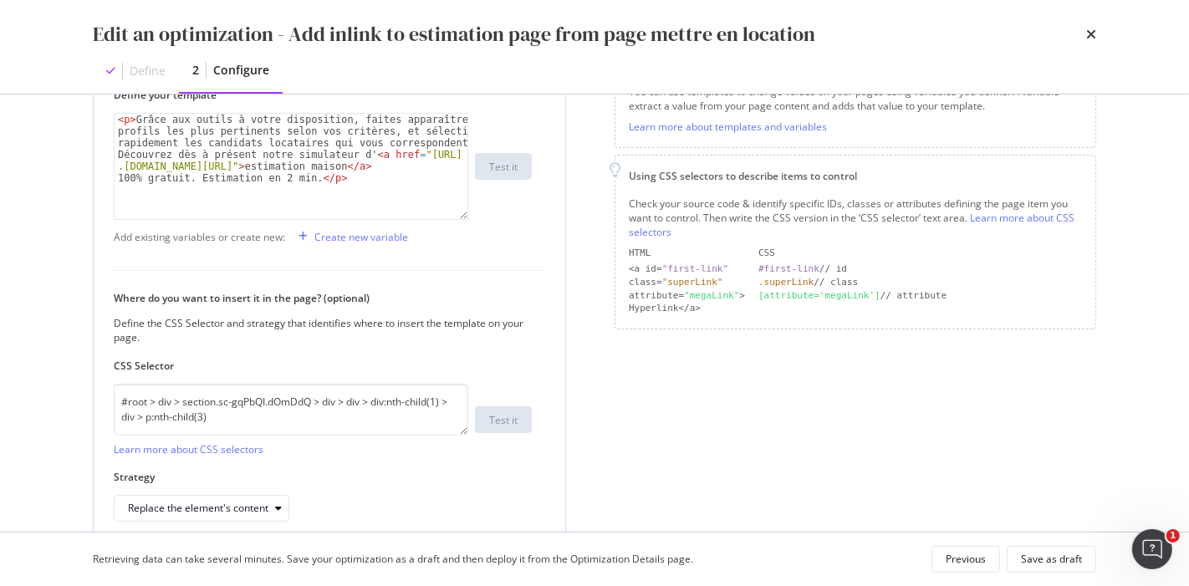
scroll to position [279, 0]
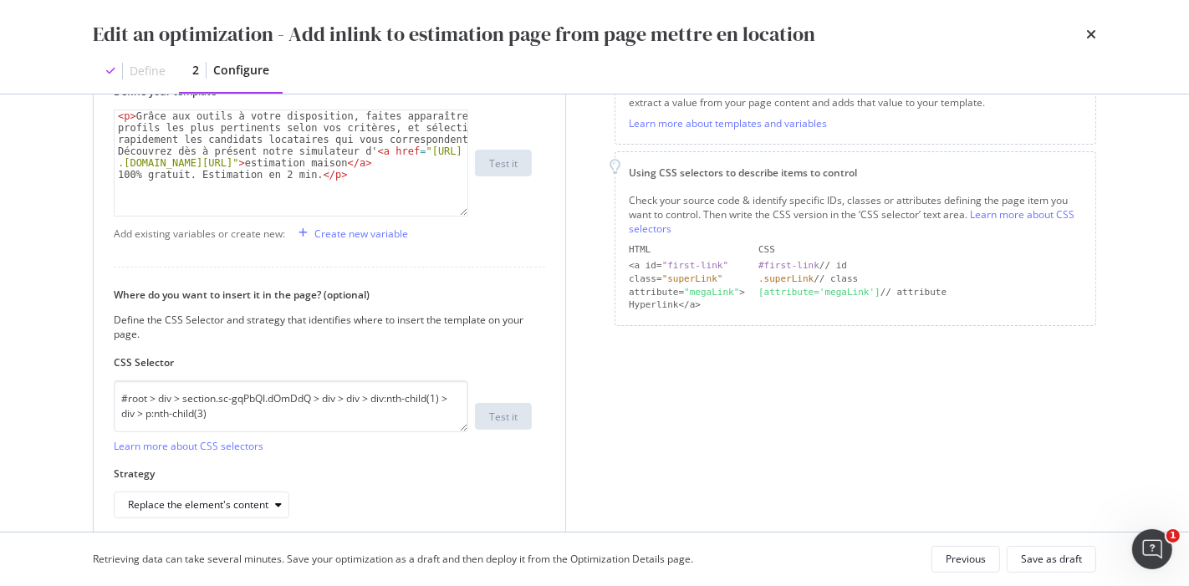
type textarea "<p>Grâce aux outils à votre disposition, faites apparaître les profils les plus…"
click at [343, 123] on div "< p > Grâce aux outils à votre disposition, faites apparaître les profils les p…" at bounding box center [292, 233] width 355 height 247
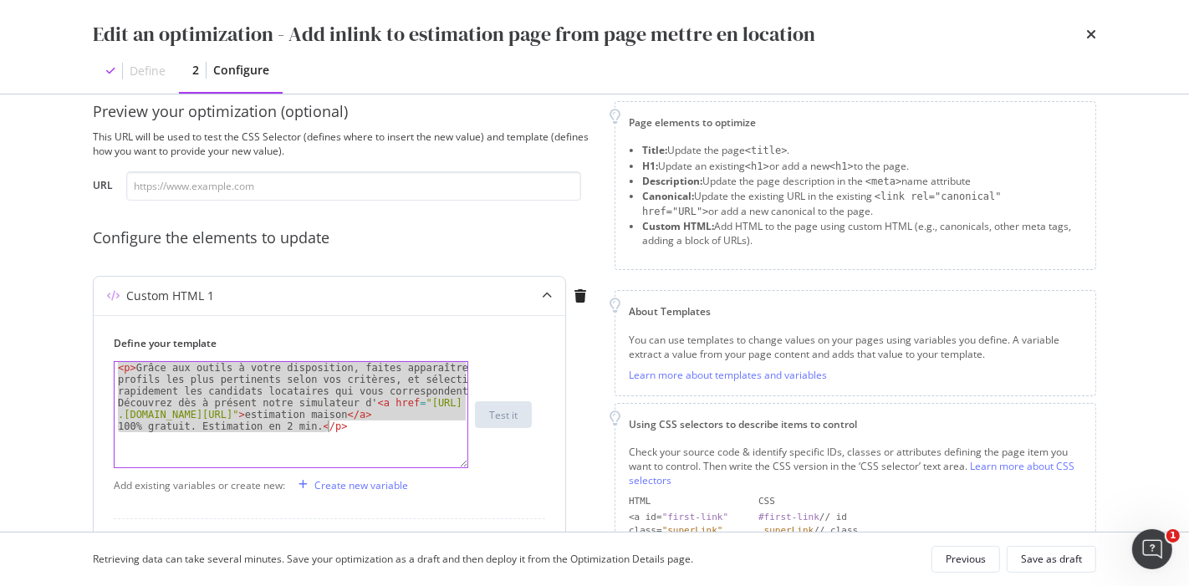
scroll to position [0, 0]
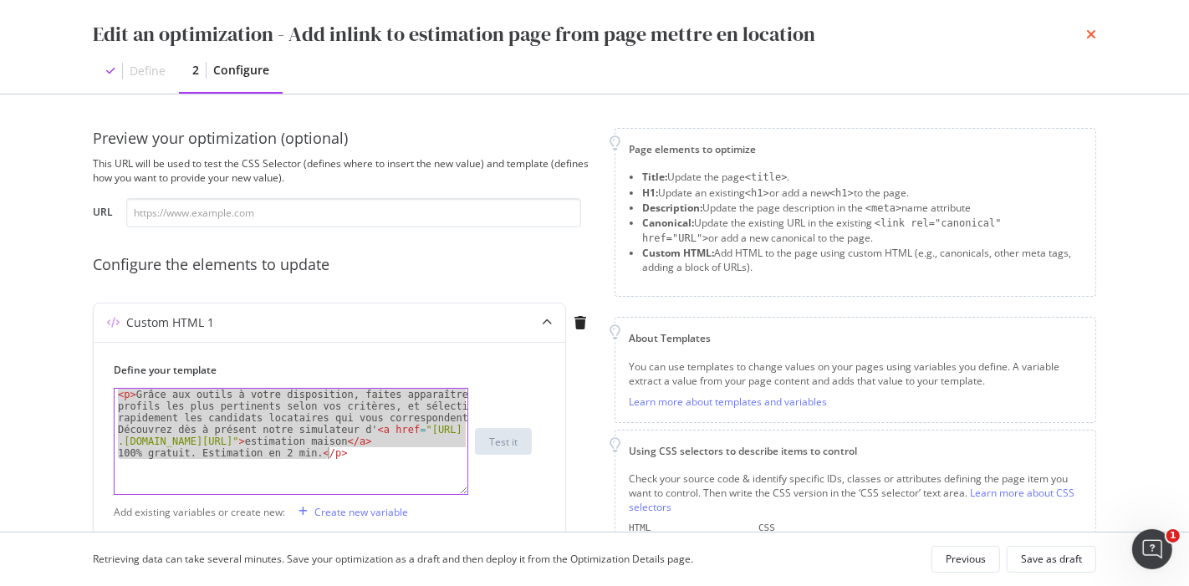
click at [1086, 32] on icon "times" at bounding box center [1091, 34] width 10 height 13
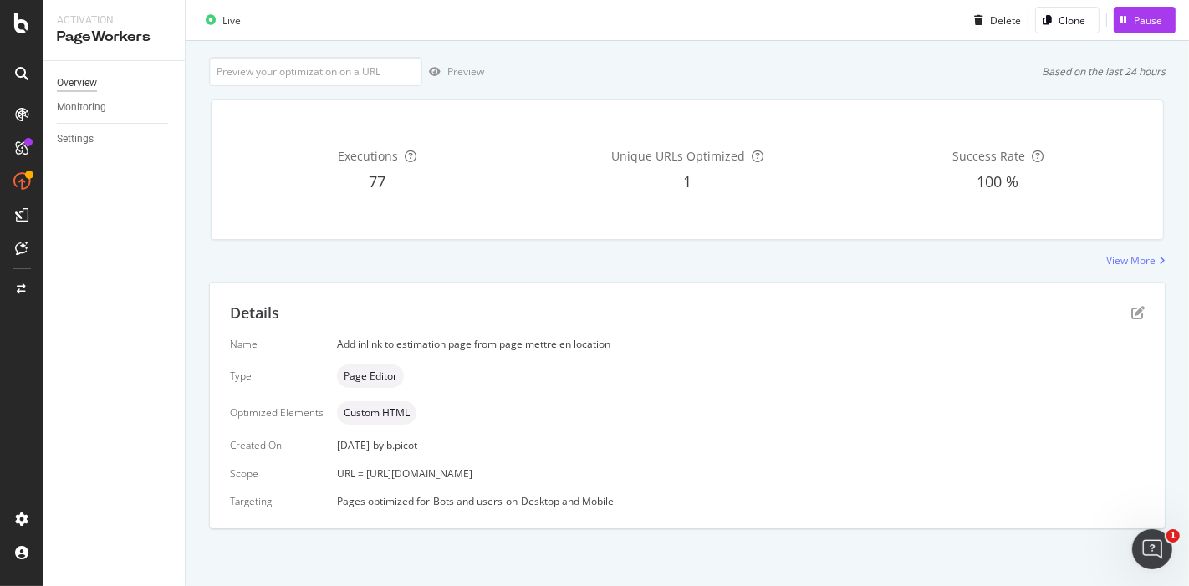
click at [71, 89] on div "Overview" at bounding box center [77, 83] width 40 height 18
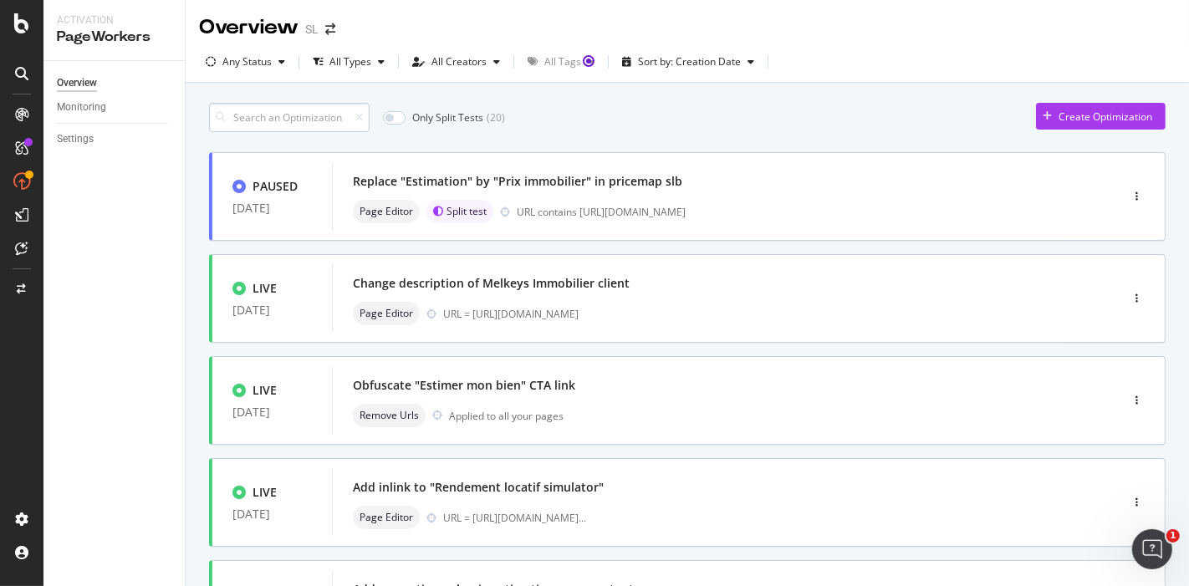
click at [338, 120] on input at bounding box center [289, 117] width 161 height 29
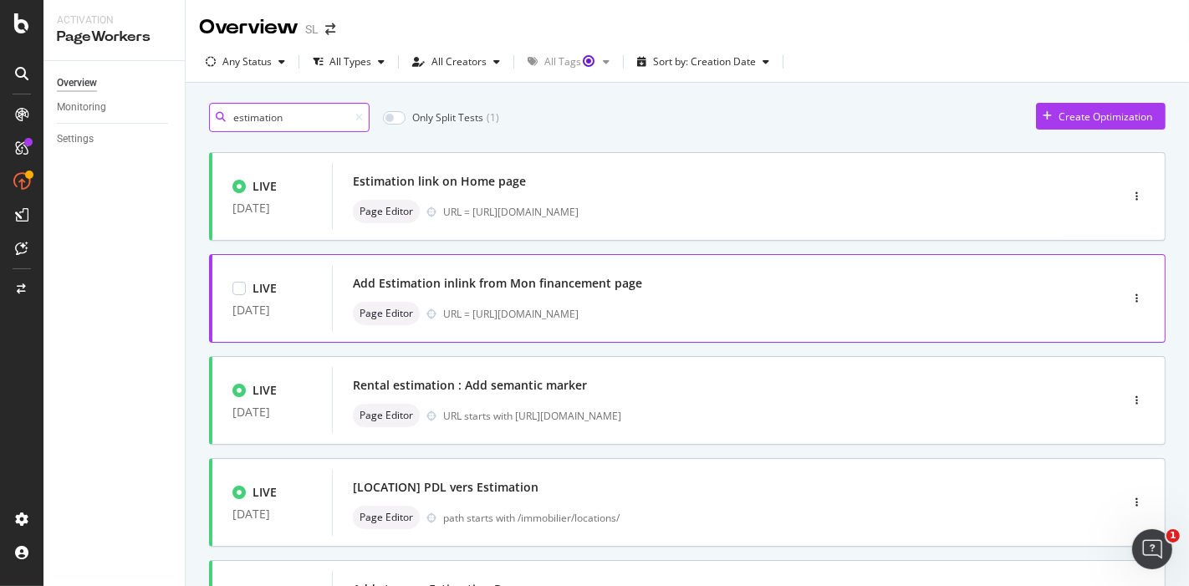
scroll to position [93, 0]
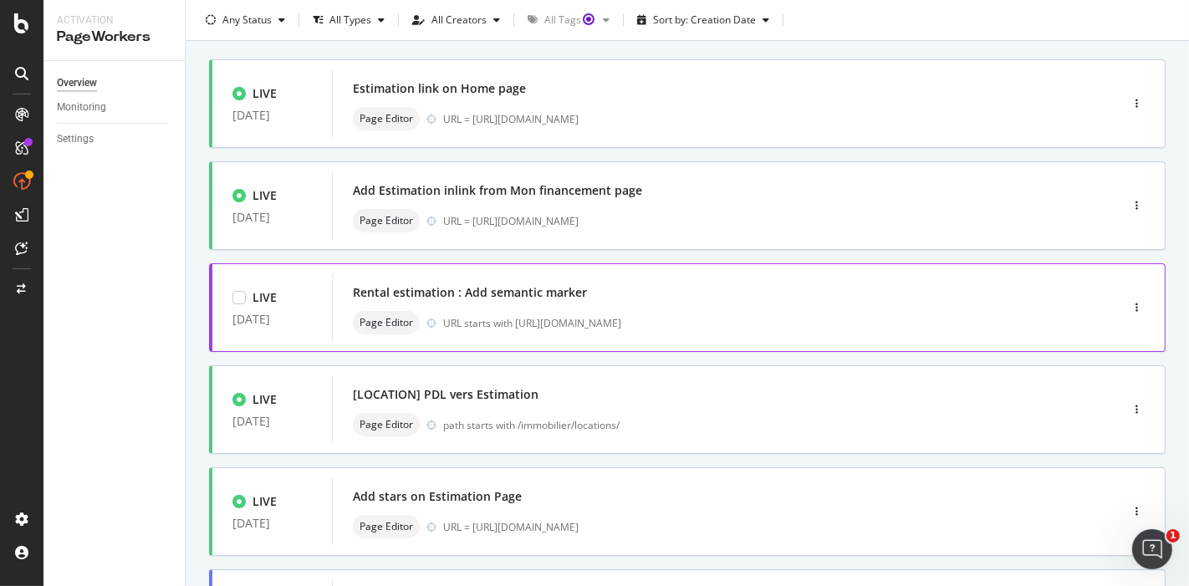
click at [636, 307] on div "Rental estimation : Add semantic marker Page Editor URL starts with [URL][DOMAI…" at bounding box center [701, 308] width 696 height 54
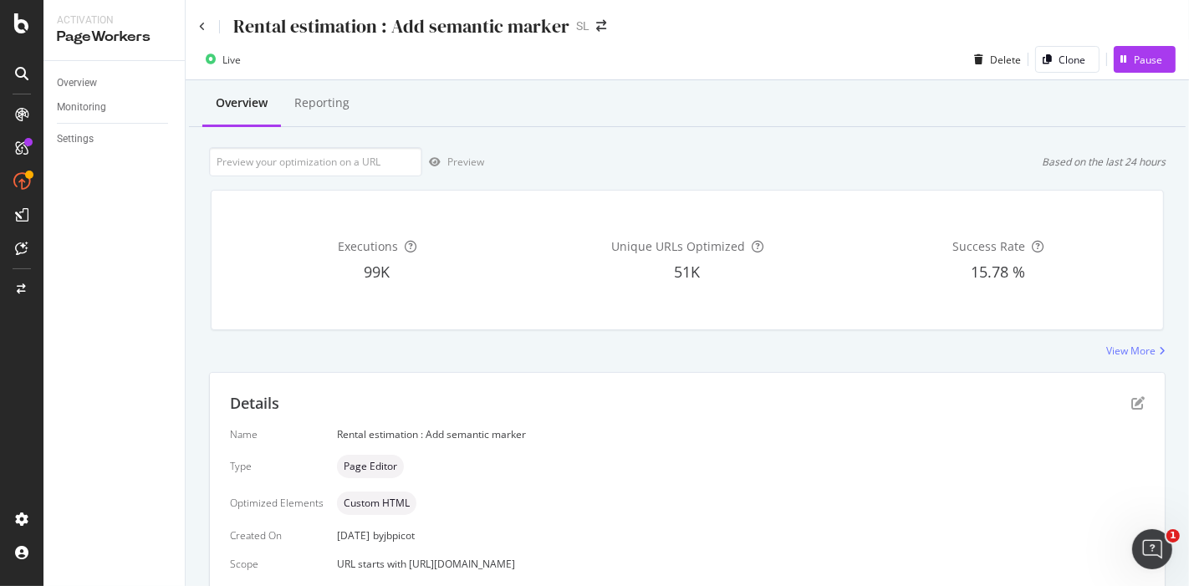
click at [386, 20] on div "Rental estimation : Add semantic marker" at bounding box center [401, 26] width 336 height 26
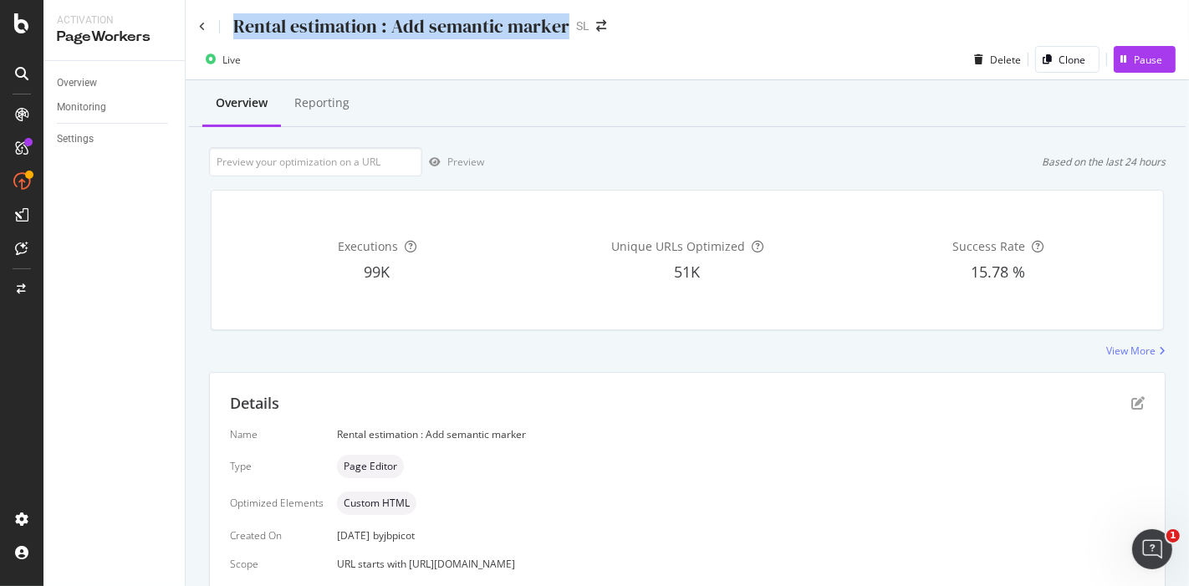
click at [386, 20] on div "Rental estimation : Add semantic marker" at bounding box center [401, 26] width 336 height 26
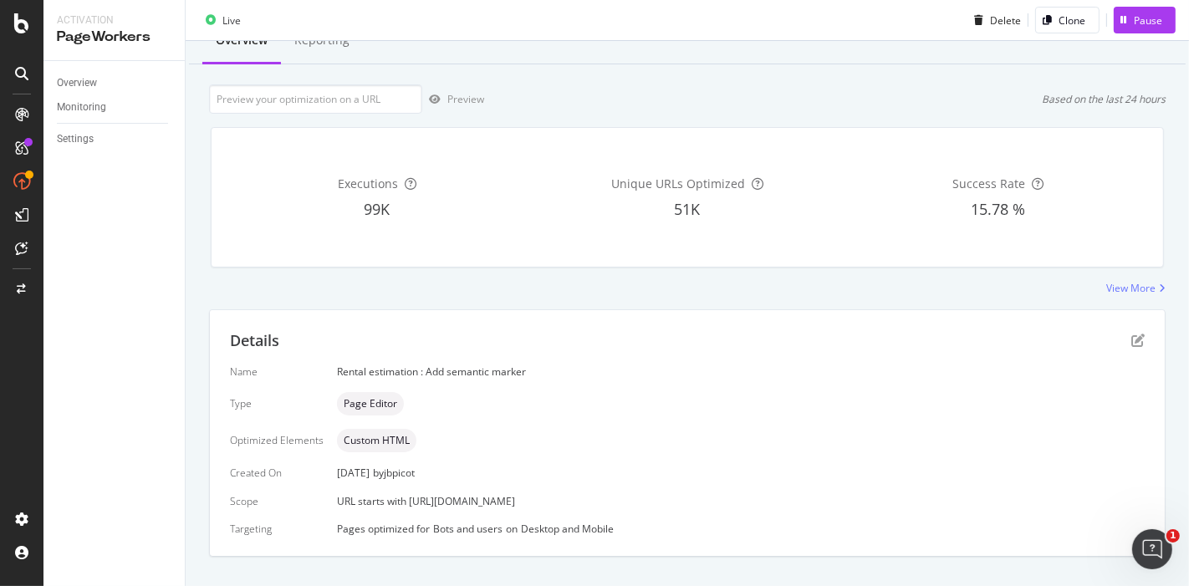
scroll to position [90, 0]
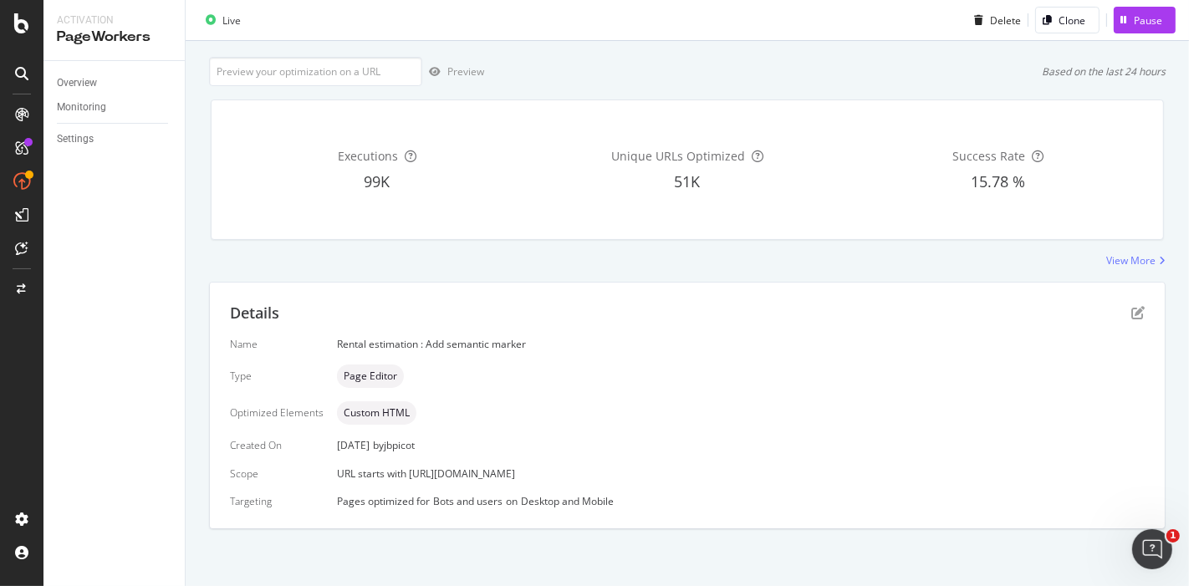
click at [515, 469] on span "URL starts with [URL][DOMAIN_NAME]" at bounding box center [426, 474] width 178 height 14
click at [1118, 304] on div "Details" at bounding box center [687, 314] width 915 height 22
click at [1132, 315] on icon "pen-to-square" at bounding box center [1138, 312] width 13 height 13
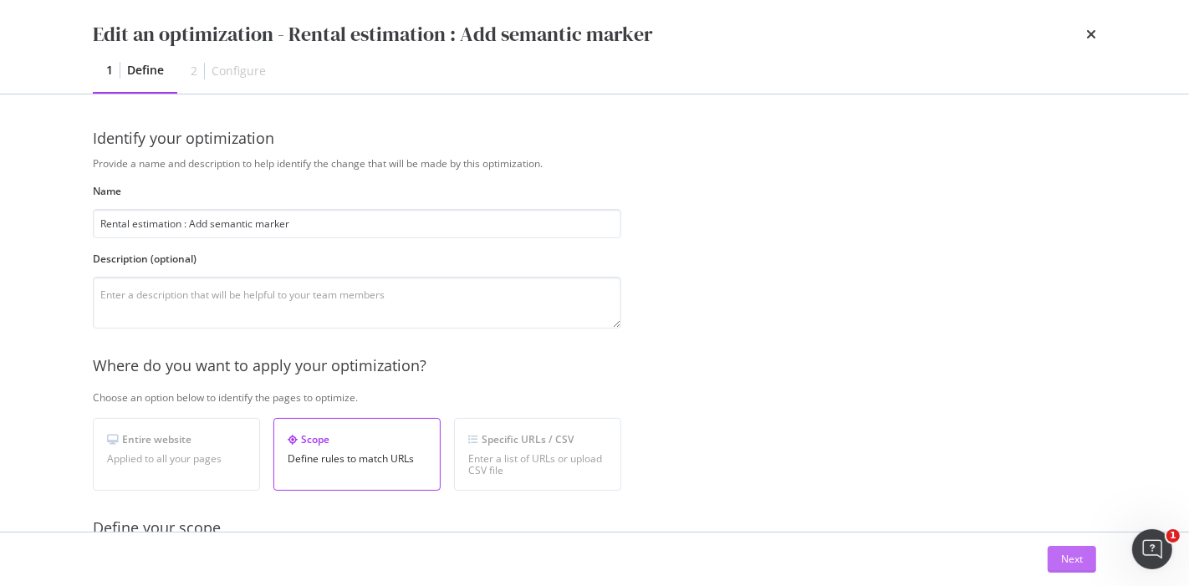
click at [1061, 560] on div "Next" at bounding box center [1072, 559] width 22 height 14
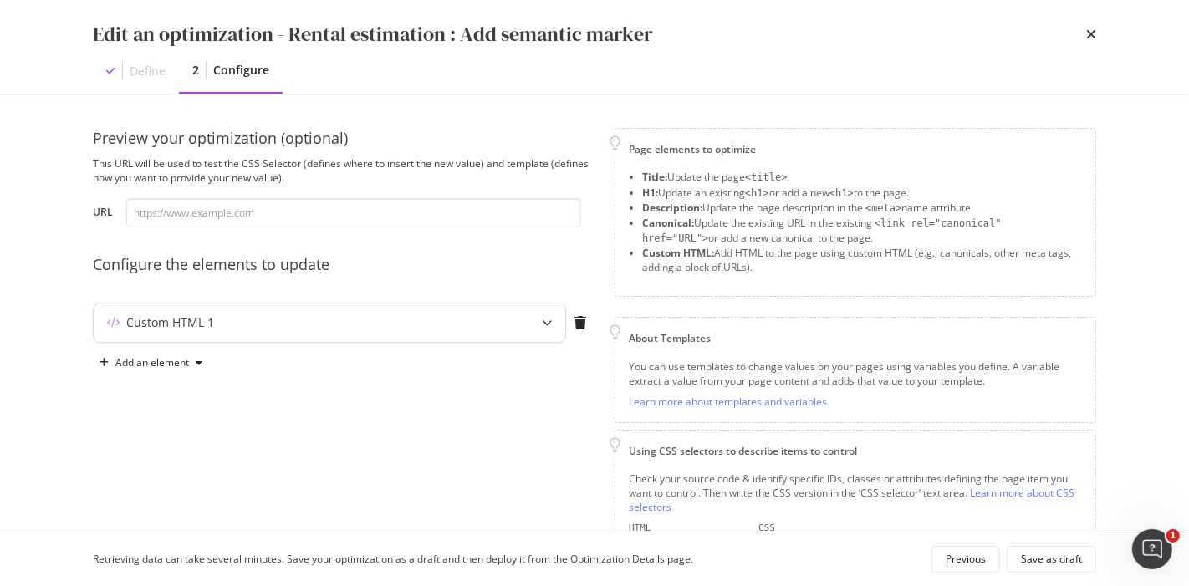
click at [331, 314] on div "Custom HTML 1" at bounding box center [297, 322] width 406 height 17
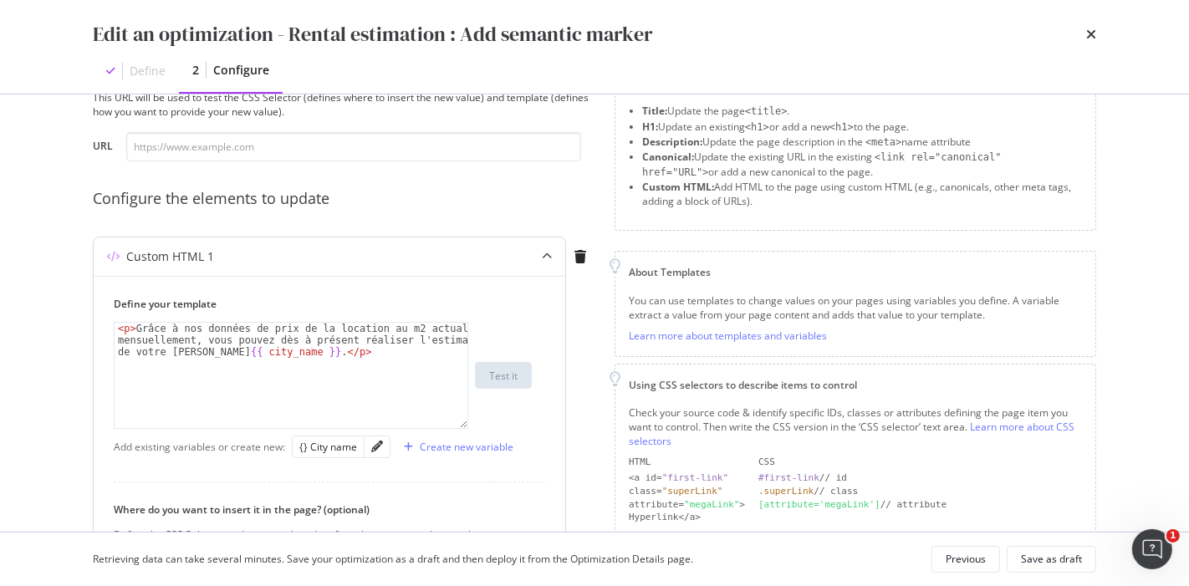
scroll to position [93, 0]
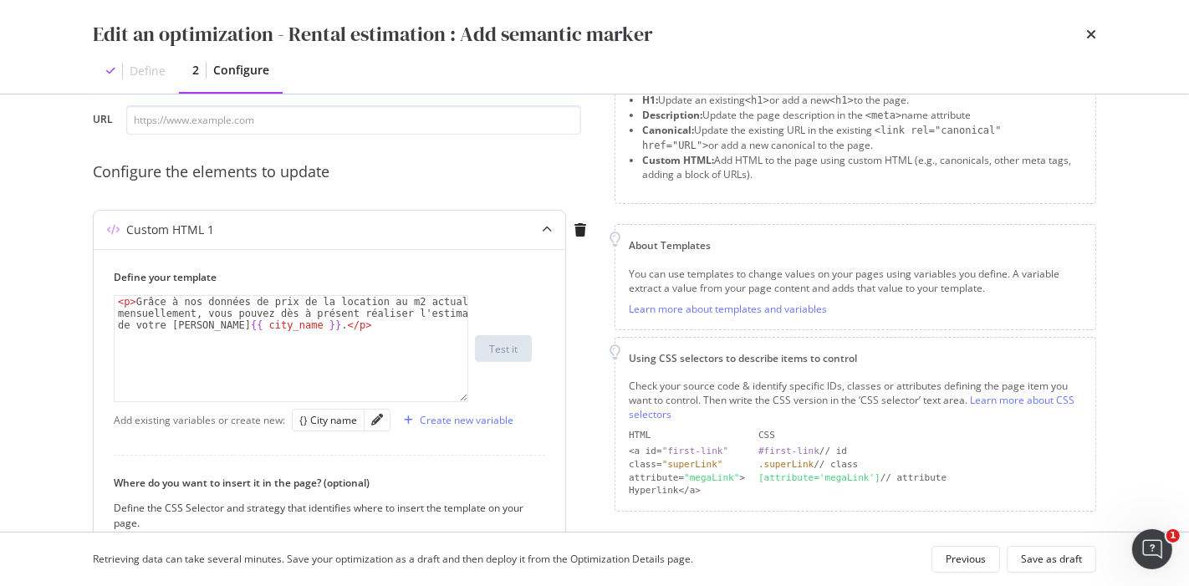
type textarea "<p>Grâce à nos données de prix de la location au m2 actualisées mensuellement, …"
click at [338, 328] on div "< p > Grâce à nos données de prix de la location au m2 actualisées mensuellemen…" at bounding box center [292, 384] width 355 height 176
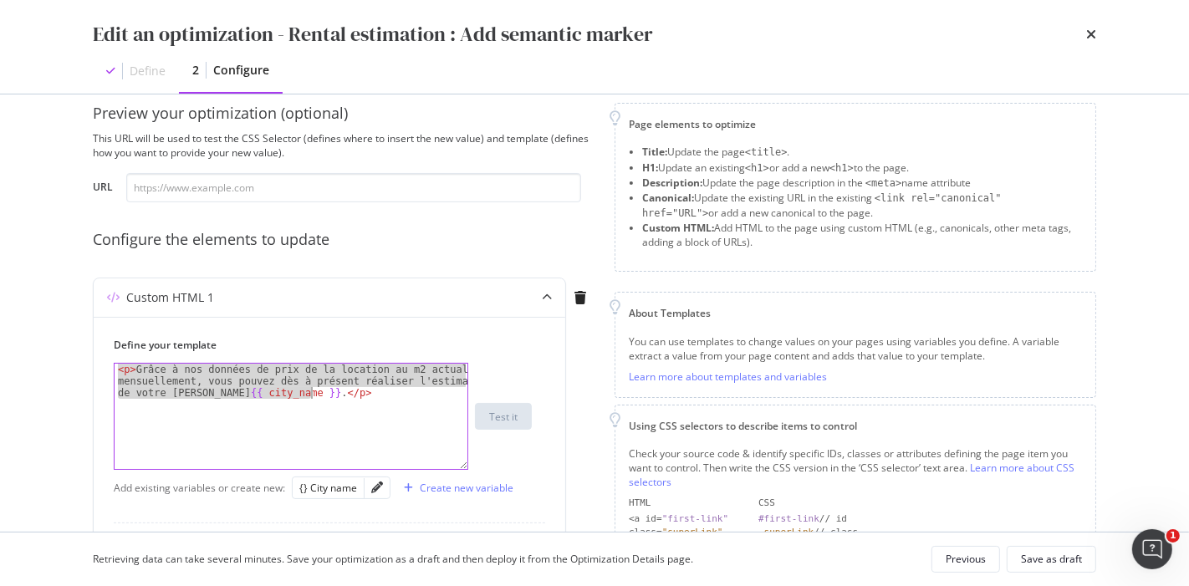
scroll to position [0, 0]
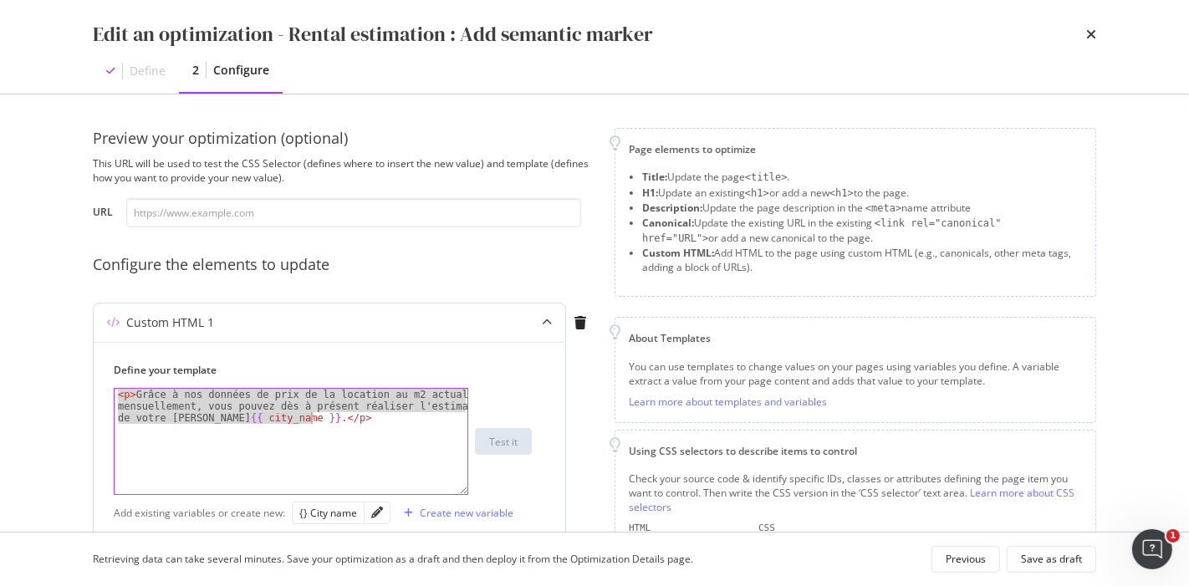
click at [381, 422] on div "< p > Grâce à nos données de prix de la location au m2 actualisées mensuellemen…" at bounding box center [291, 441] width 353 height 105
click at [1093, 34] on icon "times" at bounding box center [1091, 34] width 10 height 13
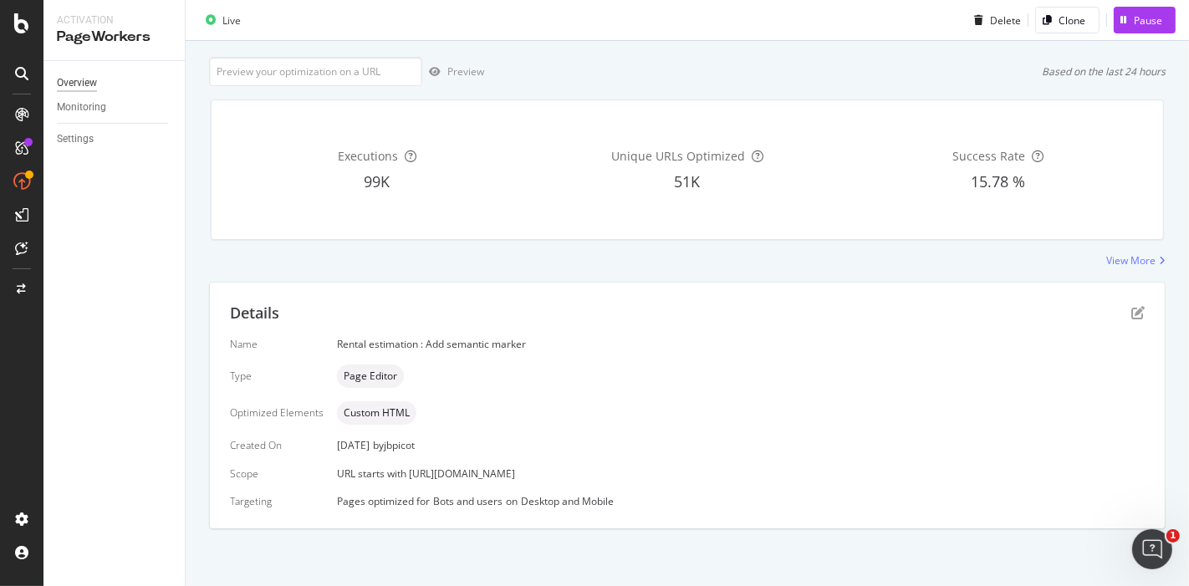
click at [84, 84] on div "Overview" at bounding box center [77, 83] width 40 height 18
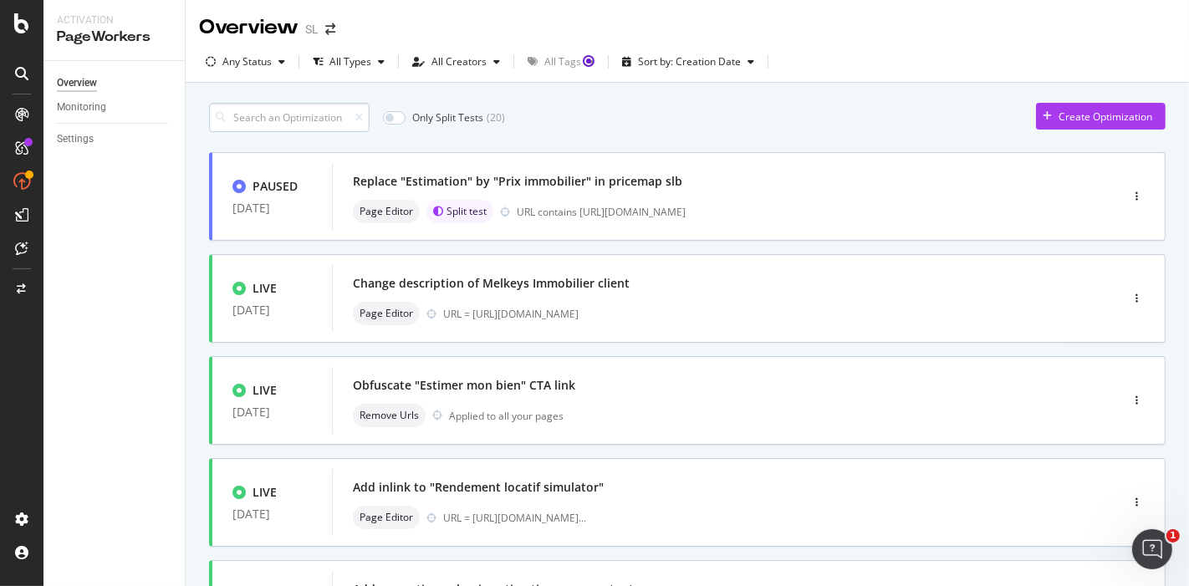
click at [283, 125] on input at bounding box center [289, 117] width 161 height 29
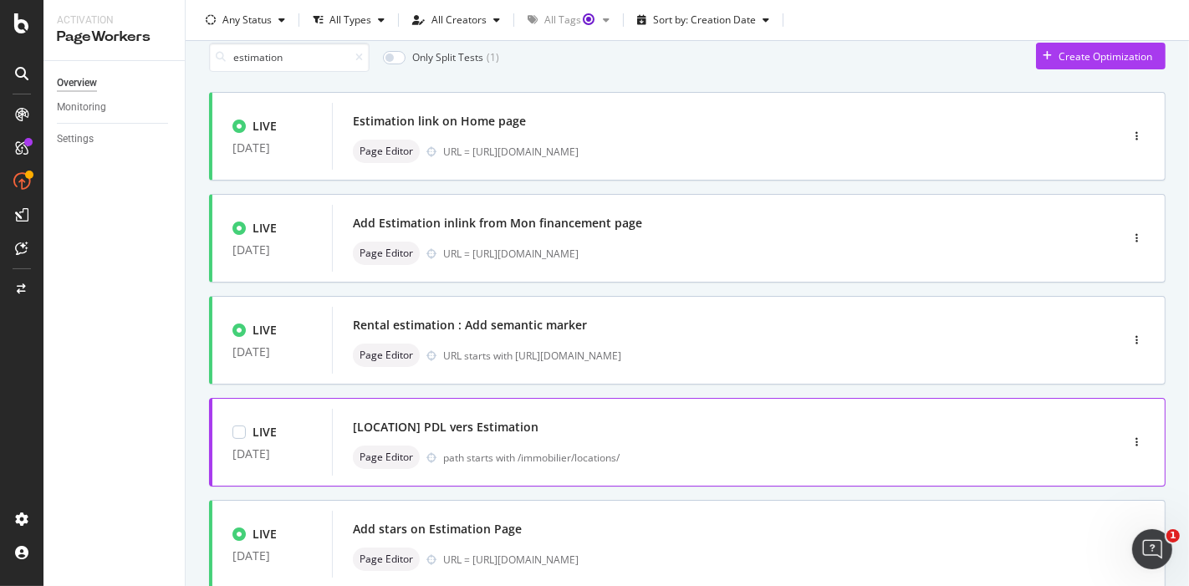
scroll to position [28, 0]
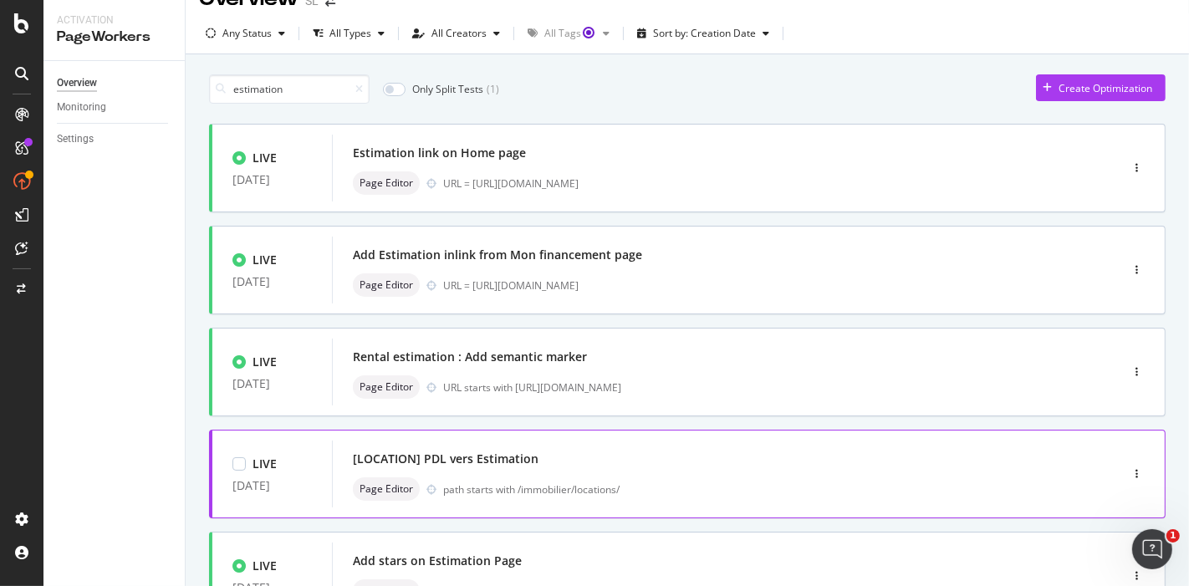
click at [565, 465] on div "[LOCATION] PDL vers Estimation" at bounding box center [701, 458] width 696 height 23
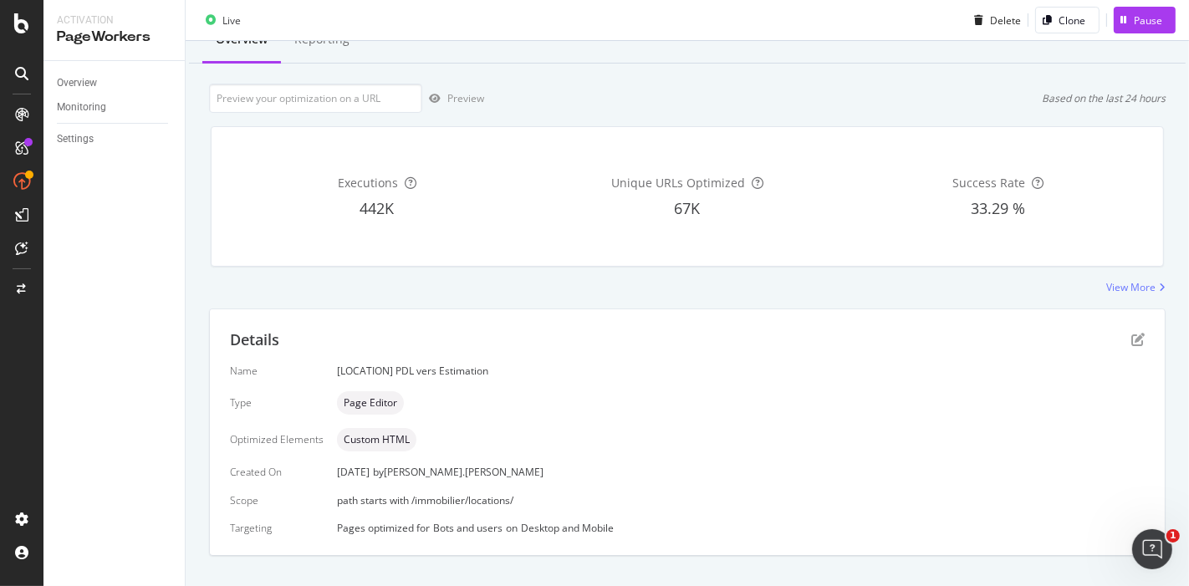
scroll to position [90, 0]
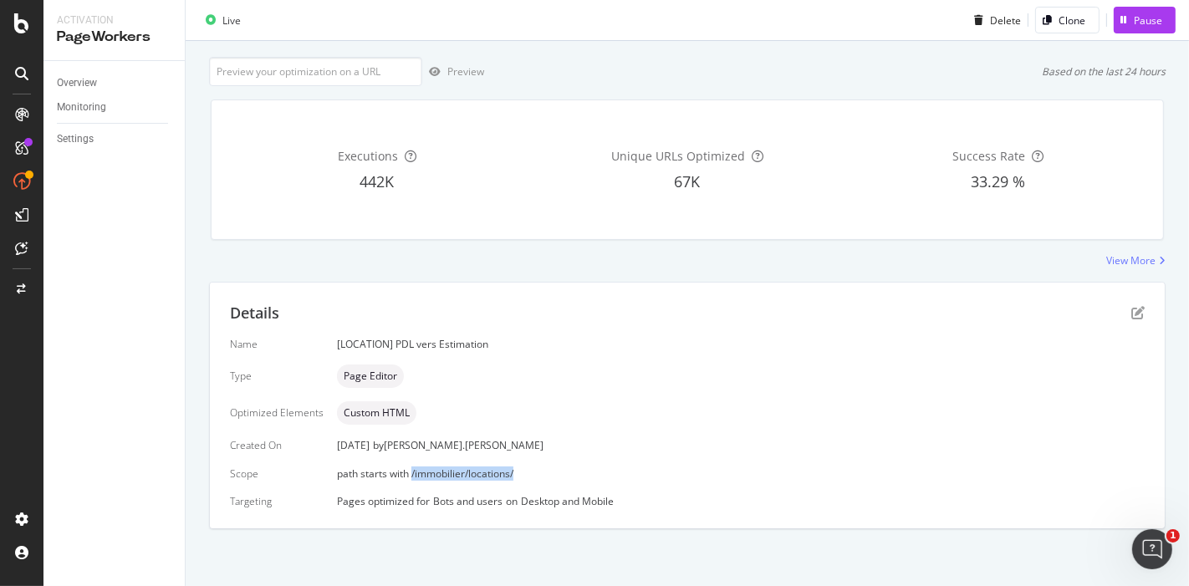
drag, startPoint x: 539, startPoint y: 472, endPoint x: 408, endPoint y: 473, distance: 131.3
click at [408, 473] on div "path starts with /immobilier/locations/" at bounding box center [741, 474] width 808 height 14
click at [1116, 257] on div "View More" at bounding box center [1131, 260] width 49 height 14
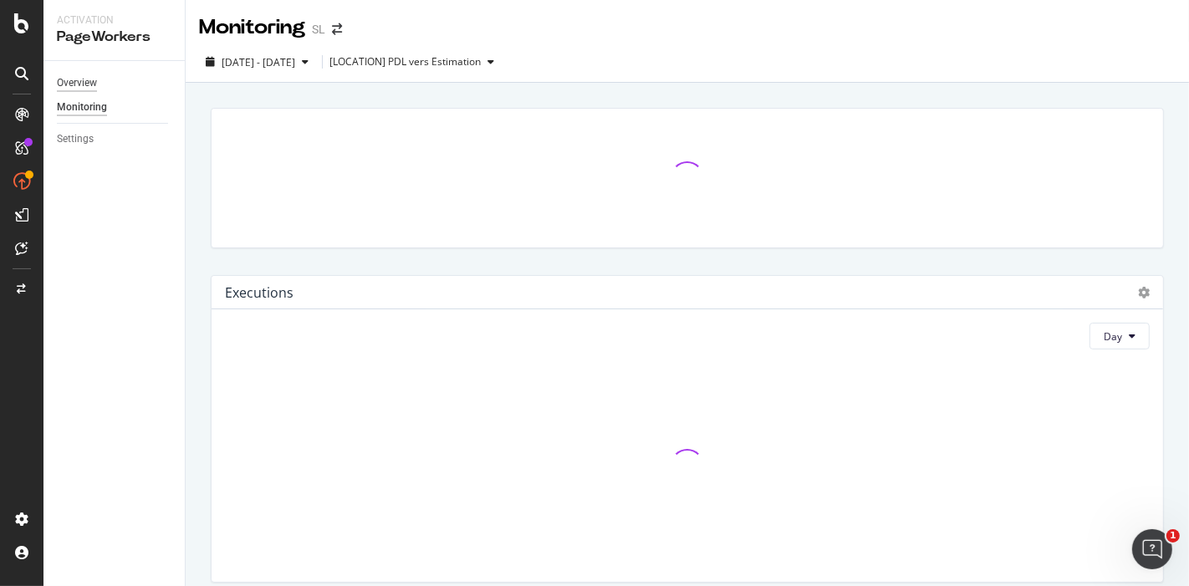
click at [84, 80] on div "Overview" at bounding box center [77, 83] width 40 height 18
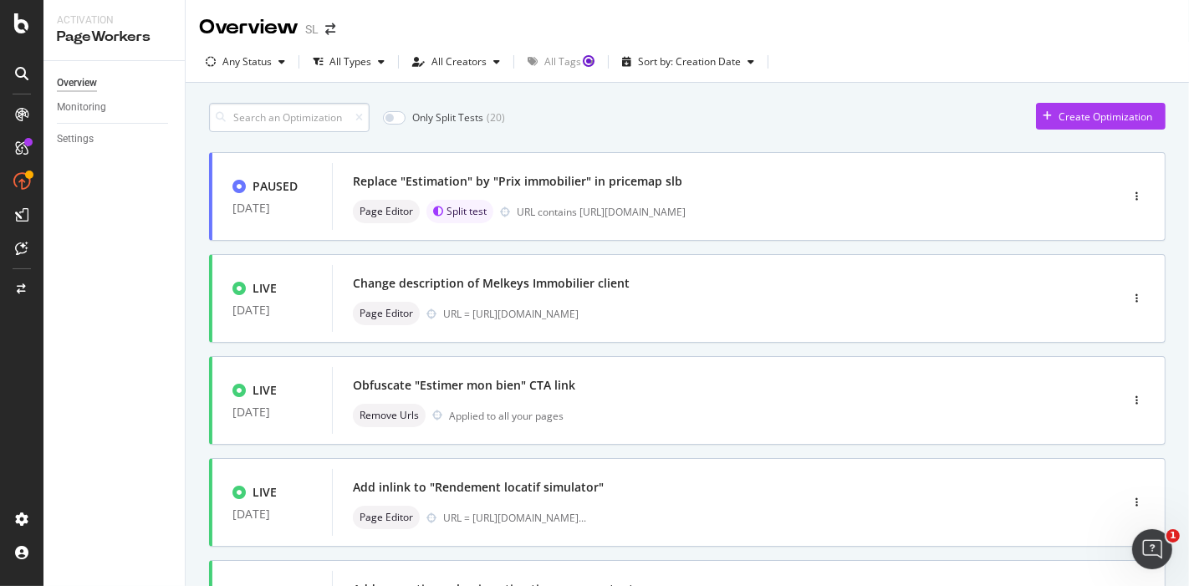
click at [339, 120] on input at bounding box center [289, 117] width 161 height 29
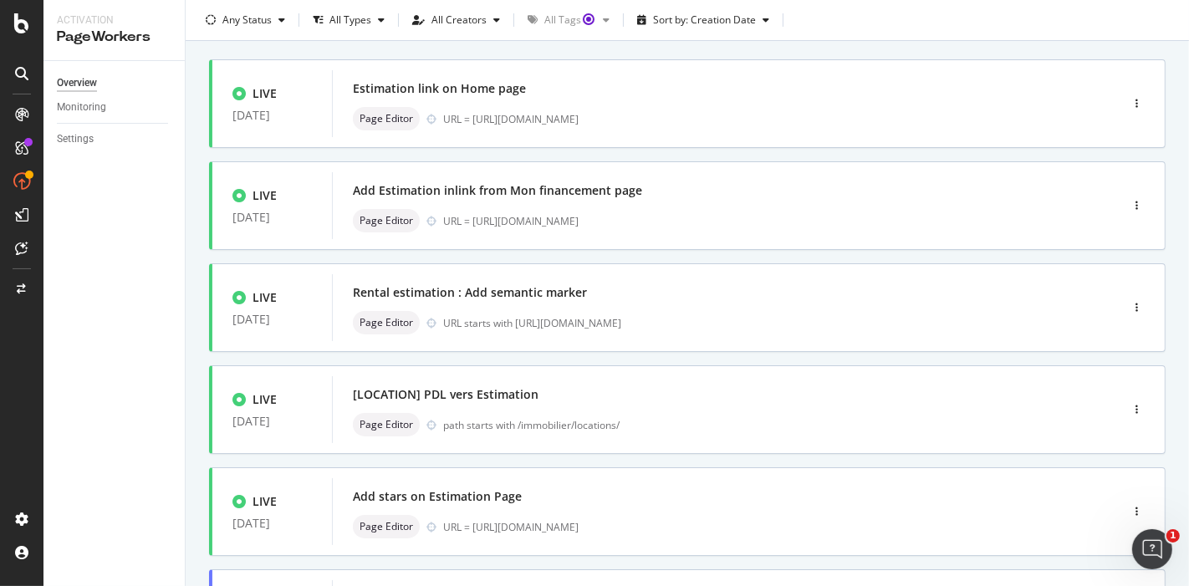
scroll to position [186, 0]
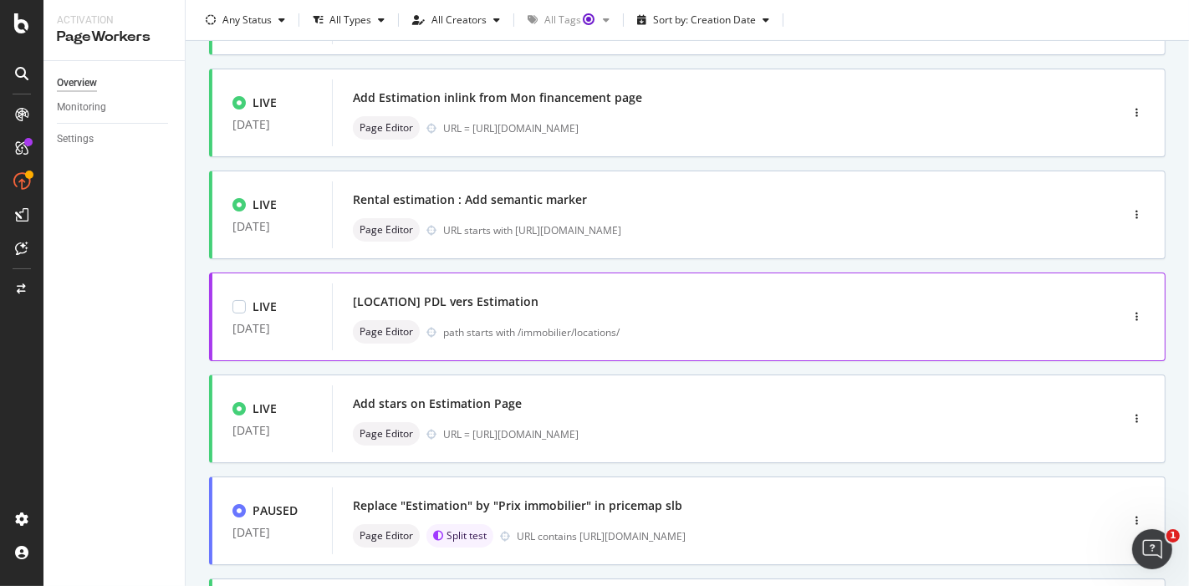
click at [552, 327] on div "path starts with /immobilier/locations/" at bounding box center [746, 332] width 606 height 14
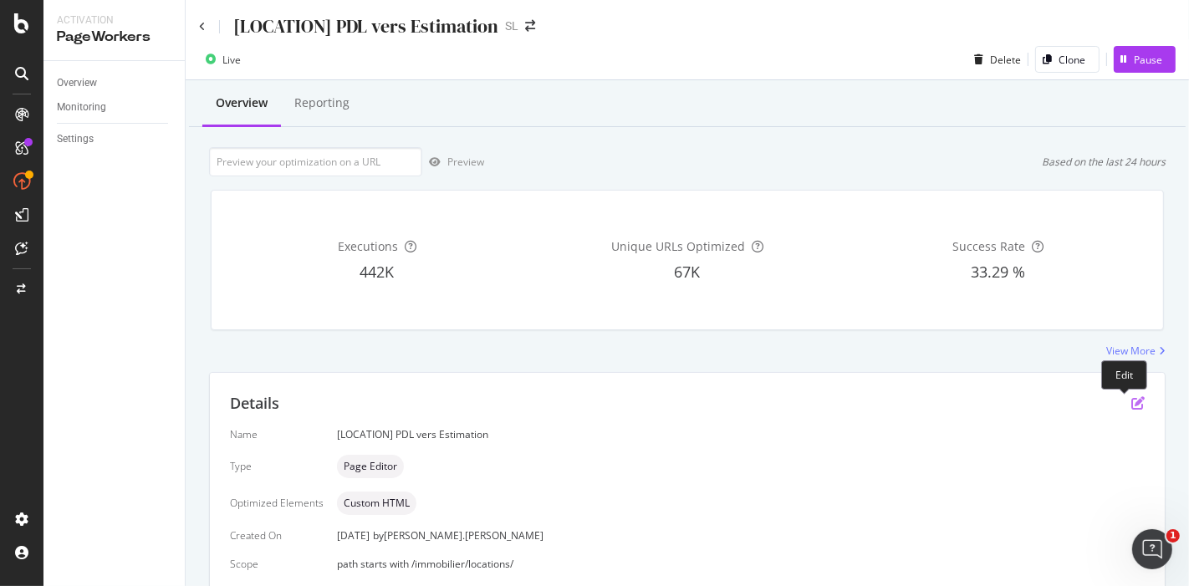
click at [1132, 397] on icon "pen-to-square" at bounding box center [1138, 402] width 13 height 13
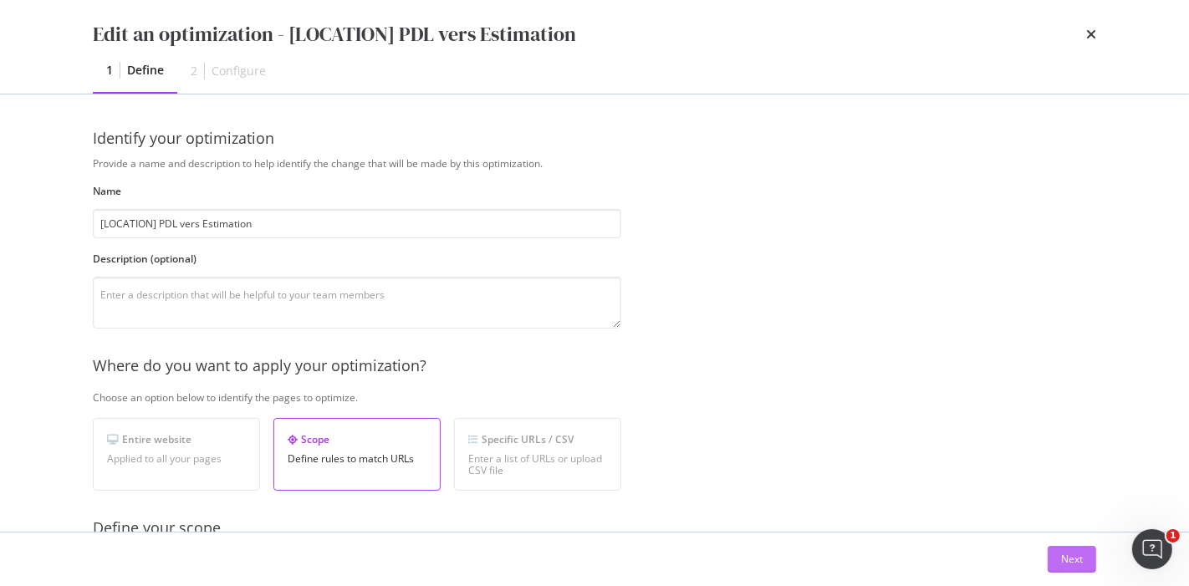
click at [1064, 562] on div "Next" at bounding box center [1072, 559] width 22 height 14
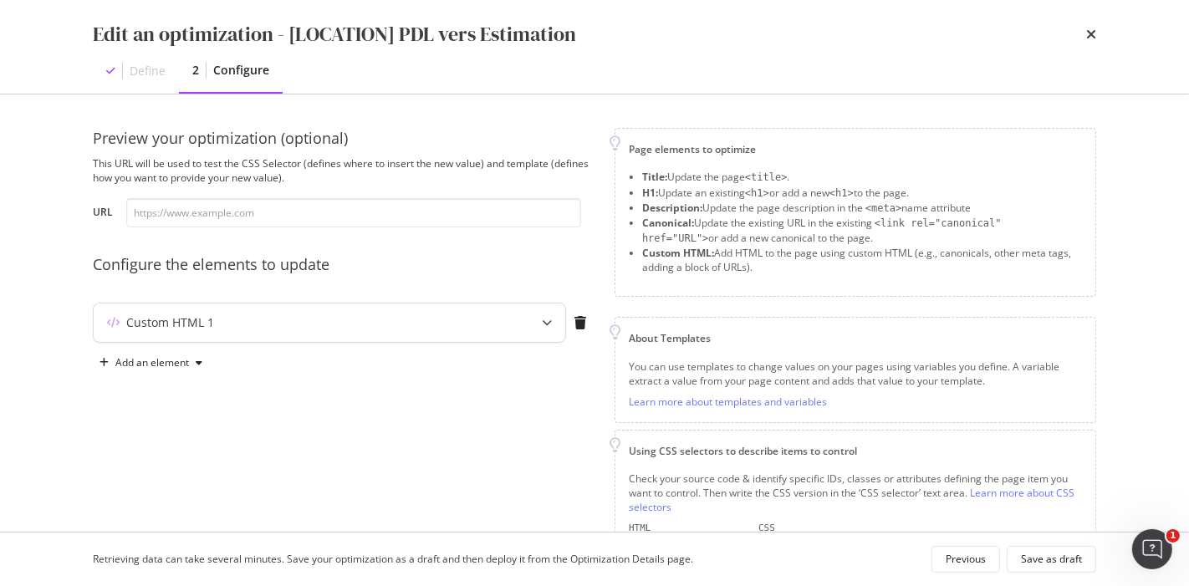
click at [319, 335] on div "Custom HTML 1" at bounding box center [330, 323] width 472 height 38
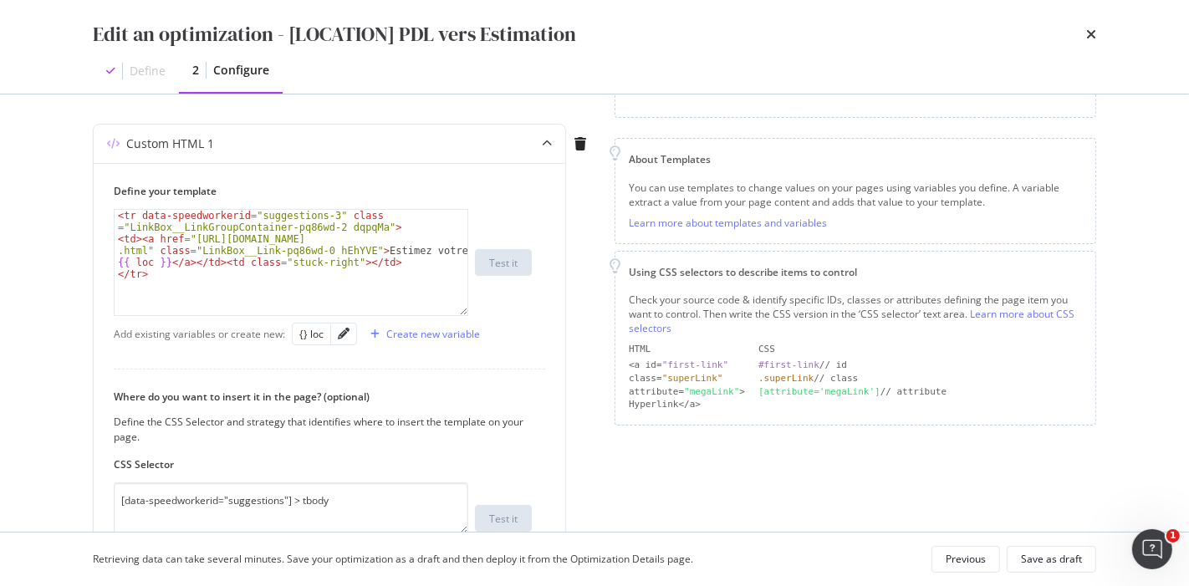
scroll to position [167, 0]
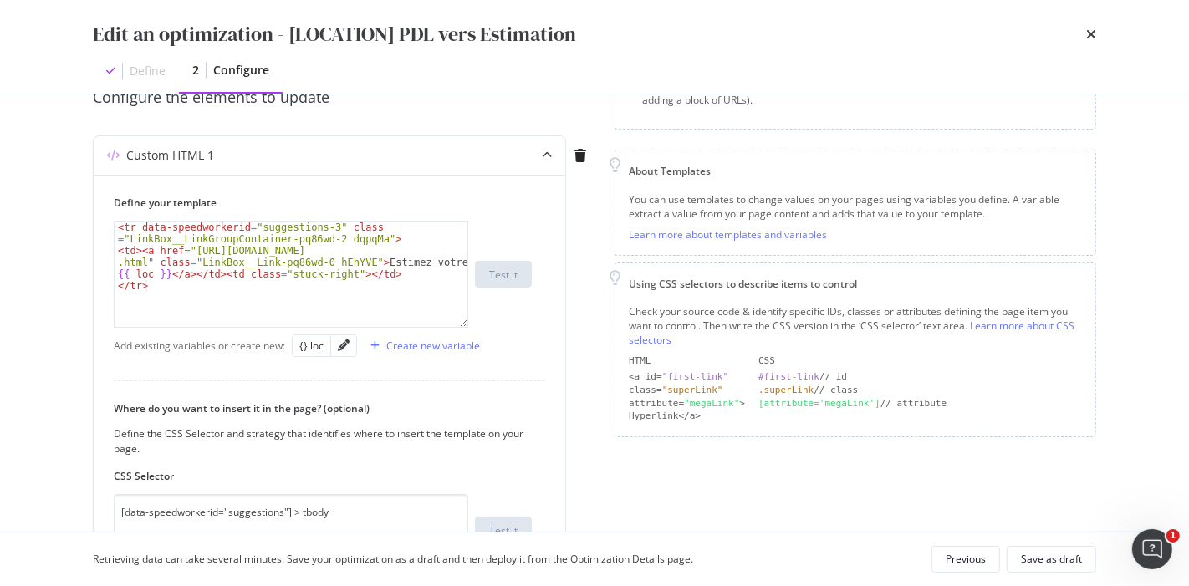
click at [1091, 37] on icon "times" at bounding box center [1091, 34] width 10 height 13
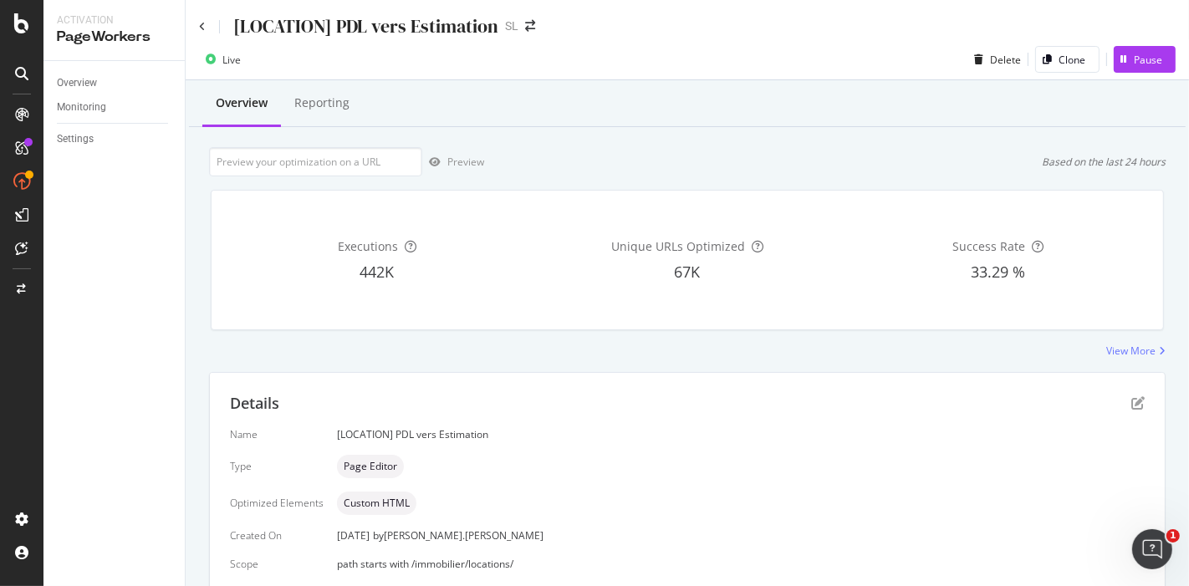
click at [198, 23] on div "[LOCATION] PDL vers Estimation SL" at bounding box center [688, 19] width 1004 height 39
click at [202, 26] on icon at bounding box center [202, 27] width 7 height 10
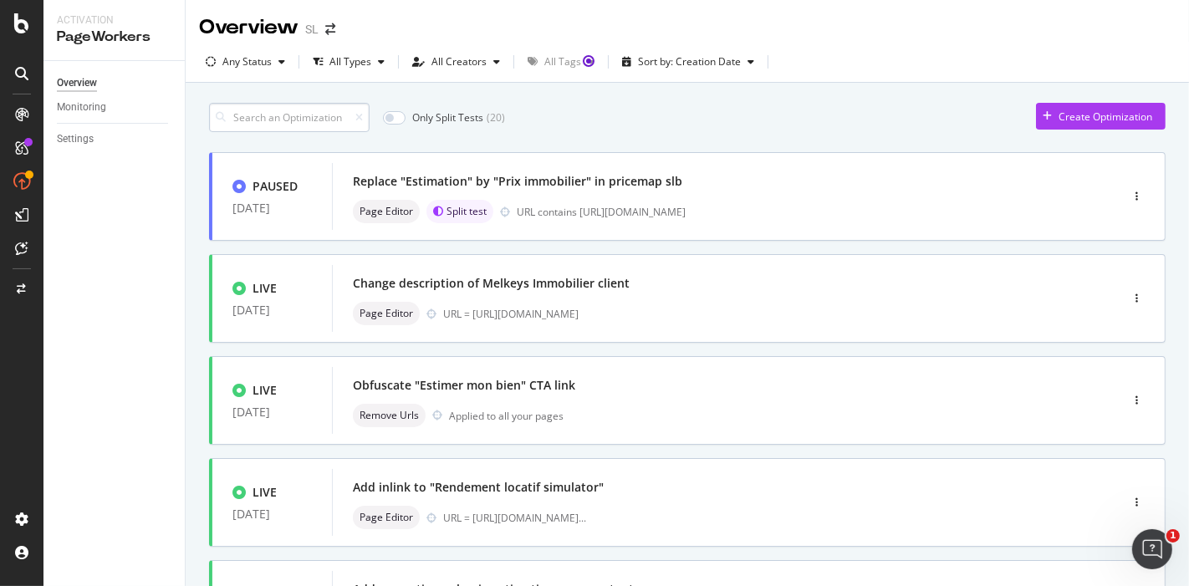
click at [278, 112] on input at bounding box center [289, 117] width 161 height 29
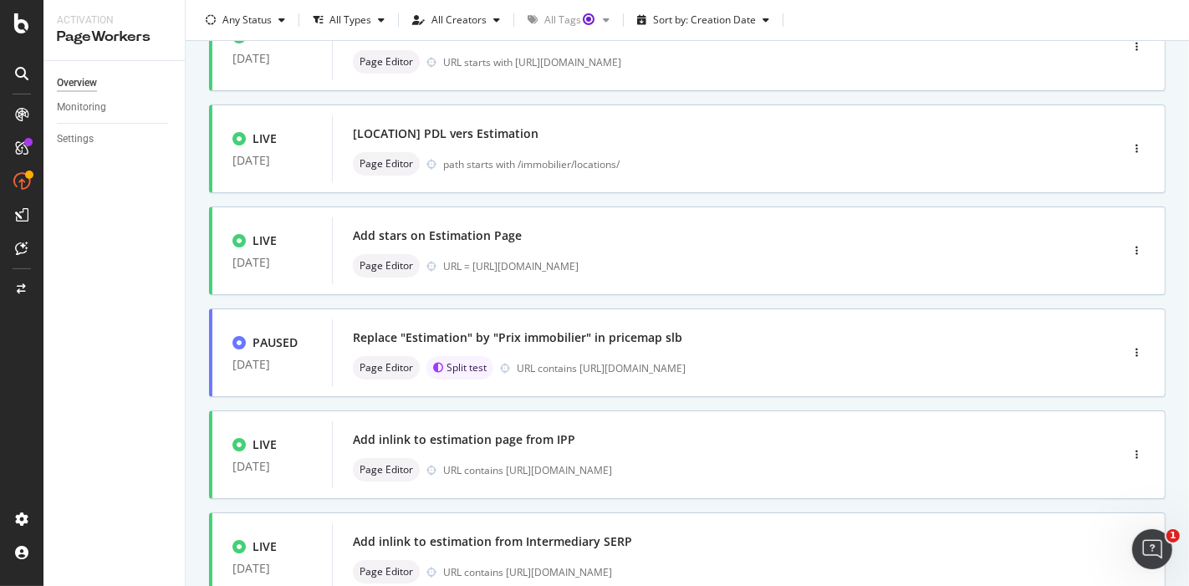
scroll to position [371, 0]
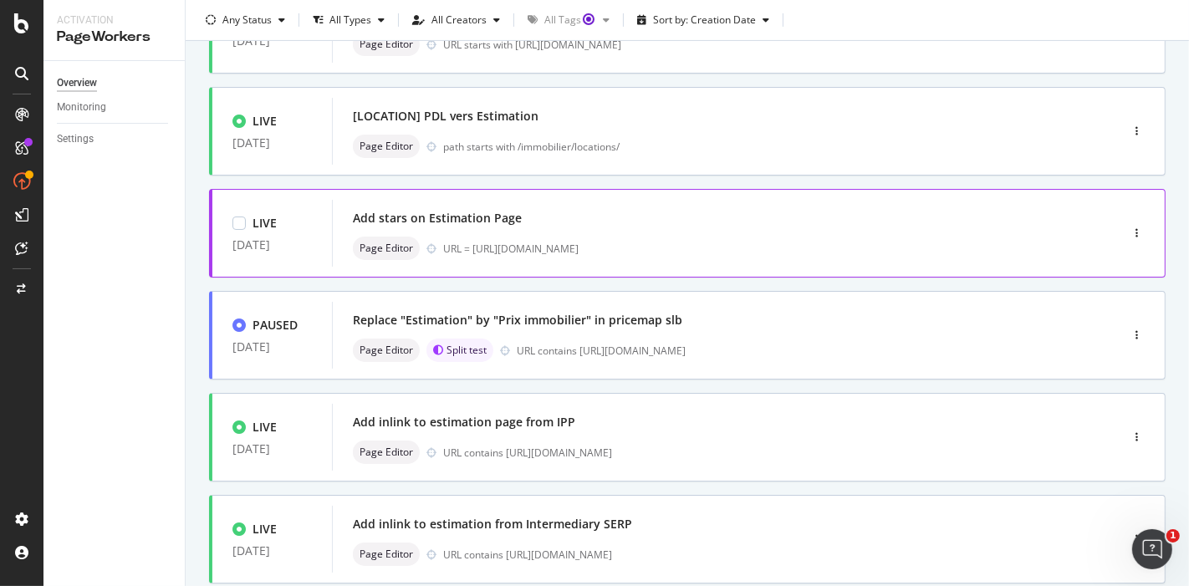
click at [625, 218] on div "Add stars on Estimation Page" at bounding box center [701, 218] width 696 height 23
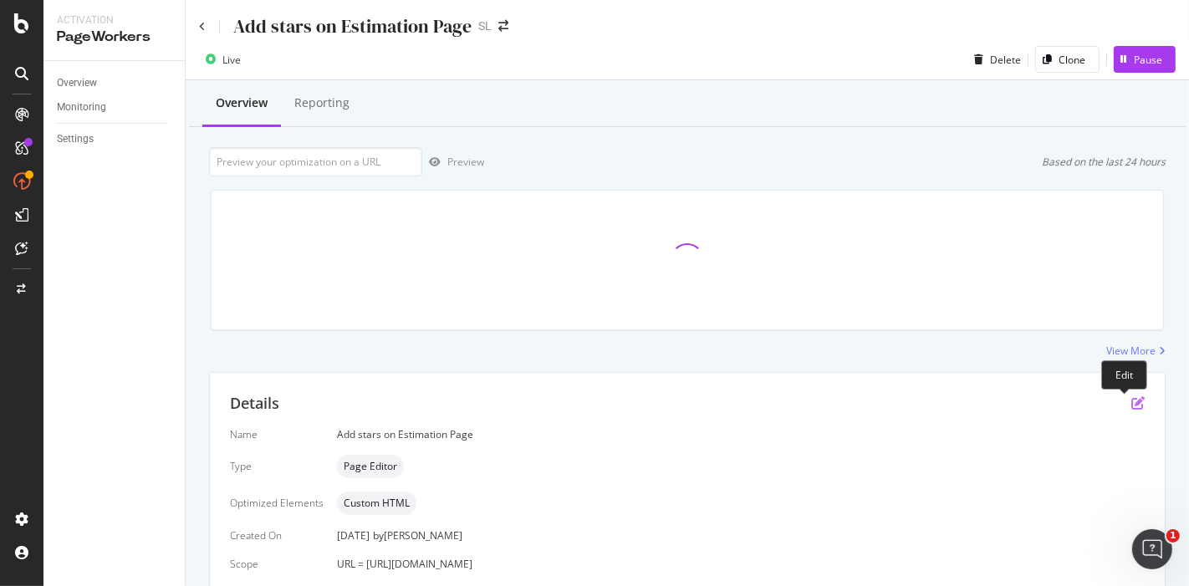
click at [1132, 405] on icon "pen-to-square" at bounding box center [1138, 402] width 13 height 13
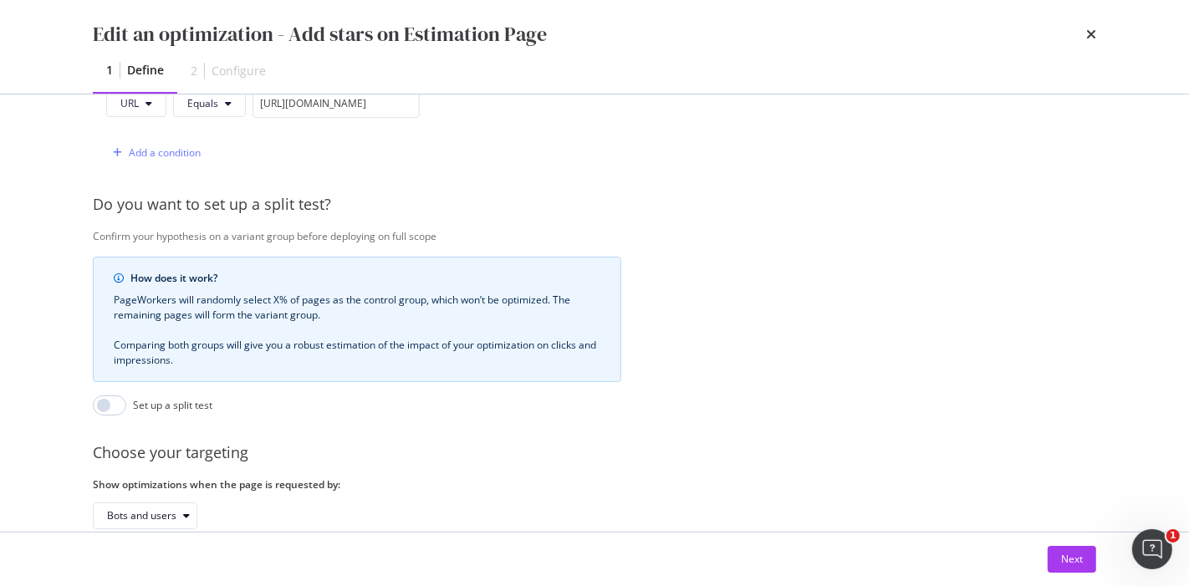
drag, startPoint x: 1071, startPoint y: 565, endPoint x: 1021, endPoint y: 539, distance: 56.5
click at [1071, 564] on div "Next" at bounding box center [1072, 559] width 22 height 14
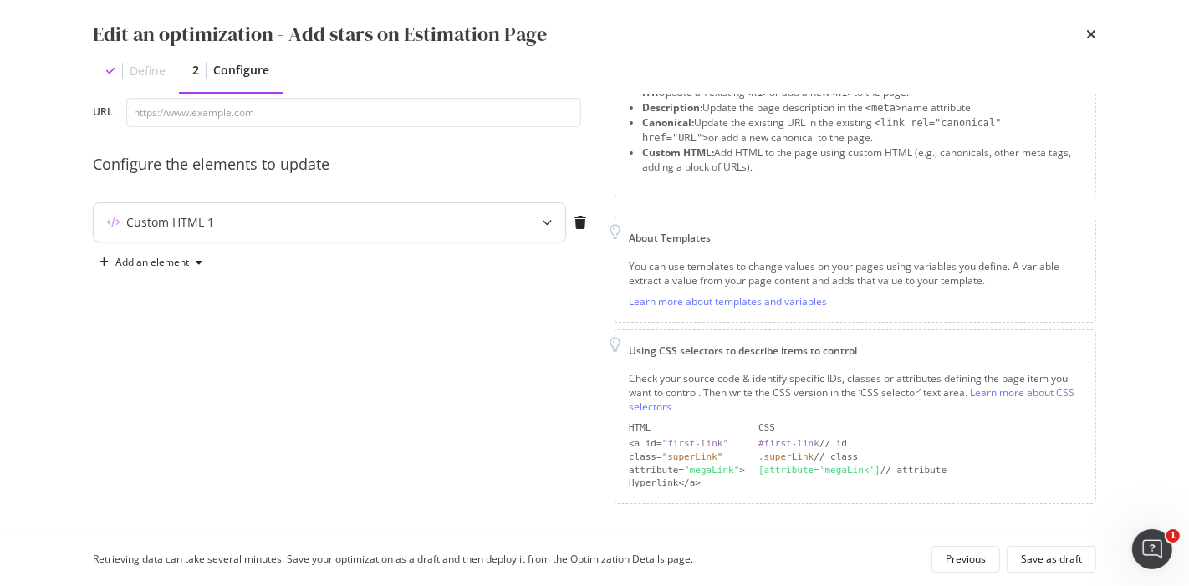
click at [228, 232] on div "Custom HTML 1" at bounding box center [330, 222] width 472 height 38
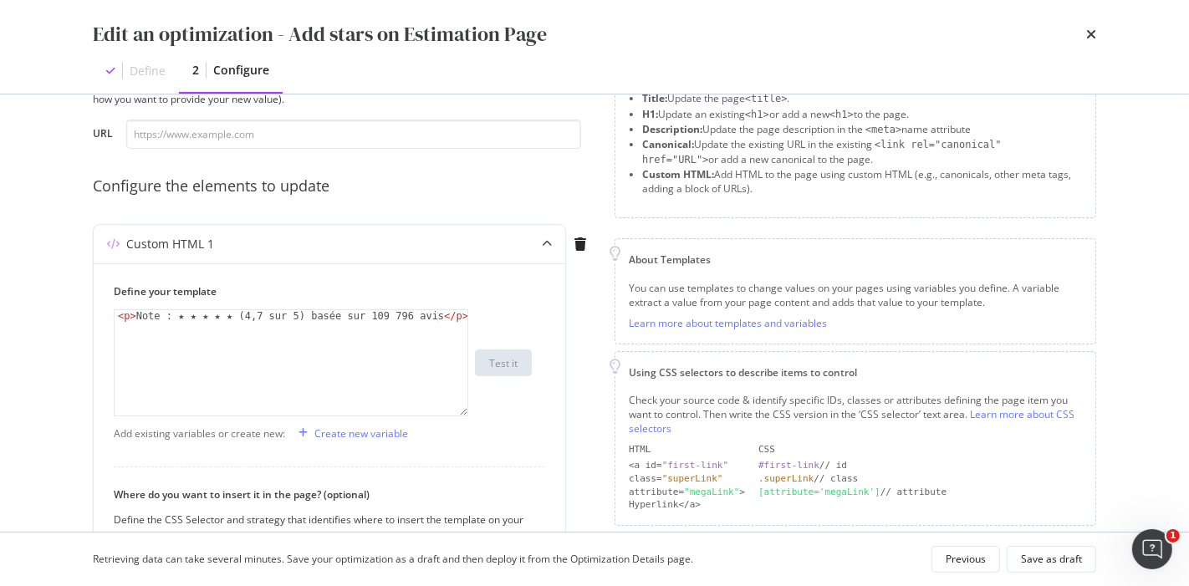
scroll to position [0, 0]
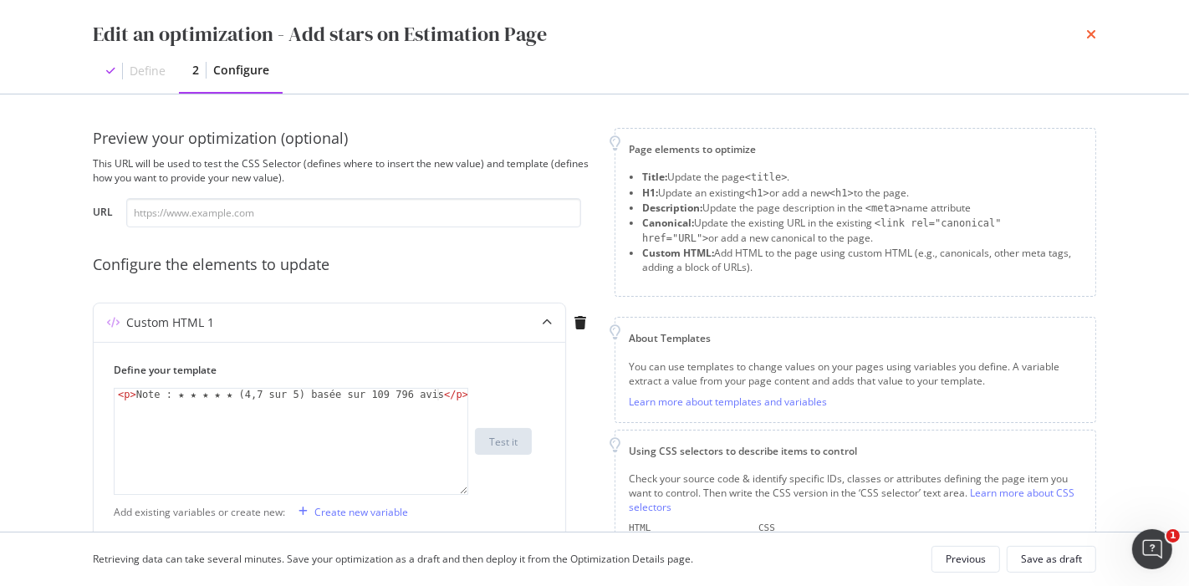
click at [1089, 29] on icon "times" at bounding box center [1091, 34] width 10 height 13
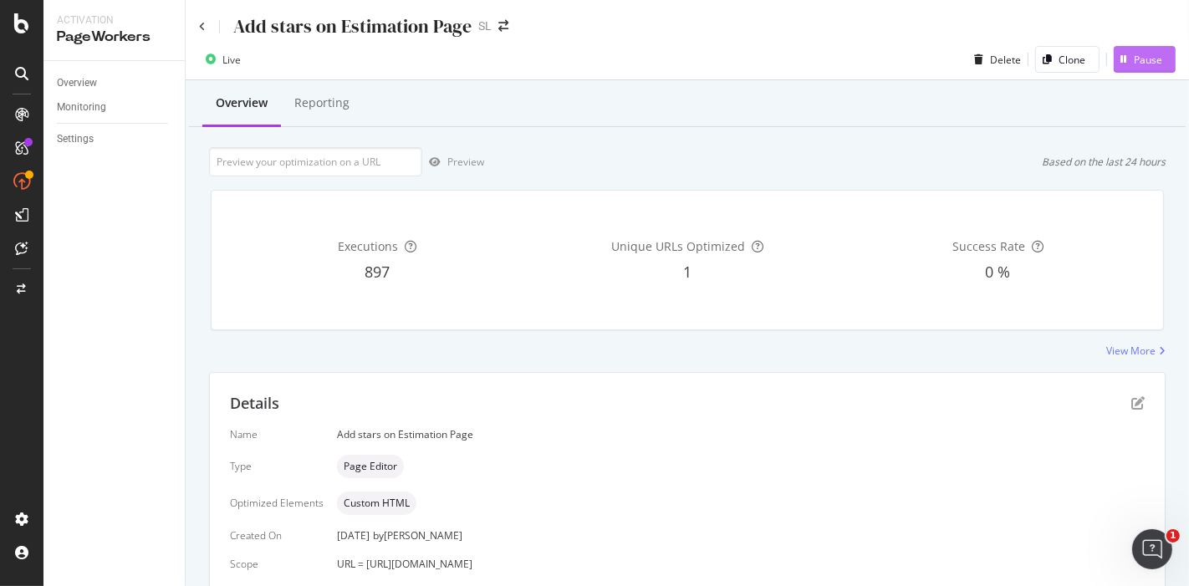
click at [1115, 59] on div "button" at bounding box center [1124, 59] width 20 height 10
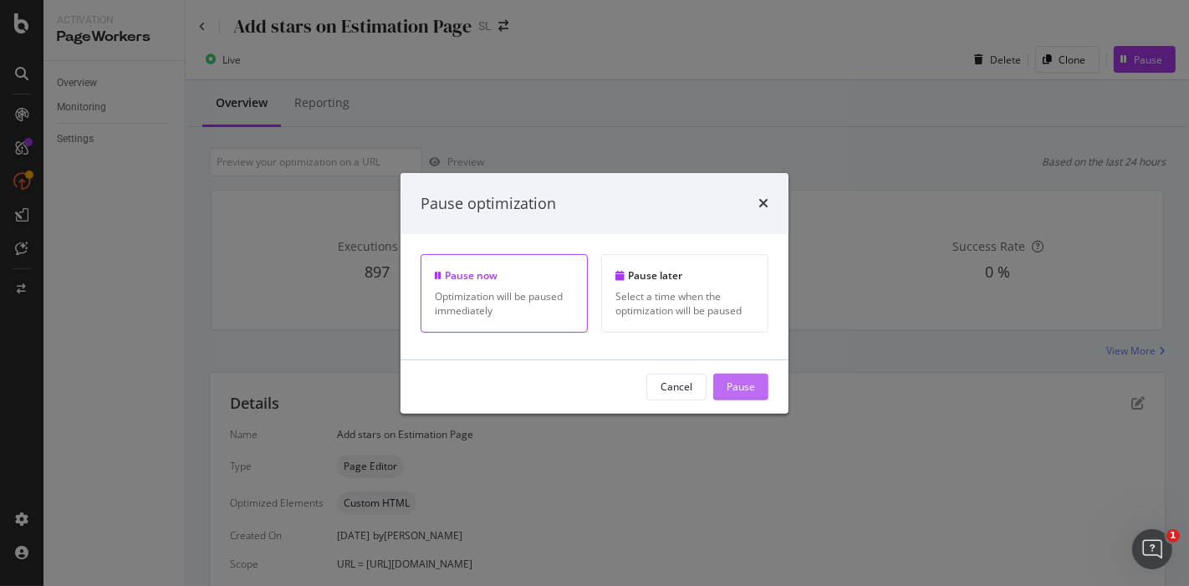
click at [745, 386] on div "Pause" at bounding box center [741, 387] width 28 height 14
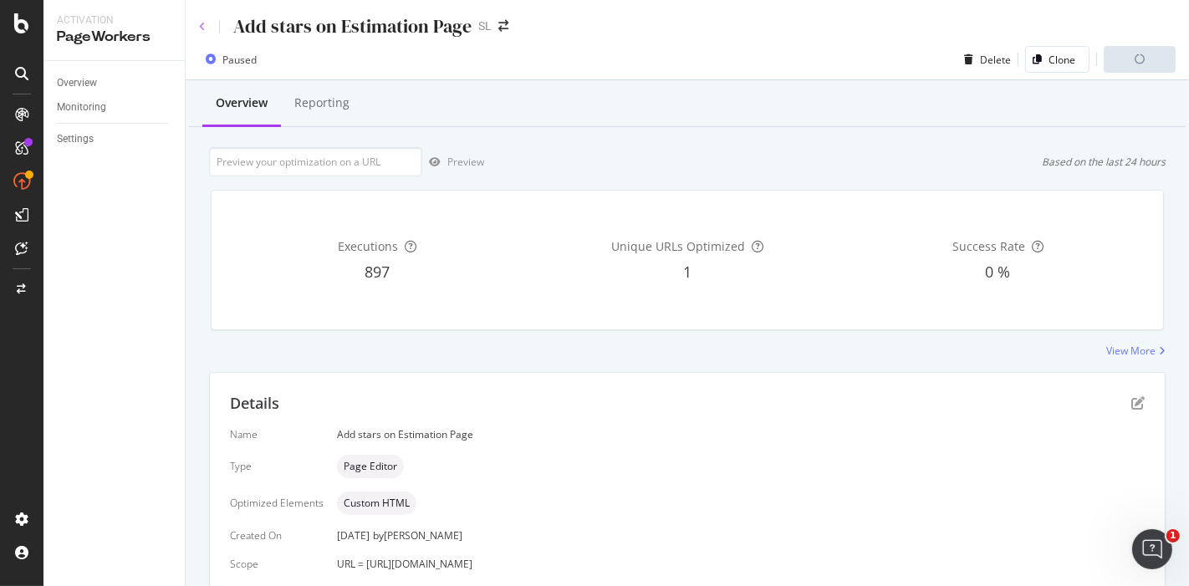
click at [202, 31] on icon at bounding box center [202, 27] width 7 height 10
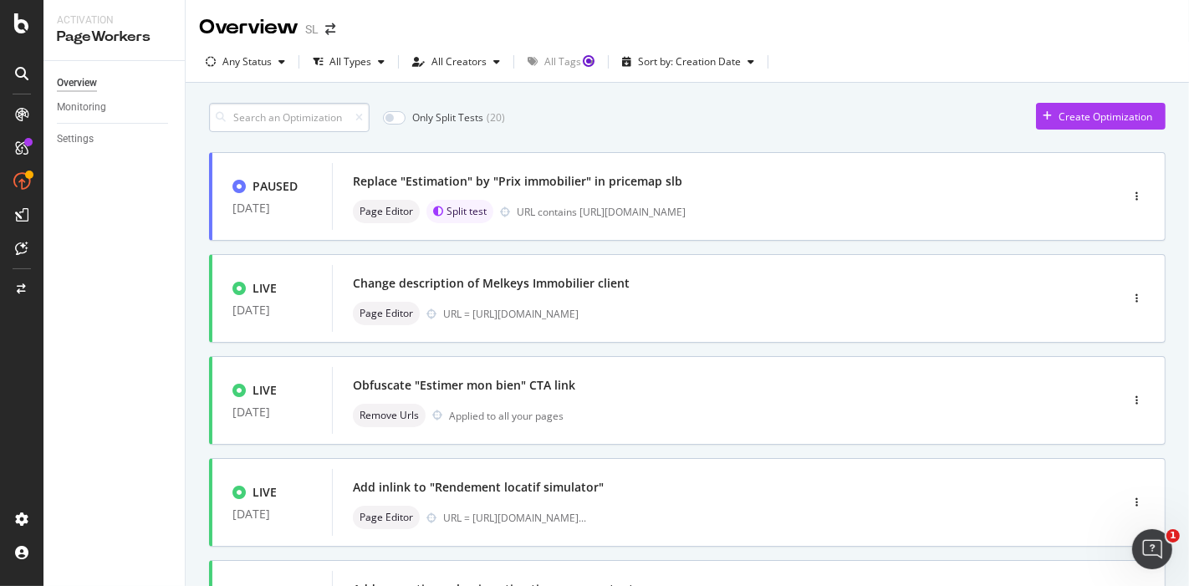
click at [316, 117] on input at bounding box center [289, 117] width 161 height 29
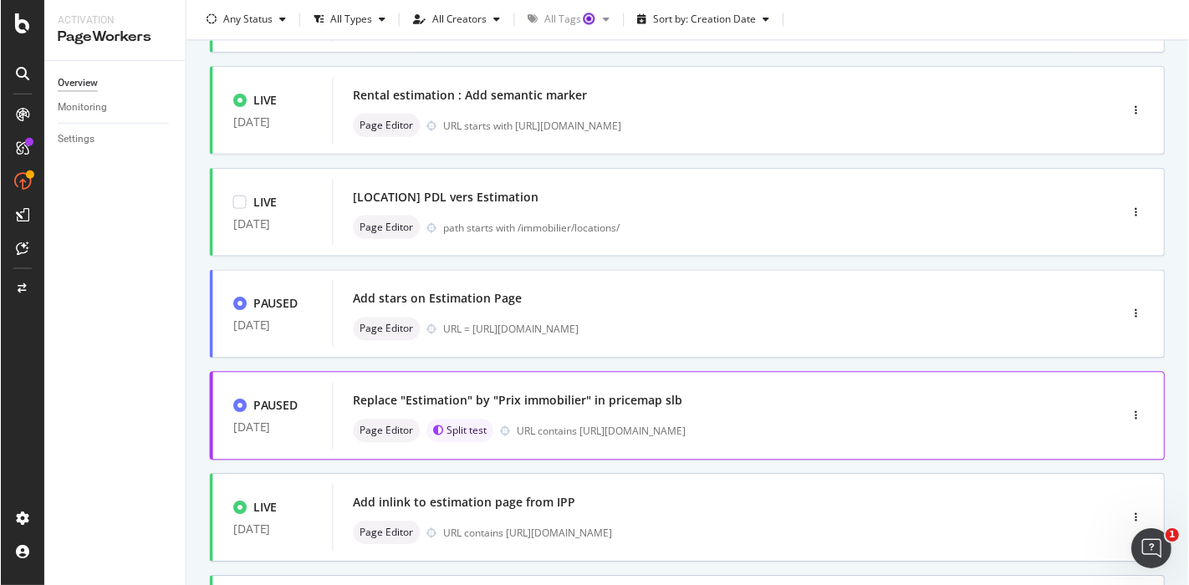
scroll to position [371, 0]
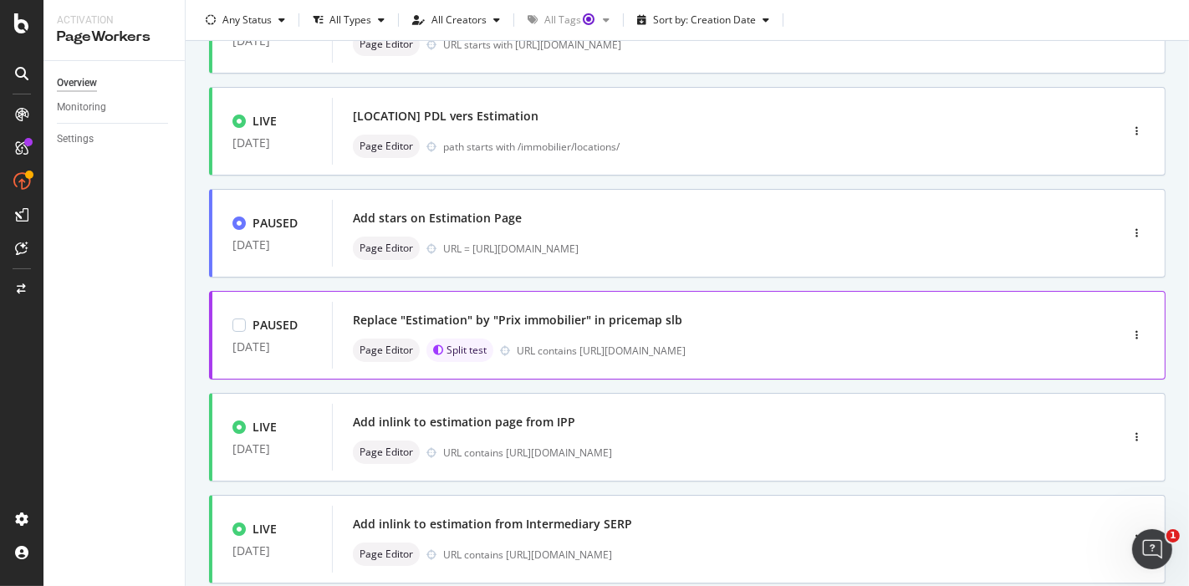
click at [738, 317] on div "Replace "Estimation" by "Prix immobilier" in pricemap slb" at bounding box center [701, 320] width 696 height 23
